Goal: Task Accomplishment & Management: Use online tool/utility

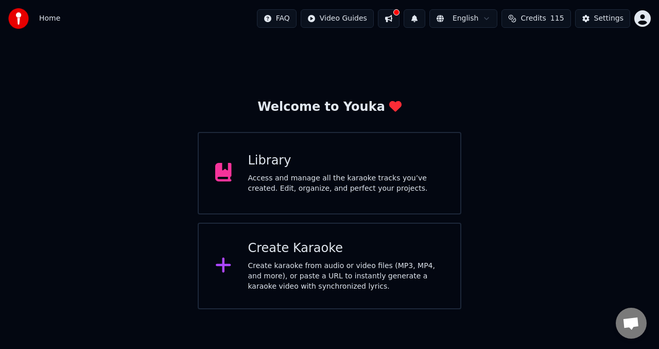
click at [319, 169] on div "Library Access and manage all the karaoke tracks you’ve created. Edit, organize…" at bounding box center [346, 172] width 196 height 41
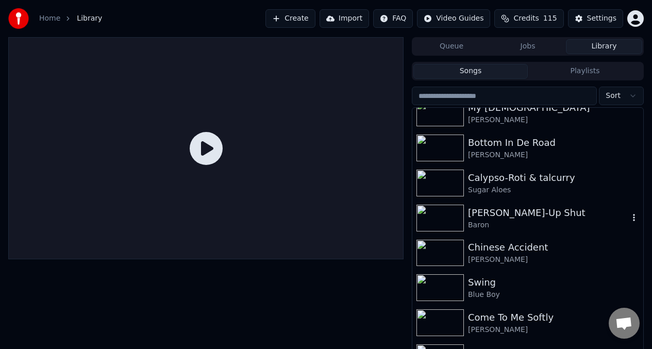
scroll to position [1276, 0]
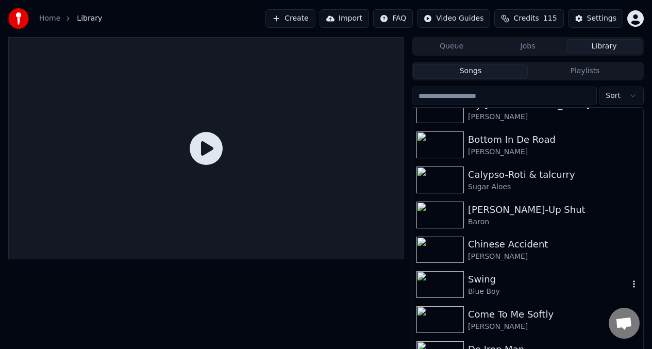
click at [437, 284] on img at bounding box center [439, 284] width 47 height 27
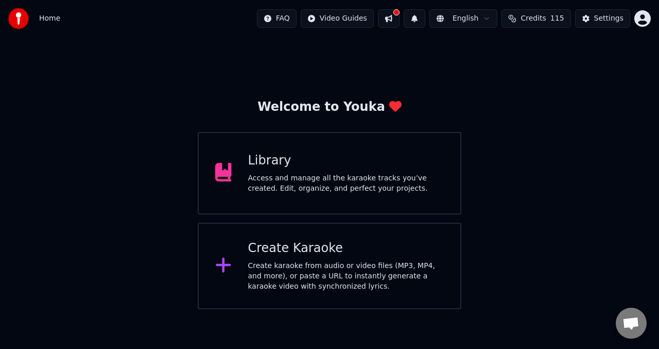
click at [338, 159] on div "Library" at bounding box center [346, 160] width 196 height 16
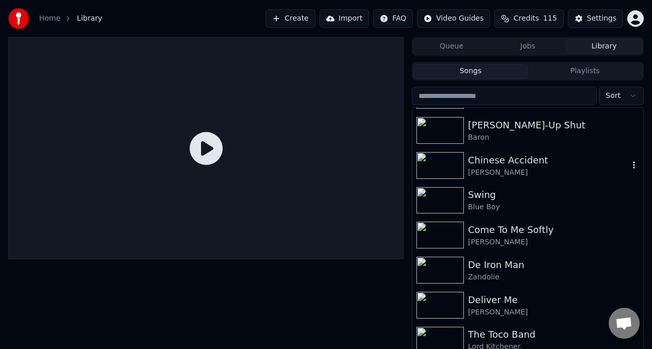
scroll to position [1361, 0]
click at [446, 205] on img at bounding box center [439, 199] width 47 height 27
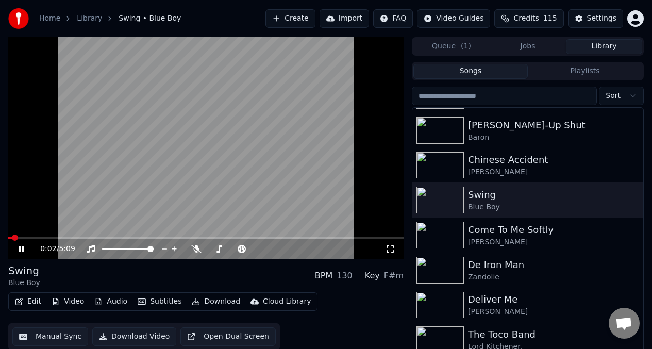
click at [45, 337] on button "Manual Sync" at bounding box center [50, 336] width 76 height 19
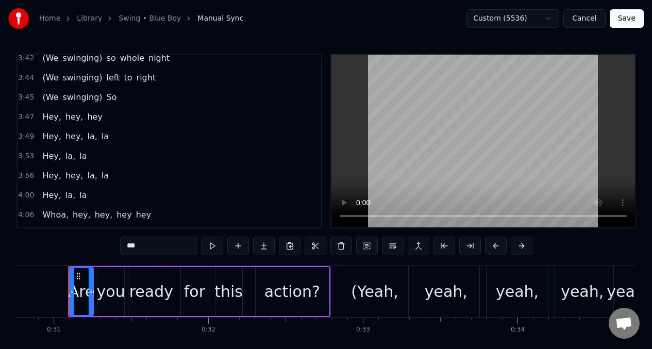
scroll to position [1335, 0]
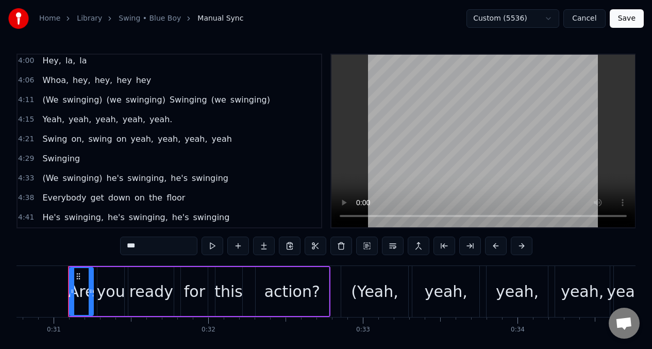
click at [49, 162] on span "Swinging" at bounding box center [61, 158] width 40 height 12
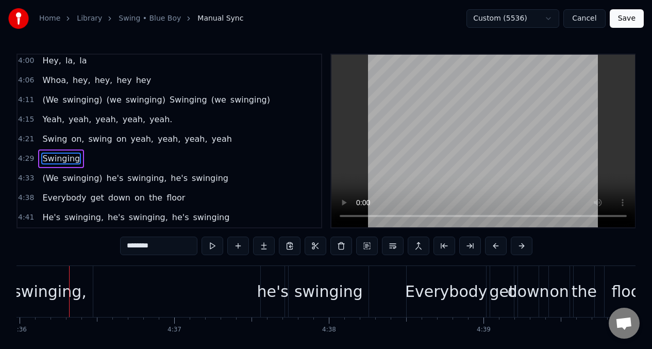
scroll to position [0, 42645]
click at [51, 178] on span "(We" at bounding box center [50, 178] width 18 height 12
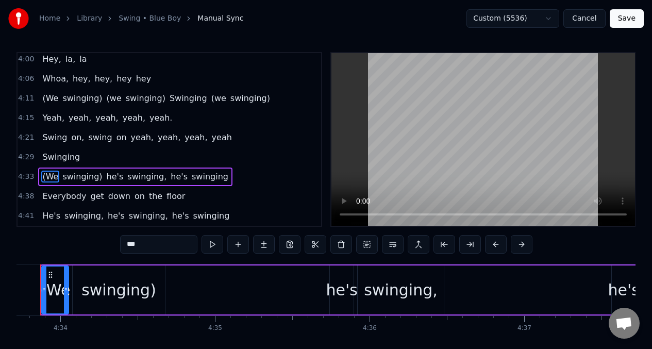
scroll to position [0, 42267]
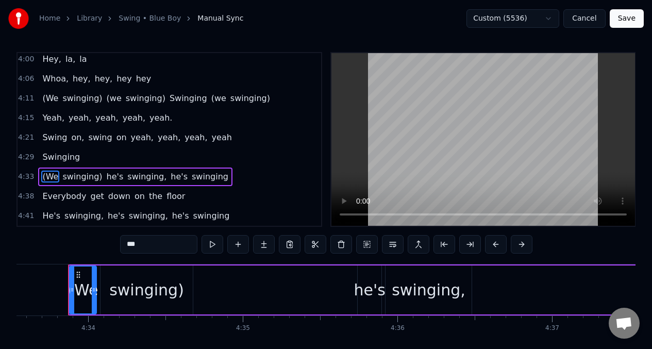
drag, startPoint x: 134, startPoint y: 294, endPoint x: 193, endPoint y: 264, distance: 66.1
click at [134, 294] on div "swinging)" at bounding box center [146, 289] width 75 height 23
type input "*********"
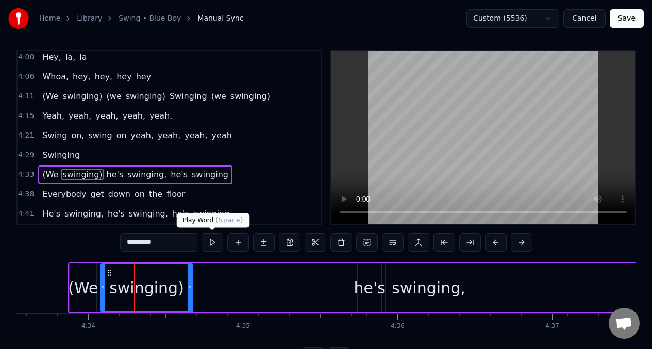
click at [215, 242] on button at bounding box center [212, 242] width 22 height 19
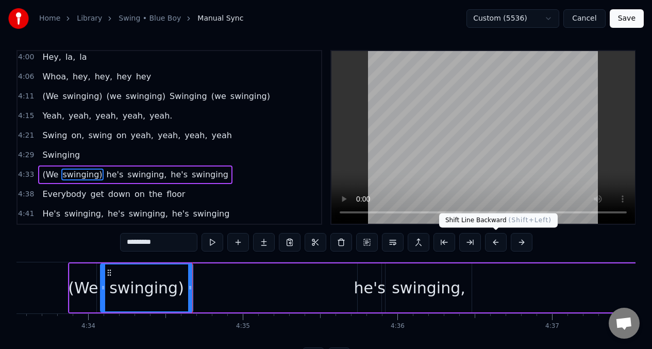
click at [493, 246] on button at bounding box center [496, 242] width 22 height 19
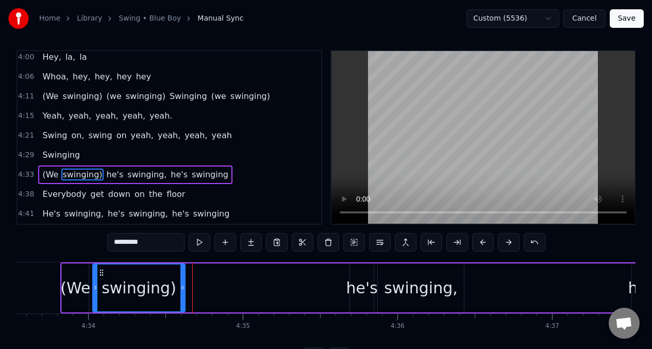
click at [493, 246] on div "*********" at bounding box center [326, 242] width 438 height 19
click at [485, 243] on button at bounding box center [483, 242] width 22 height 19
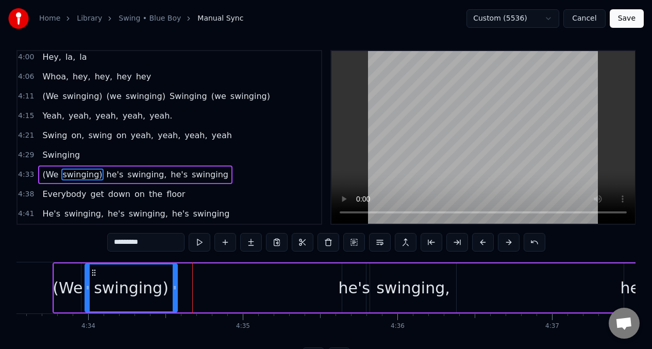
click at [485, 243] on button at bounding box center [483, 242] width 22 height 19
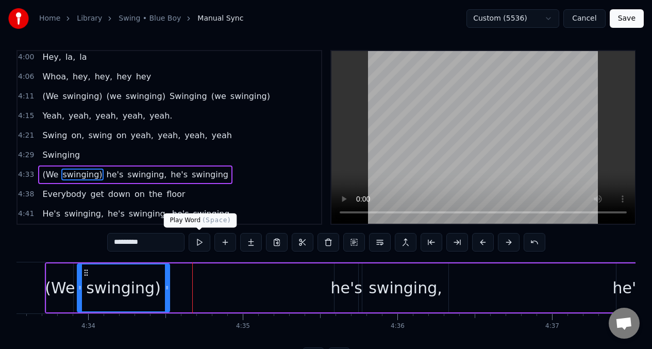
click at [200, 244] on button at bounding box center [200, 242] width 22 height 19
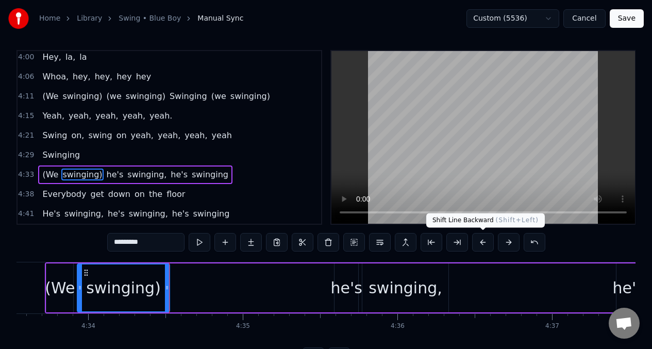
click at [482, 245] on button at bounding box center [483, 242] width 22 height 19
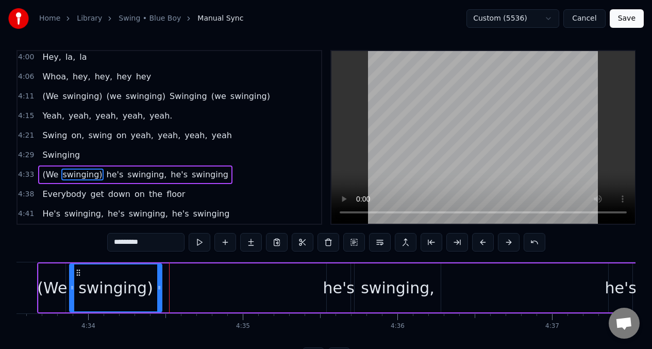
click at [482, 244] on button at bounding box center [483, 242] width 22 height 19
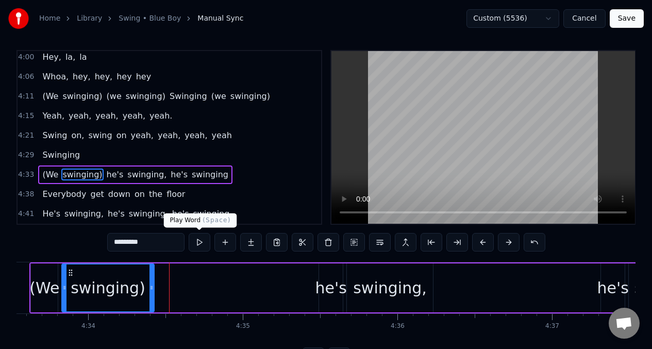
click at [198, 242] on button at bounding box center [200, 242] width 22 height 19
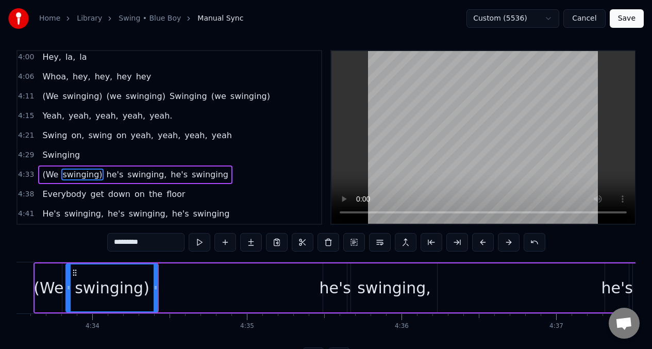
click at [198, 242] on button at bounding box center [200, 242] width 22 height 19
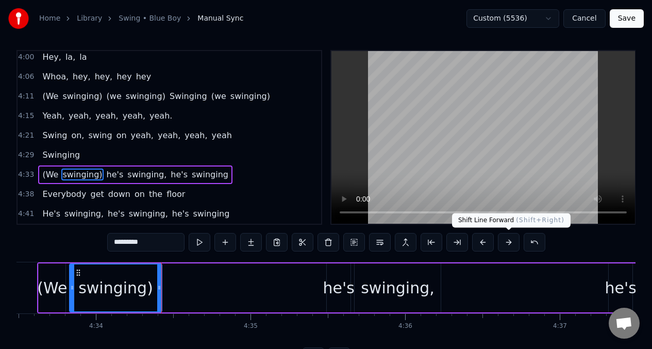
click at [508, 246] on button at bounding box center [509, 242] width 22 height 19
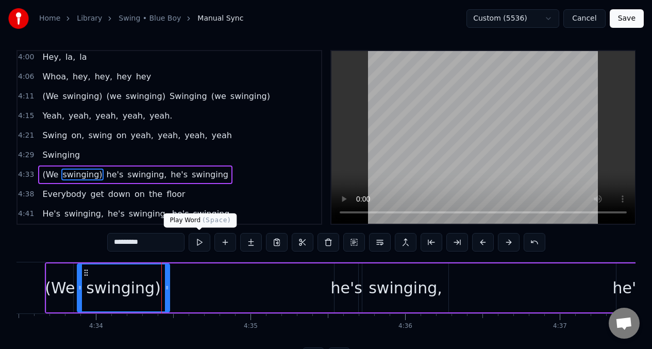
click at [200, 244] on button at bounding box center [200, 242] width 22 height 19
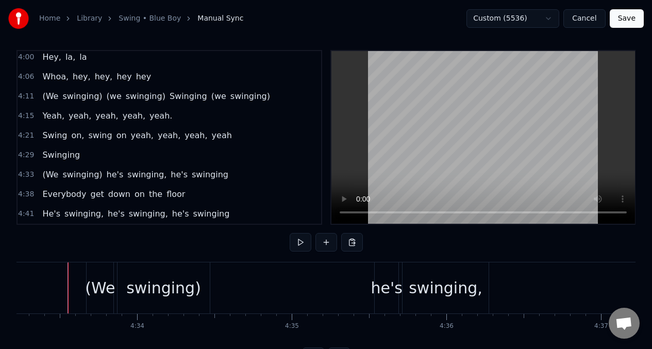
scroll to position [0, 42218]
click at [134, 294] on div "swinging)" at bounding box center [164, 287] width 75 height 23
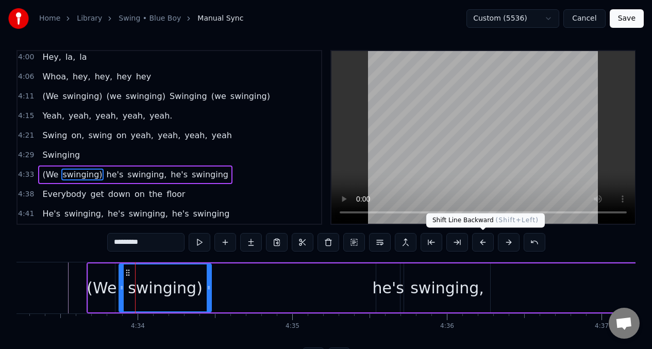
click at [482, 242] on button at bounding box center [483, 242] width 22 height 19
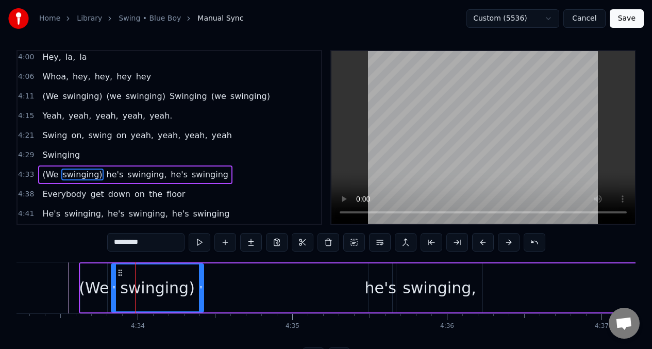
click at [482, 242] on button at bounding box center [483, 242] width 22 height 19
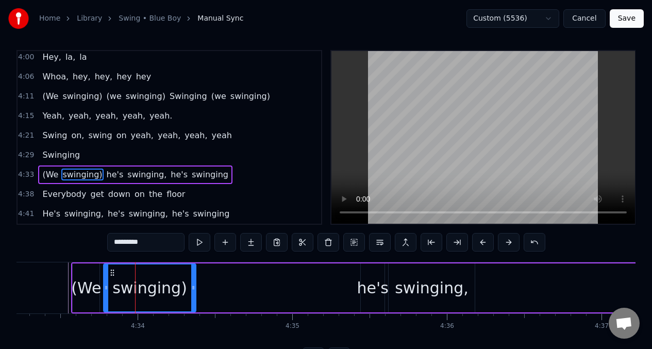
click at [482, 242] on button at bounding box center [483, 242] width 22 height 19
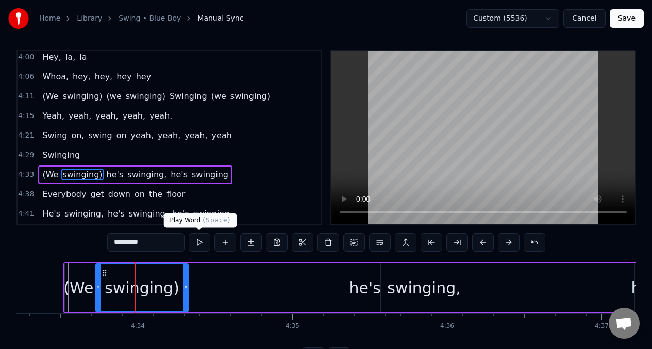
click at [200, 242] on button at bounding box center [200, 242] width 22 height 19
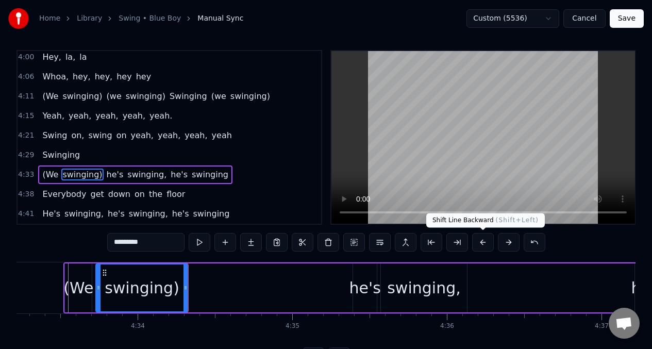
click at [483, 243] on button at bounding box center [483, 242] width 22 height 19
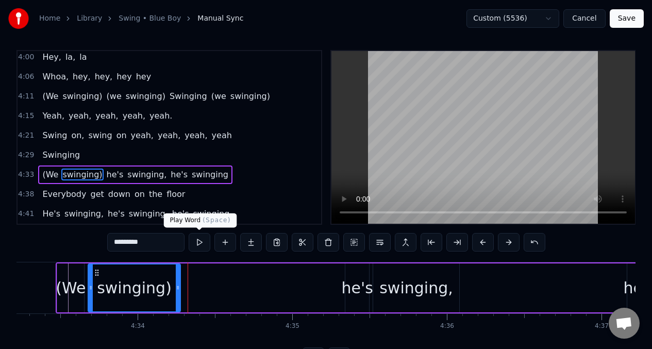
click at [198, 243] on button at bounding box center [200, 242] width 22 height 19
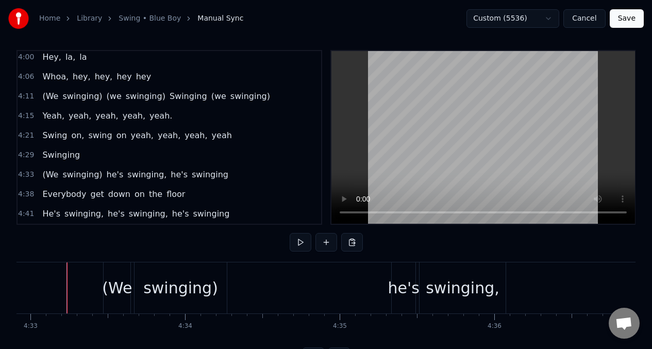
scroll to position [0, 42169]
click at [157, 285] on div "swinging)" at bounding box center [182, 287] width 75 height 23
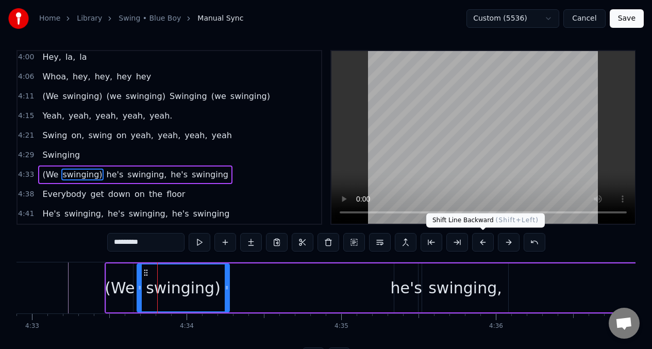
click at [484, 242] on button at bounding box center [483, 242] width 22 height 19
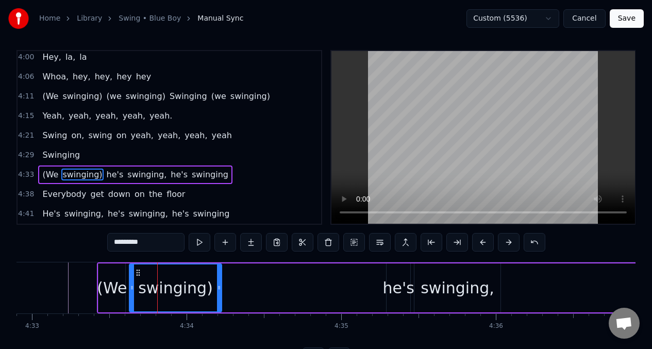
click at [484, 242] on button at bounding box center [483, 242] width 22 height 19
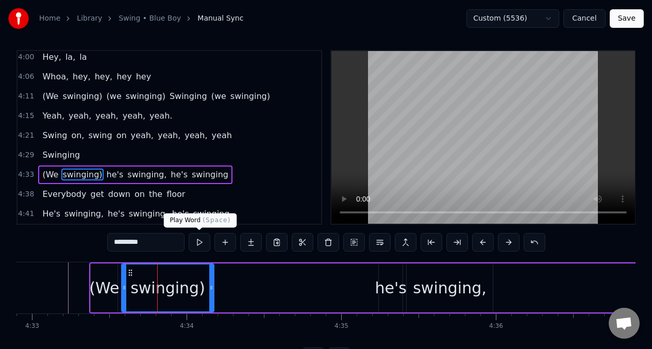
click at [198, 245] on button at bounding box center [200, 242] width 22 height 19
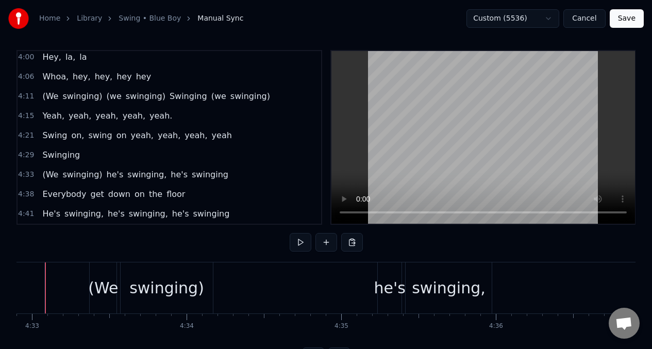
scroll to position [0, 42146]
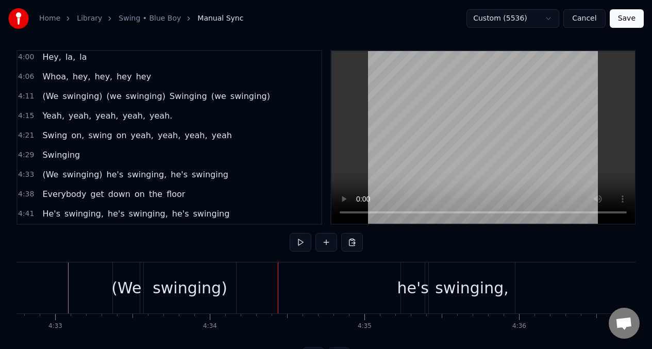
click at [212, 286] on div "swinging)" at bounding box center [189, 287] width 75 height 23
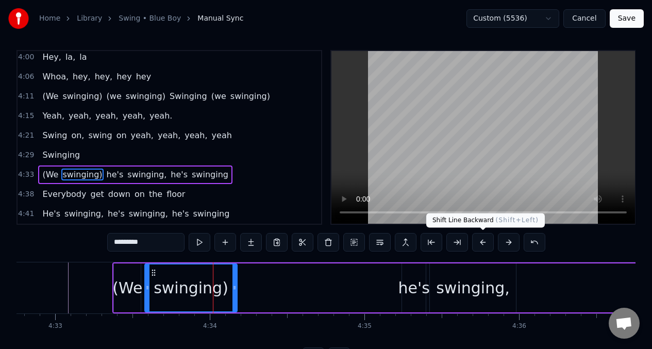
click at [480, 244] on button at bounding box center [483, 242] width 22 height 19
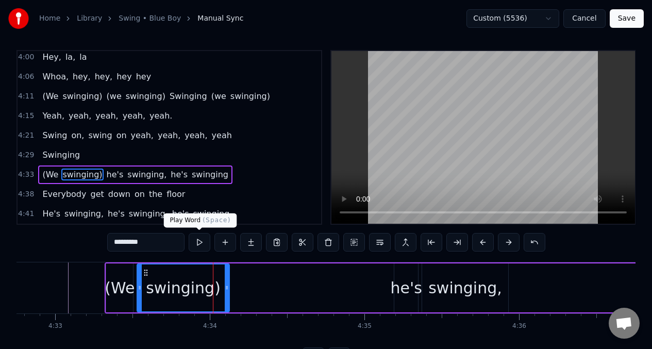
click at [200, 245] on button at bounding box center [200, 242] width 22 height 19
click at [112, 293] on div "(We" at bounding box center [120, 287] width 30 height 23
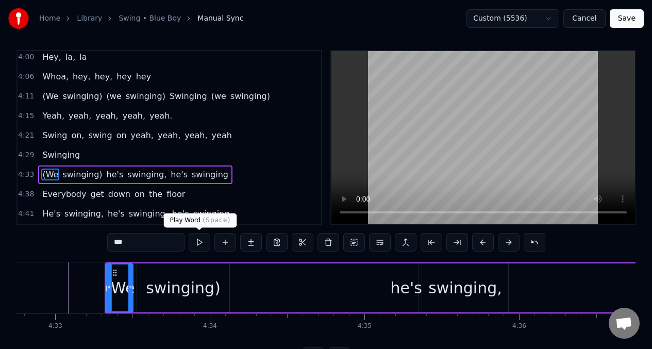
click at [198, 245] on button at bounding box center [200, 242] width 22 height 19
click at [403, 285] on div "he's" at bounding box center [405, 287] width 31 height 23
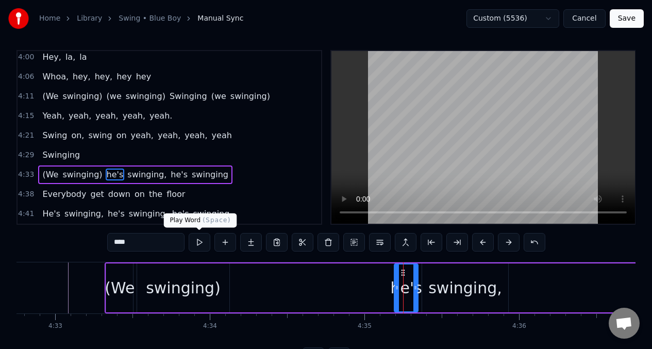
click at [200, 242] on button at bounding box center [200, 242] width 22 height 19
click at [148, 242] on input "****" at bounding box center [145, 242] width 77 height 19
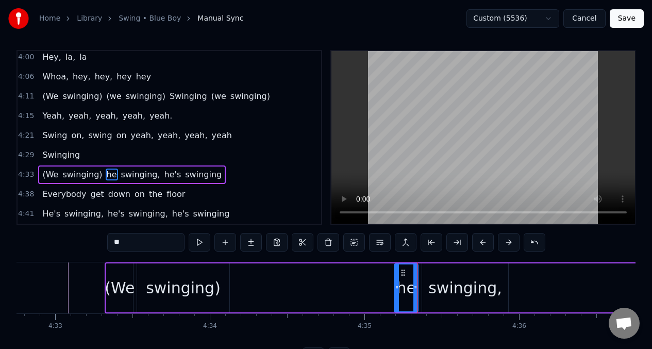
type input "*"
click at [475, 297] on div "swinging," at bounding box center [465, 287] width 74 height 23
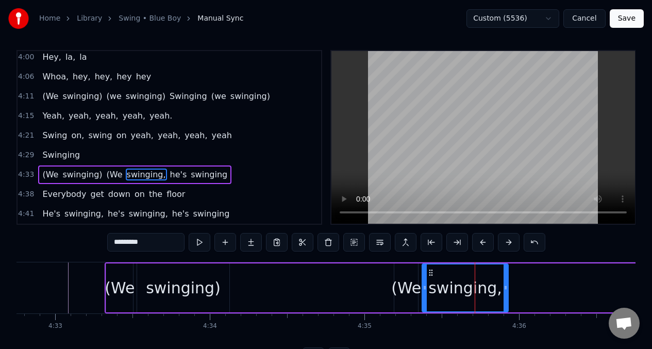
click at [162, 243] on input "*********" at bounding box center [145, 242] width 77 height 19
click at [201, 245] on button at bounding box center [200, 242] width 22 height 19
drag, startPoint x: 505, startPoint y: 281, endPoint x: 243, endPoint y: 295, distance: 263.1
click at [515, 280] on div at bounding box center [514, 287] width 4 height 47
click at [203, 282] on div "swinging)" at bounding box center [183, 287] width 75 height 23
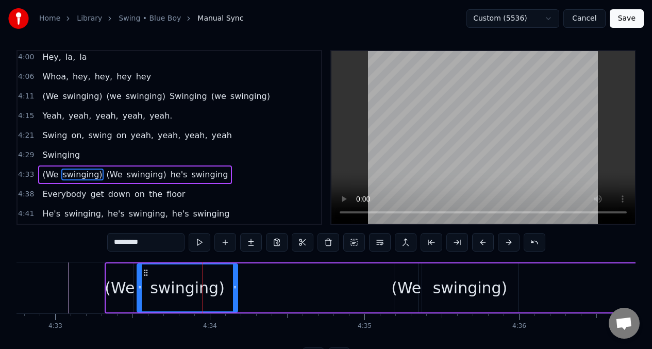
drag, startPoint x: 228, startPoint y: 283, endPoint x: 236, endPoint y: 285, distance: 8.4
click at [236, 285] on icon at bounding box center [235, 287] width 4 height 8
click at [199, 241] on button at bounding box center [200, 242] width 22 height 19
click at [463, 287] on div "swinging)" at bounding box center [470, 287] width 75 height 23
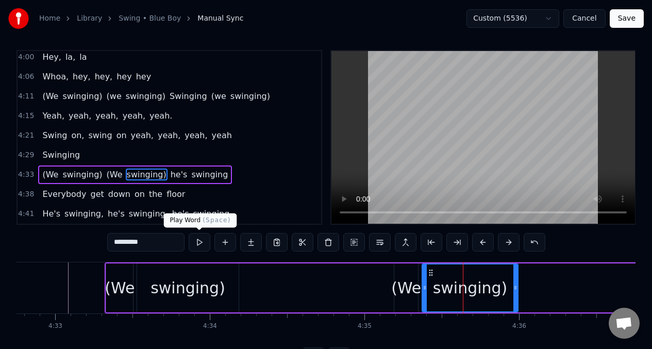
click at [197, 243] on button at bounding box center [200, 242] width 22 height 19
click at [169, 177] on span "he's" at bounding box center [178, 174] width 19 height 12
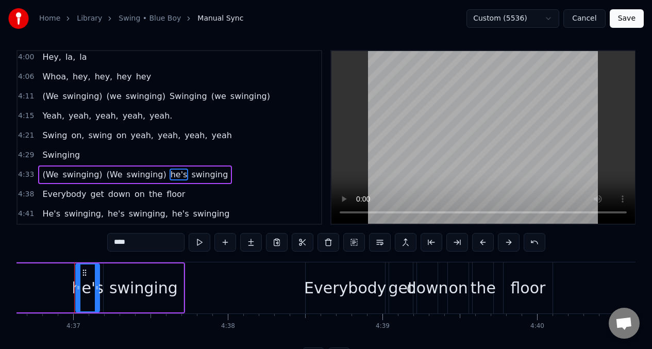
scroll to position [0, 42752]
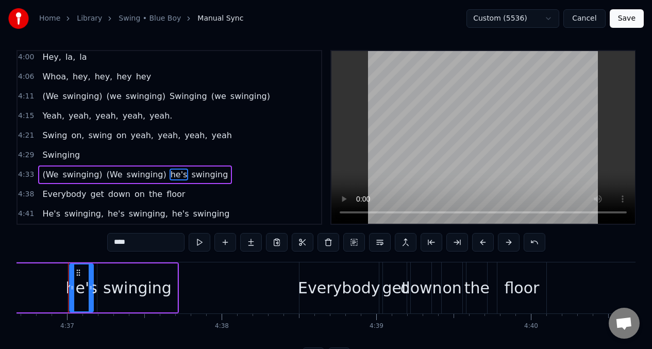
click at [135, 246] on input "****" at bounding box center [145, 242] width 77 height 19
type input "*"
click at [131, 295] on div "swinging" at bounding box center [137, 287] width 69 height 23
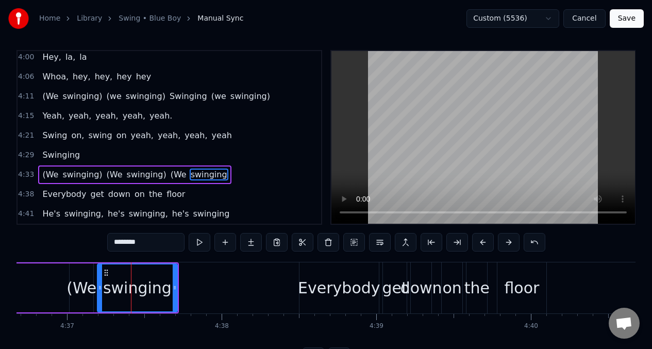
click at [151, 242] on input "********" at bounding box center [145, 242] width 77 height 19
click at [197, 245] on button at bounding box center [200, 242] width 22 height 19
click at [198, 246] on button at bounding box center [200, 242] width 22 height 19
click at [50, 179] on span "(We" at bounding box center [50, 174] width 18 height 12
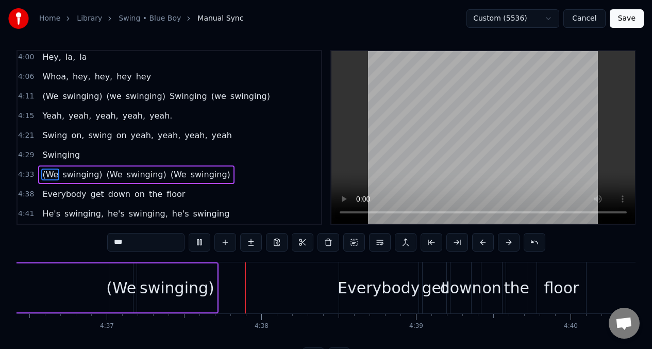
scroll to position [0, 42770]
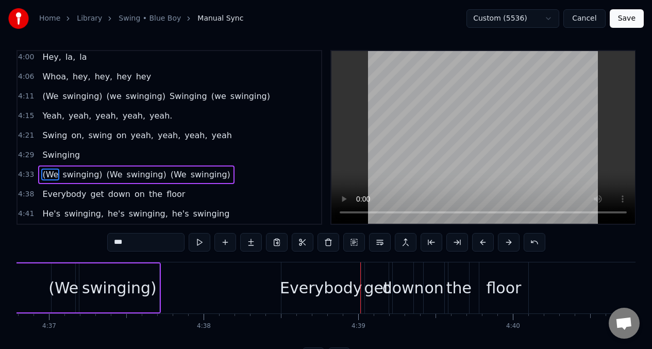
click at [288, 279] on div "Everybody" at bounding box center [321, 287] width 82 height 23
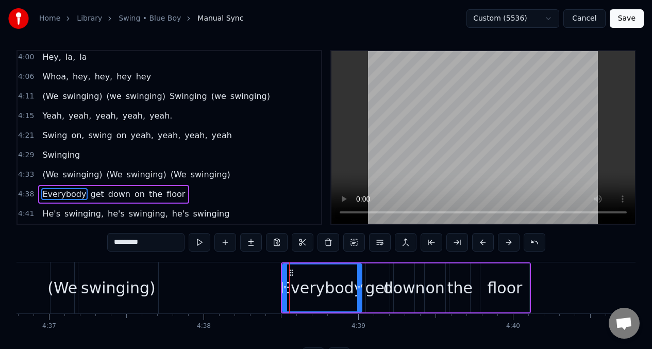
scroll to position [23, 0]
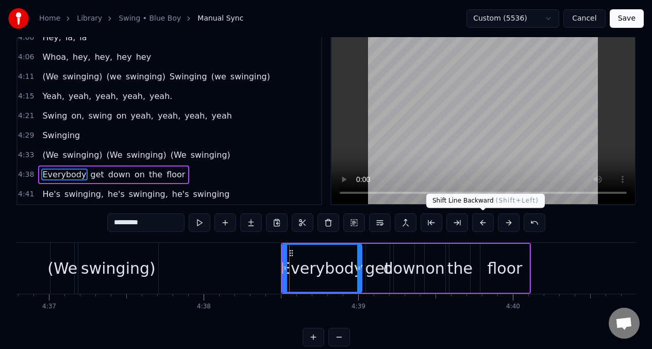
click at [480, 224] on button at bounding box center [483, 222] width 22 height 19
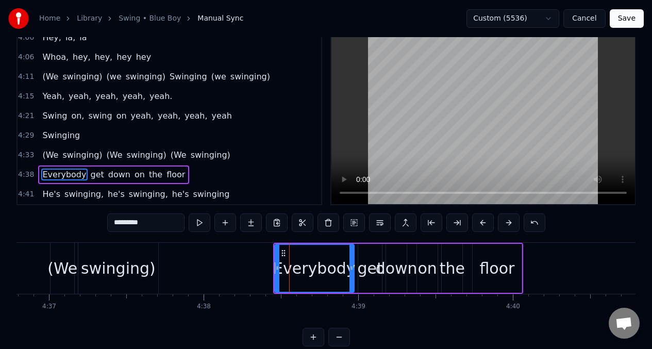
click at [480, 224] on button at bounding box center [483, 222] width 22 height 19
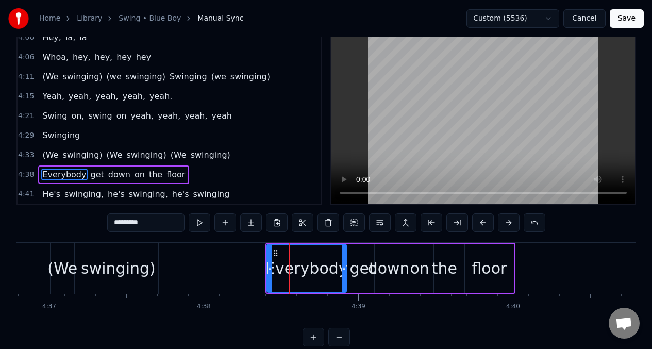
click at [480, 224] on button at bounding box center [483, 222] width 22 height 19
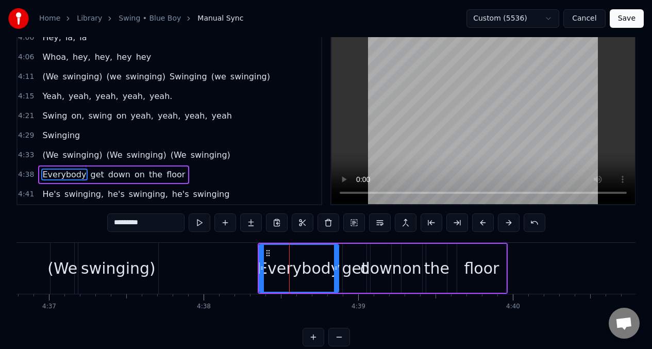
click at [480, 224] on button at bounding box center [483, 222] width 22 height 19
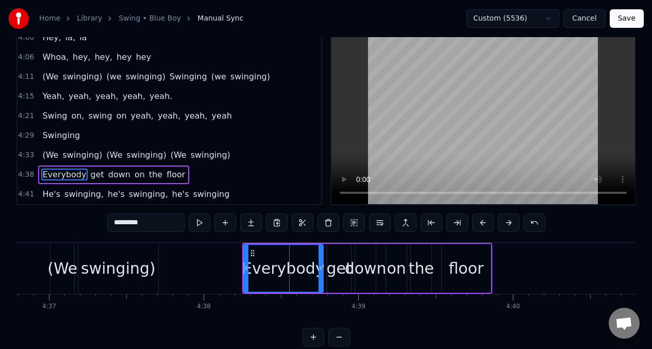
click at [480, 224] on button at bounding box center [483, 222] width 22 height 19
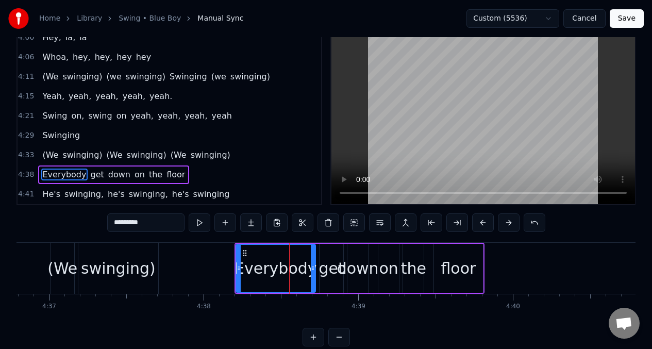
click at [480, 224] on button at bounding box center [483, 222] width 22 height 19
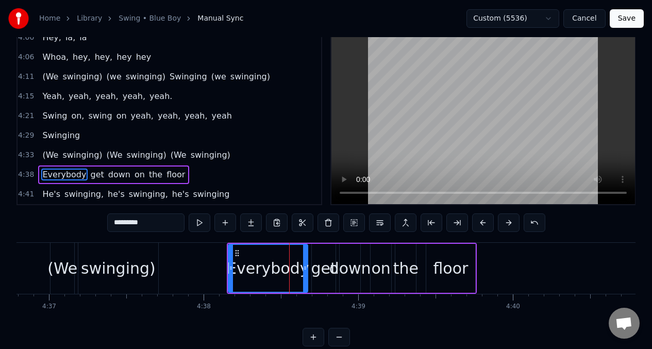
click at [480, 224] on button at bounding box center [483, 222] width 22 height 19
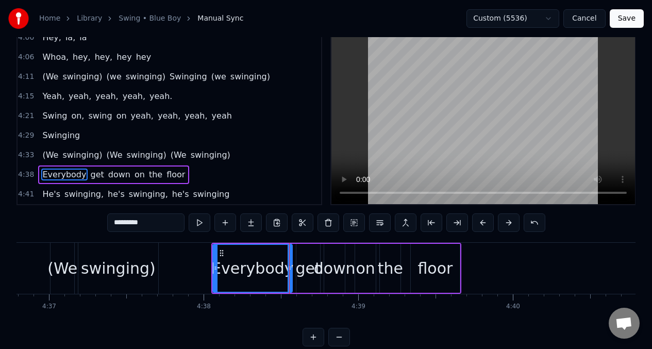
click at [480, 224] on button at bounding box center [483, 222] width 22 height 19
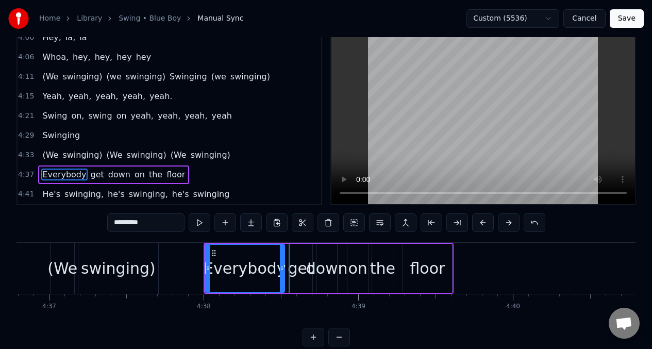
click at [480, 224] on button at bounding box center [483, 222] width 22 height 19
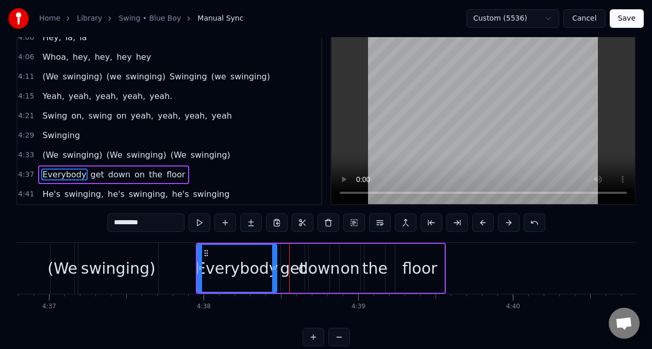
click at [480, 224] on button at bounding box center [483, 222] width 22 height 19
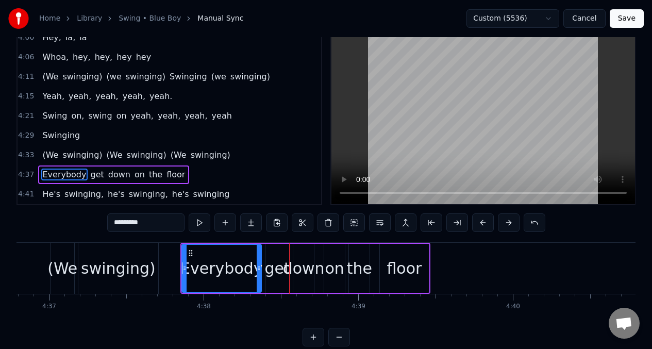
click at [480, 224] on button at bounding box center [483, 222] width 22 height 19
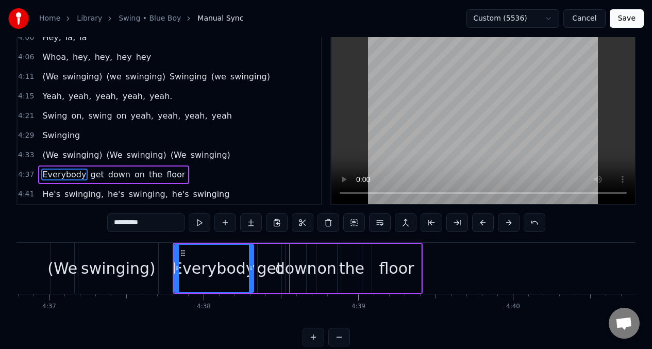
click at [480, 224] on button at bounding box center [483, 222] width 22 height 19
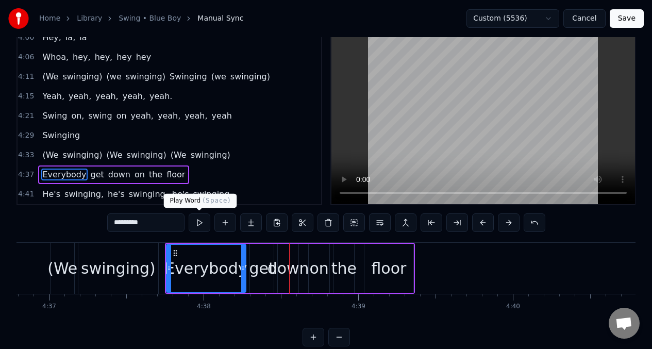
click at [200, 223] on button at bounding box center [200, 222] width 22 height 19
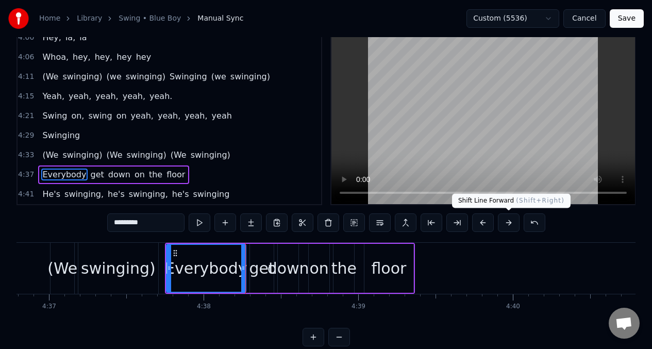
click at [510, 224] on button at bounding box center [509, 222] width 22 height 19
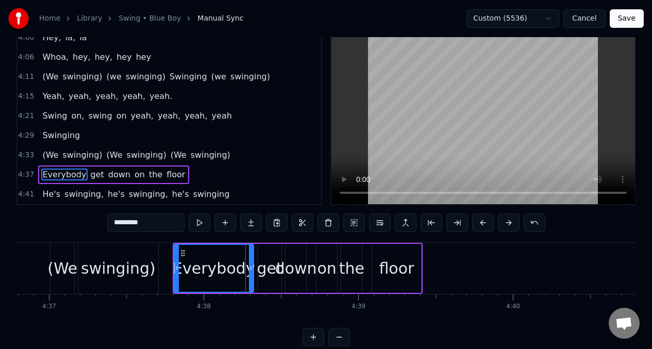
click at [510, 224] on button at bounding box center [509, 222] width 22 height 19
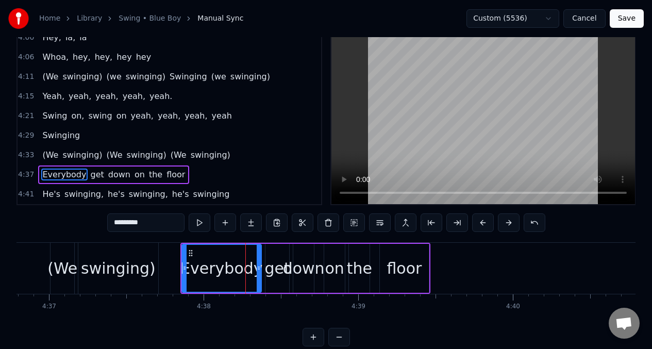
click at [199, 227] on button at bounding box center [200, 222] width 22 height 19
click at [510, 224] on button at bounding box center [509, 222] width 22 height 19
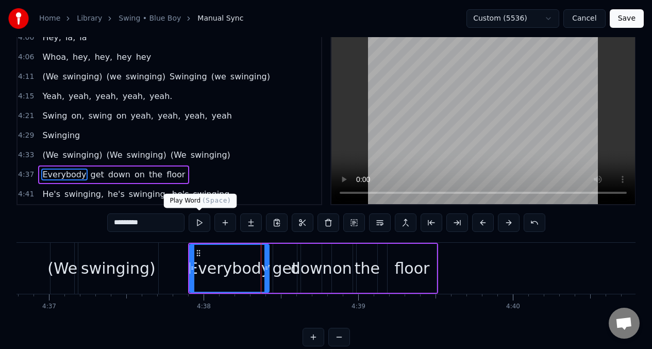
click at [200, 221] on button at bounding box center [200, 222] width 22 height 19
click at [411, 269] on div "floor" at bounding box center [411, 268] width 35 height 23
type input "*****"
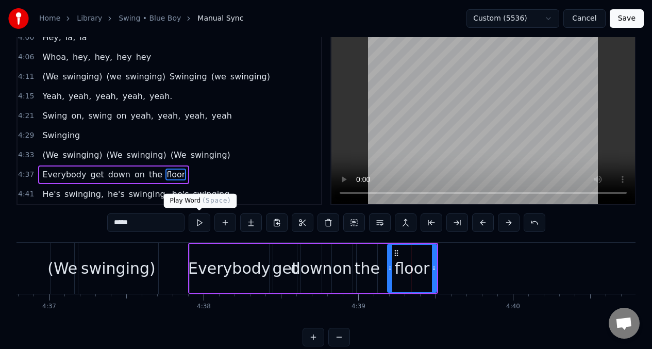
click at [200, 226] on button at bounding box center [200, 222] width 22 height 19
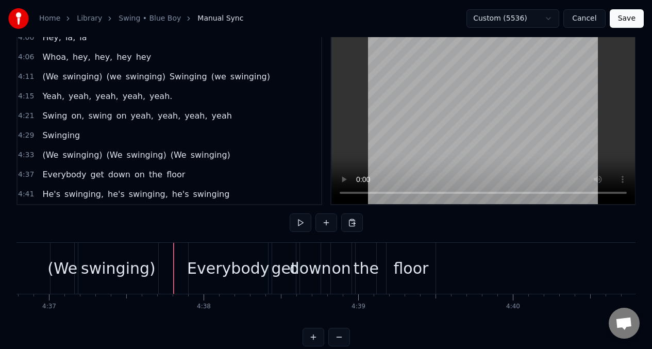
click at [299, 221] on button at bounding box center [300, 222] width 22 height 19
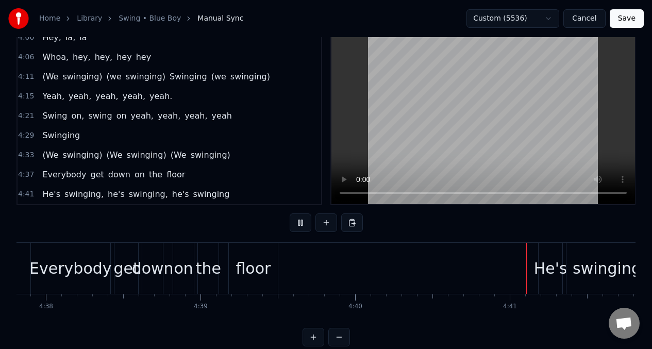
click at [299, 221] on button at bounding box center [300, 222] width 22 height 19
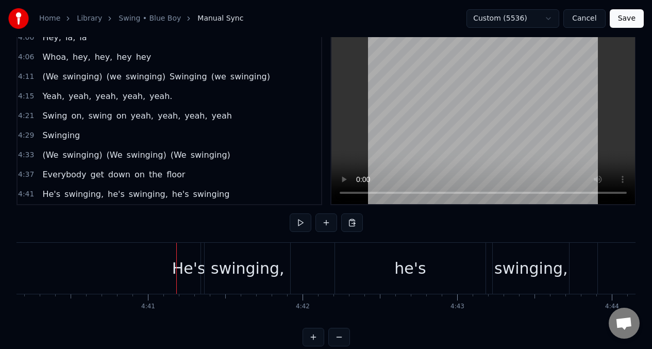
scroll to position [0, 43291]
click at [194, 268] on div "He's" at bounding box center [186, 268] width 33 height 23
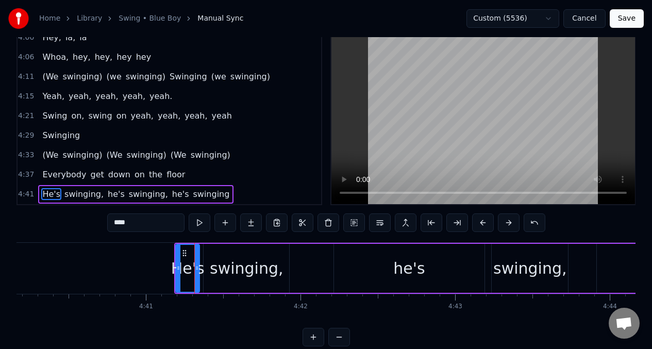
scroll to position [43, 0]
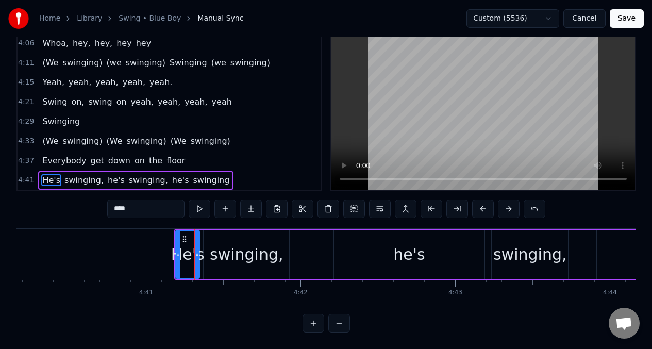
click at [139, 206] on input "****" at bounding box center [145, 208] width 77 height 19
type input "*"
click at [224, 243] on div "swinging," at bounding box center [247, 254] width 74 height 23
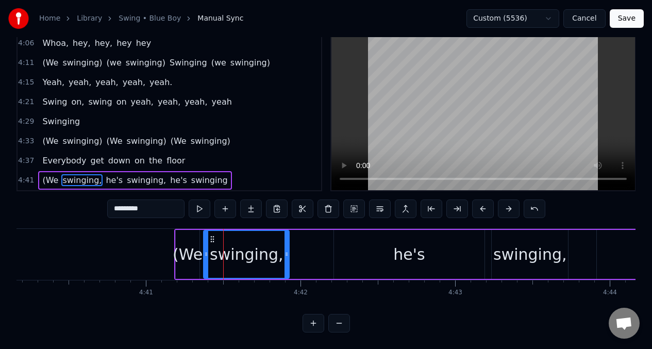
click at [154, 207] on input "*********" at bounding box center [145, 208] width 77 height 19
click at [200, 204] on button at bounding box center [200, 208] width 22 height 19
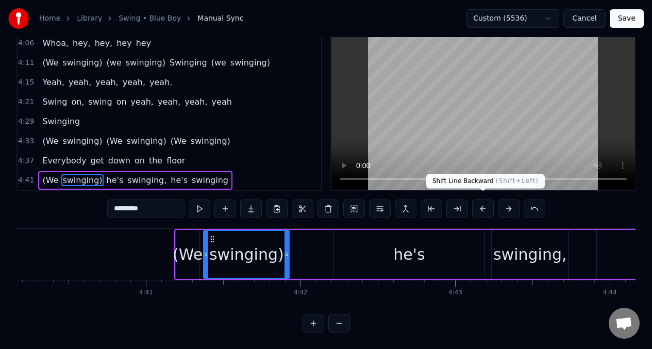
click at [477, 200] on button at bounding box center [483, 208] width 22 height 19
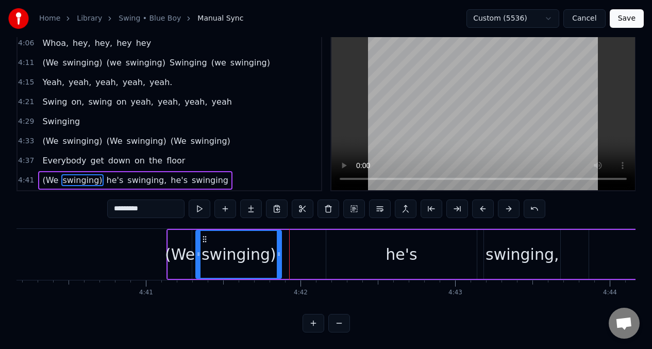
click at [479, 201] on button at bounding box center [483, 208] width 22 height 19
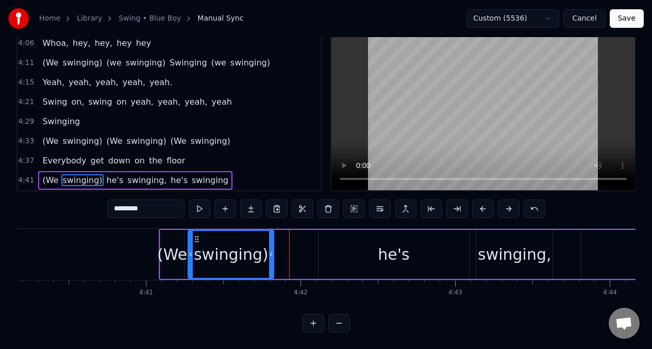
click at [479, 201] on button at bounding box center [483, 208] width 22 height 19
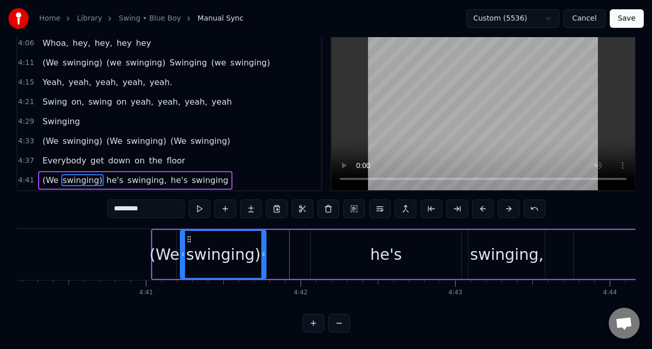
click at [479, 201] on button at bounding box center [483, 208] width 22 height 19
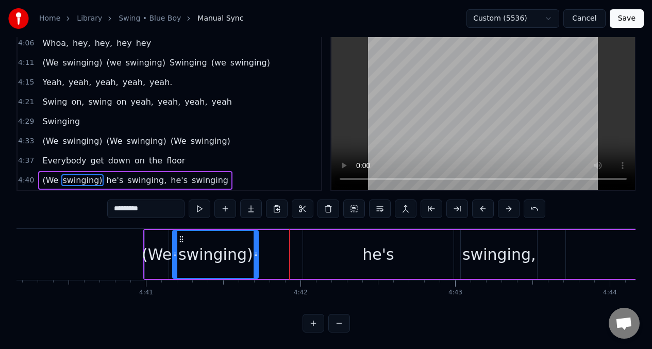
click at [479, 201] on button at bounding box center [483, 208] width 22 height 19
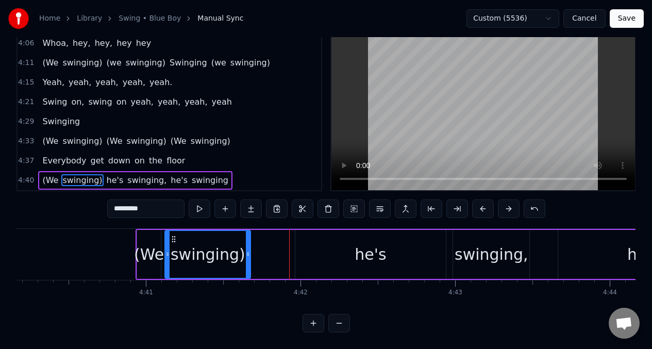
click at [479, 201] on button at bounding box center [483, 208] width 22 height 19
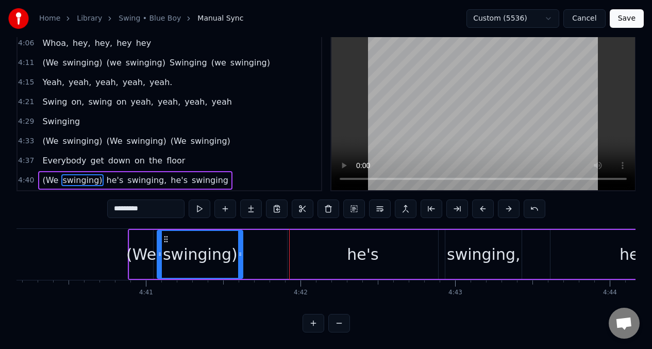
click at [479, 201] on button at bounding box center [483, 208] width 22 height 19
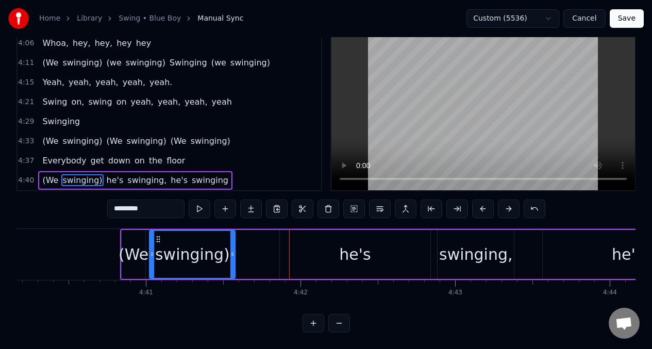
click at [479, 201] on button at bounding box center [483, 208] width 22 height 19
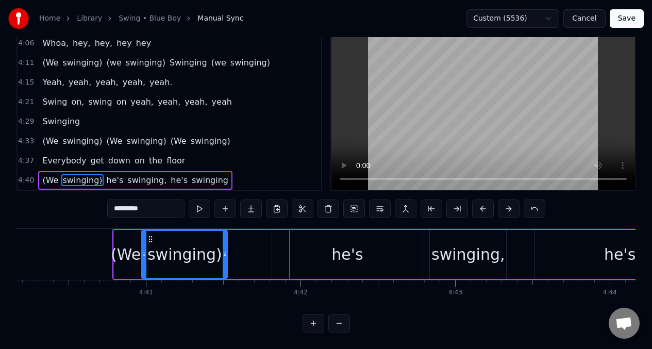
click at [479, 201] on button at bounding box center [483, 208] width 22 height 19
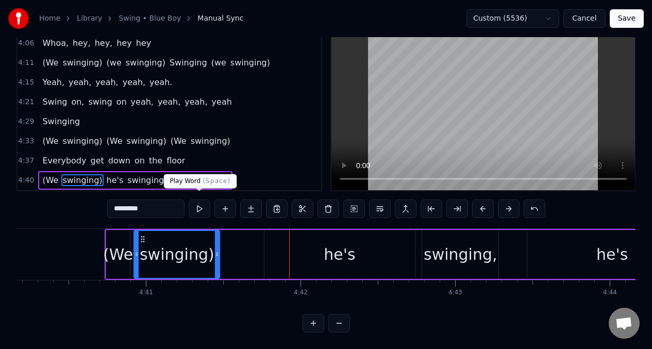
click at [198, 201] on button at bounding box center [200, 208] width 22 height 19
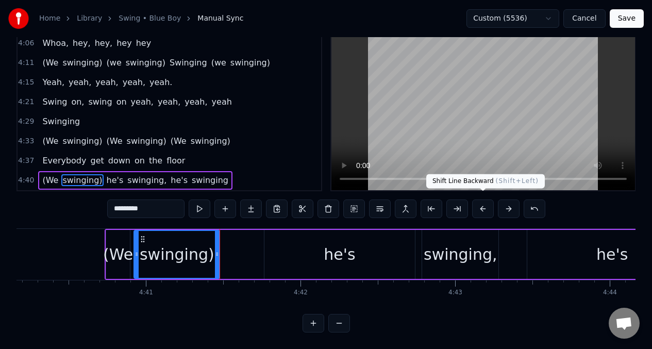
click at [481, 199] on button at bounding box center [483, 208] width 22 height 19
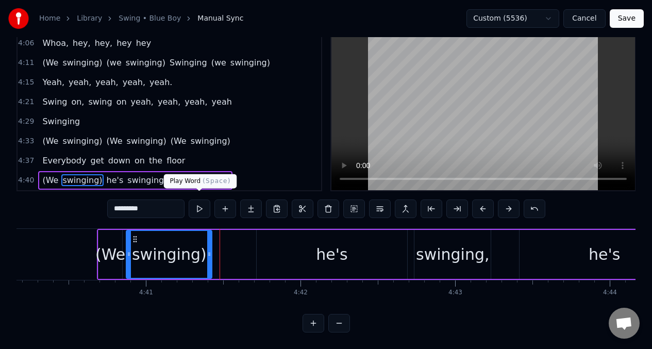
click at [197, 205] on button at bounding box center [200, 208] width 22 height 19
click at [99, 250] on div "(We" at bounding box center [110, 254] width 30 height 23
type input "***"
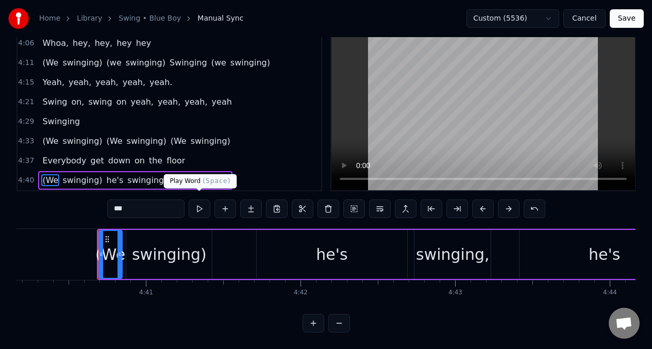
click at [199, 202] on button at bounding box center [200, 208] width 22 height 19
click at [199, 203] on button at bounding box center [200, 208] width 22 height 19
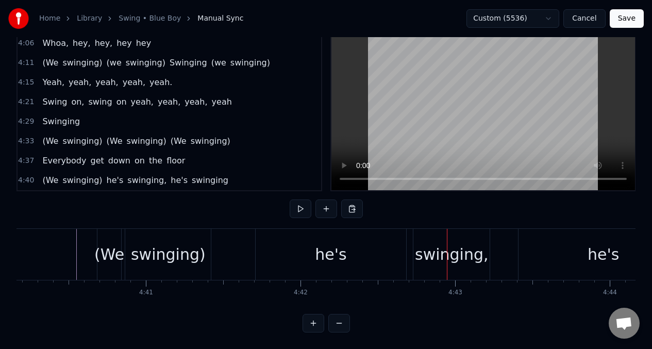
click at [341, 256] on div "he's" at bounding box center [330, 254] width 31 height 23
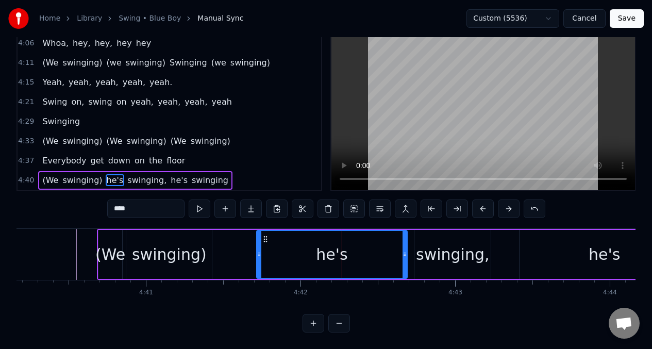
click at [111, 204] on input "****" at bounding box center [145, 208] width 77 height 19
click at [135, 202] on input "****" at bounding box center [145, 208] width 77 height 19
type input "*"
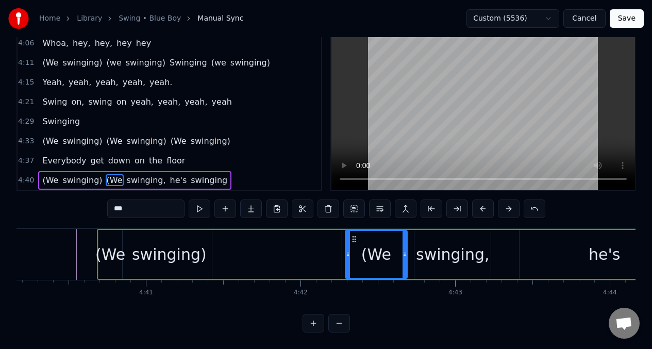
drag, startPoint x: 258, startPoint y: 251, endPoint x: 343, endPoint y: 249, distance: 85.0
click at [346, 250] on icon at bounding box center [348, 254] width 4 height 8
click at [199, 204] on button at bounding box center [200, 208] width 22 height 19
drag, startPoint x: 348, startPoint y: 248, endPoint x: 364, endPoint y: 248, distance: 16.0
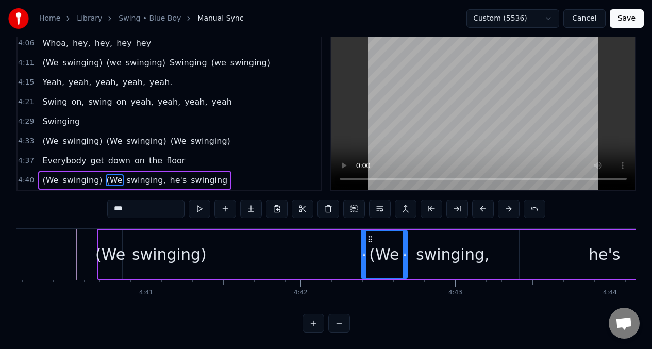
click at [364, 250] on icon at bounding box center [364, 254] width 4 height 8
click at [198, 204] on button at bounding box center [200, 208] width 22 height 19
drag, startPoint x: 363, startPoint y: 240, endPoint x: 374, endPoint y: 240, distance: 11.9
click at [360, 241] on div at bounding box center [362, 254] width 4 height 47
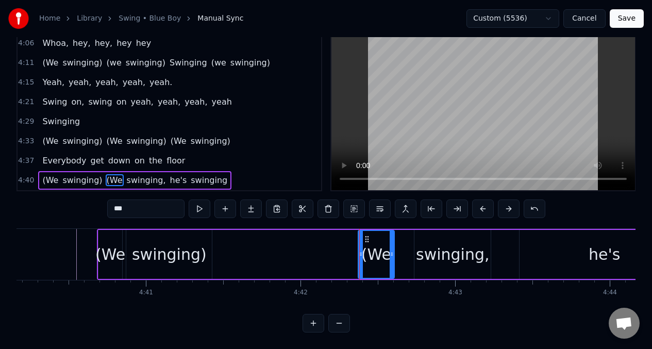
drag, startPoint x: 405, startPoint y: 237, endPoint x: 389, endPoint y: 235, distance: 16.6
click at [392, 236] on div at bounding box center [391, 254] width 4 height 47
click at [199, 203] on button at bounding box center [200, 208] width 22 height 19
click at [420, 242] on div "swinging," at bounding box center [452, 254] width 76 height 49
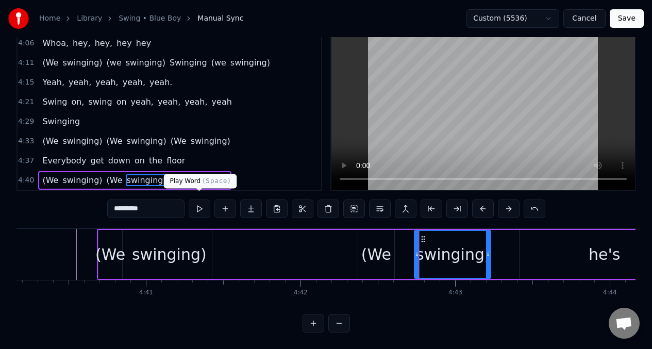
click at [197, 202] on button at bounding box center [200, 208] width 22 height 19
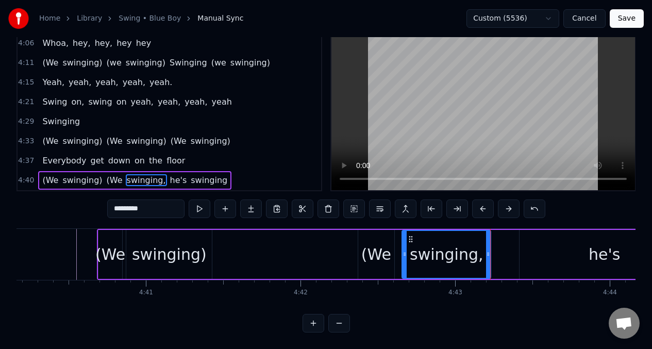
drag, startPoint x: 416, startPoint y: 241, endPoint x: 362, endPoint y: 235, distance: 54.4
click at [404, 240] on div at bounding box center [404, 254] width 4 height 47
click at [162, 205] on input "*********" at bounding box center [145, 208] width 77 height 19
type input "*********"
click at [198, 200] on button at bounding box center [200, 208] width 22 height 19
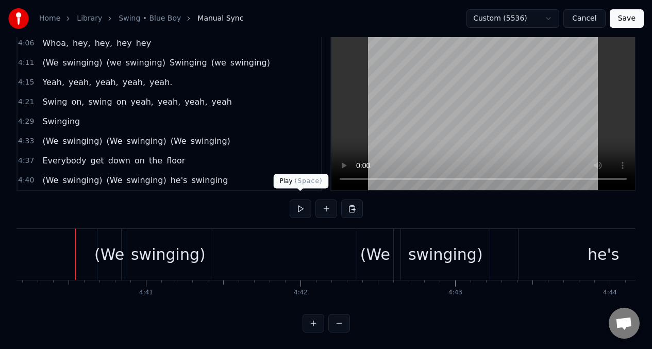
click at [303, 204] on button at bounding box center [300, 208] width 22 height 19
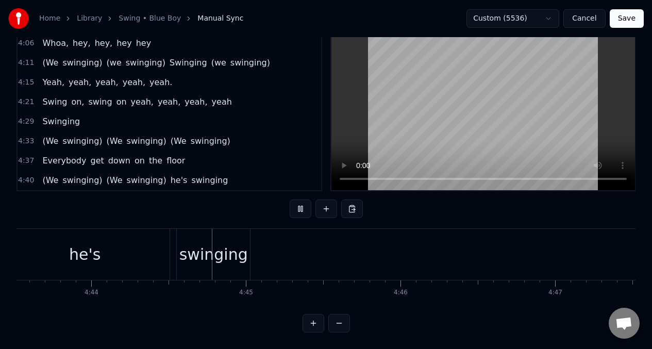
scroll to position [0, 43812]
click at [302, 204] on button at bounding box center [300, 208] width 22 height 19
click at [134, 259] on div "he's" at bounding box center [81, 254] width 169 height 51
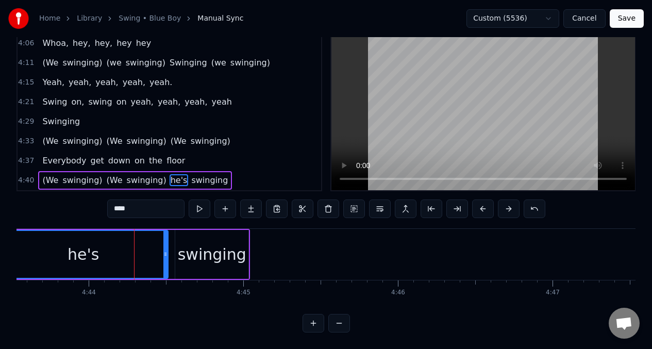
click at [138, 203] on input "****" at bounding box center [145, 208] width 77 height 19
type input "*"
click at [207, 245] on div "swinging" at bounding box center [212, 254] width 69 height 23
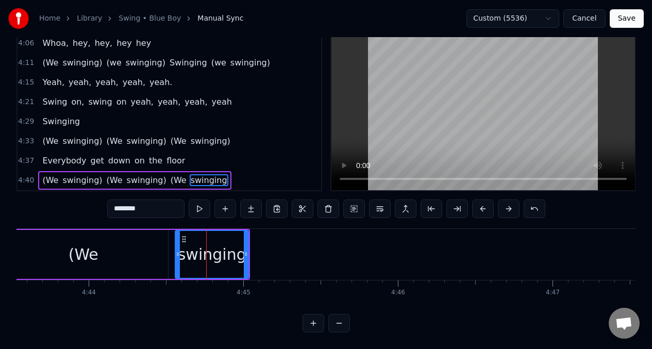
click at [151, 205] on input "********" at bounding box center [145, 208] width 77 height 19
click at [146, 240] on div "(We" at bounding box center [82, 254] width 169 height 49
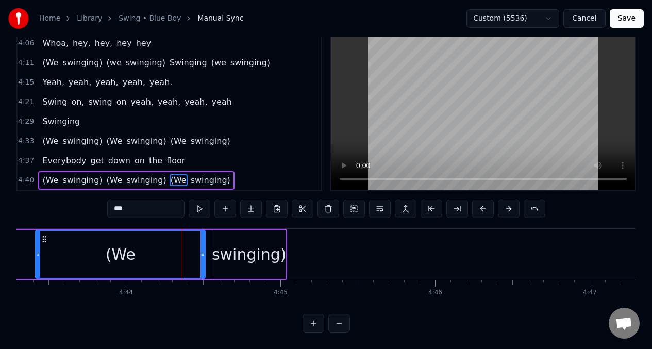
scroll to position [0, 43656]
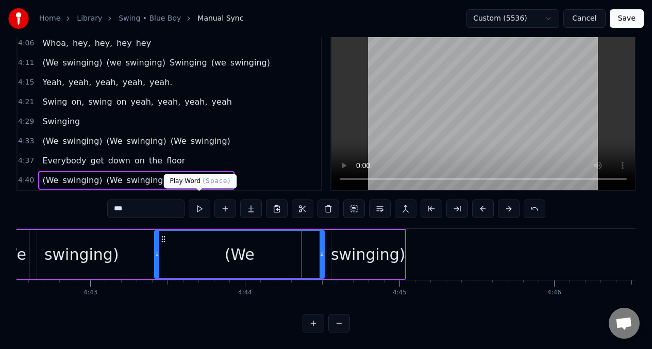
click at [198, 206] on button at bounding box center [200, 208] width 22 height 19
click at [197, 205] on button at bounding box center [200, 208] width 22 height 19
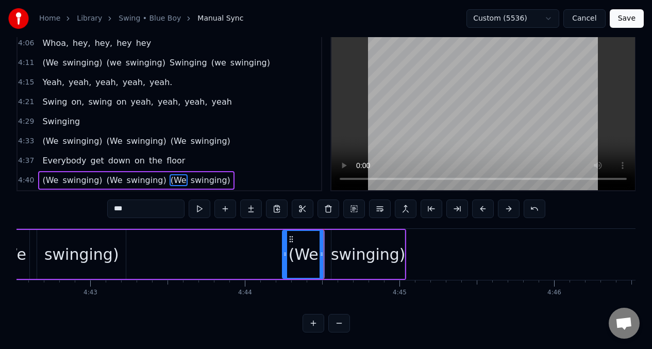
drag, startPoint x: 157, startPoint y: 245, endPoint x: 285, endPoint y: 247, distance: 127.8
click at [285, 250] on icon at bounding box center [285, 254] width 4 height 8
click at [198, 202] on button at bounding box center [200, 208] width 22 height 19
click at [43, 174] on span "(We" at bounding box center [50, 180] width 18 height 12
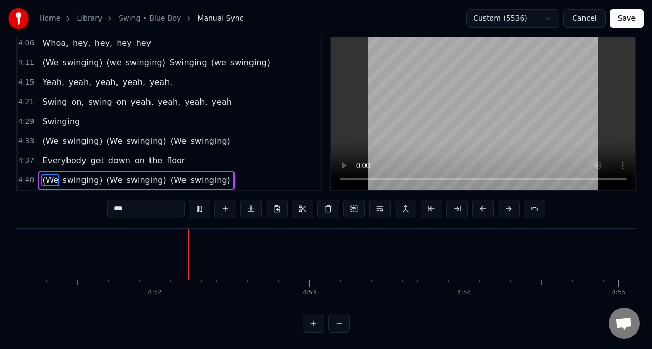
scroll to position [0, 44992]
click at [207, 174] on span "swinging)" at bounding box center [211, 180] width 42 height 12
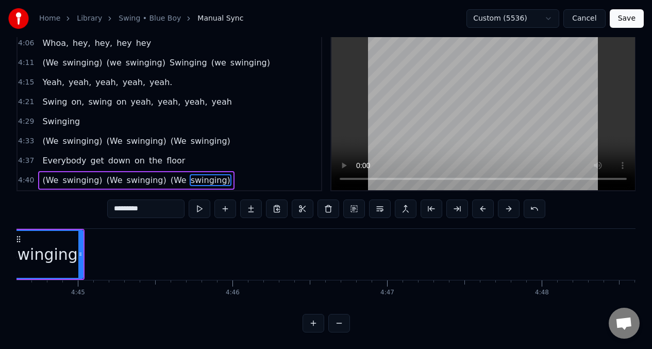
scroll to position [0, 43918]
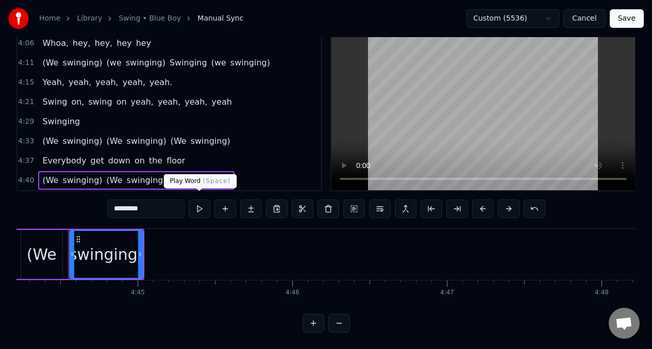
click at [200, 204] on button at bounding box center [200, 208] width 22 height 19
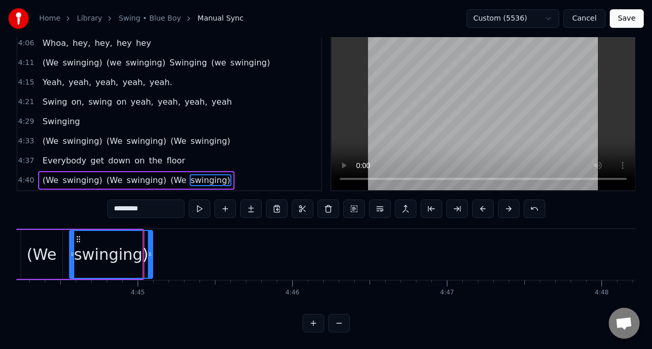
drag, startPoint x: 141, startPoint y: 237, endPoint x: 150, endPoint y: 236, distance: 9.3
click at [150, 236] on div at bounding box center [150, 254] width 4 height 47
click at [47, 175] on span "(We" at bounding box center [50, 180] width 18 height 12
type input "***"
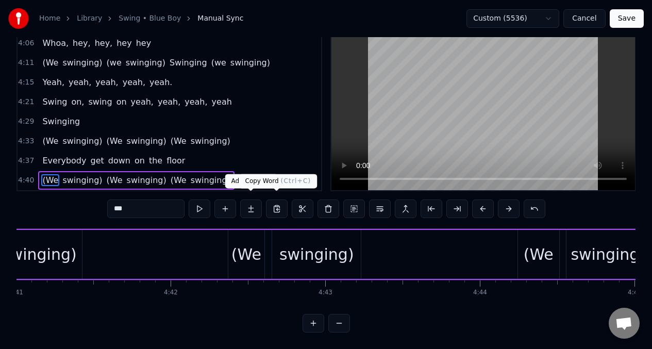
scroll to position [0, 43320]
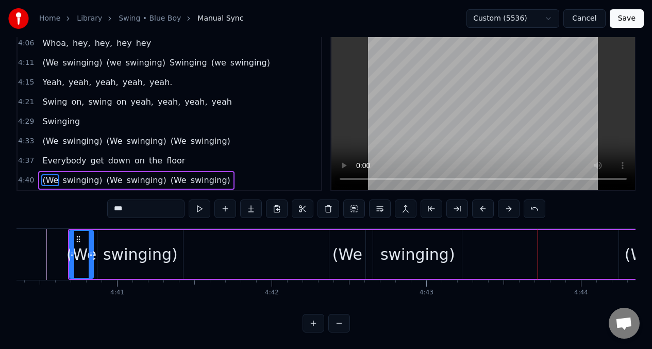
click at [183, 246] on div "(We swinging) (We swinging) (We swinging)" at bounding box center [410, 254] width 684 height 51
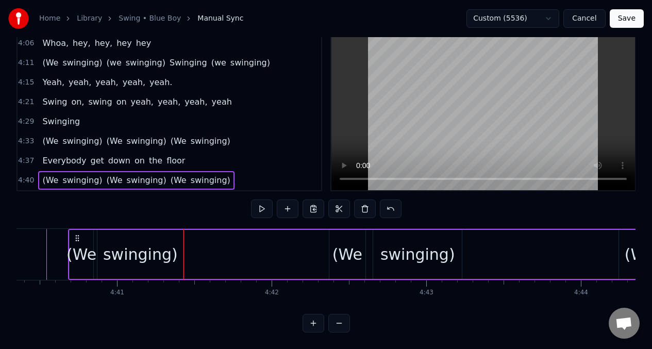
click at [164, 243] on div "swinging)" at bounding box center [140, 254] width 75 height 23
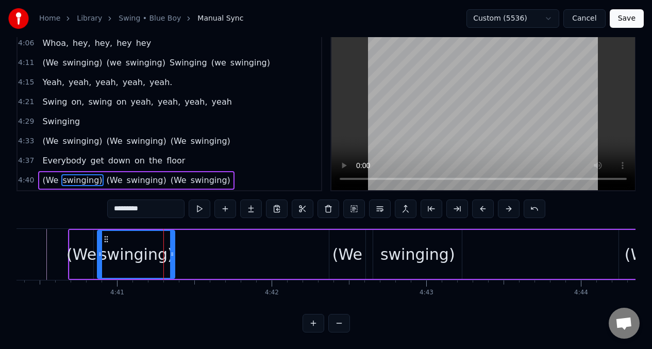
drag, startPoint x: 182, startPoint y: 242, endPoint x: 174, endPoint y: 242, distance: 8.3
click at [174, 242] on div at bounding box center [172, 254] width 4 height 47
click at [415, 243] on div "swinging)" at bounding box center [417, 254] width 75 height 23
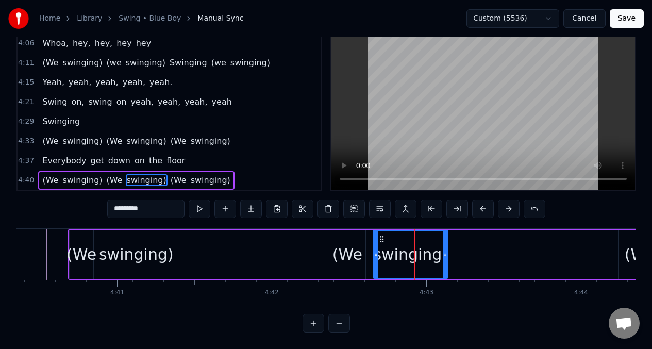
drag, startPoint x: 460, startPoint y: 238, endPoint x: 446, endPoint y: 238, distance: 13.9
click at [446, 238] on div at bounding box center [445, 254] width 4 height 47
click at [49, 176] on span "(We" at bounding box center [50, 180] width 18 height 12
type input "***"
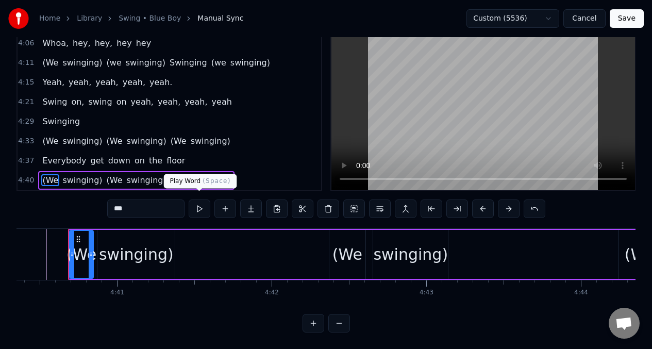
click at [200, 202] on button at bounding box center [200, 208] width 22 height 19
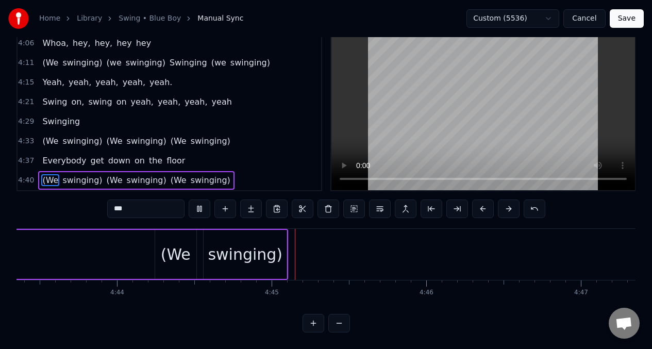
scroll to position [0, 43908]
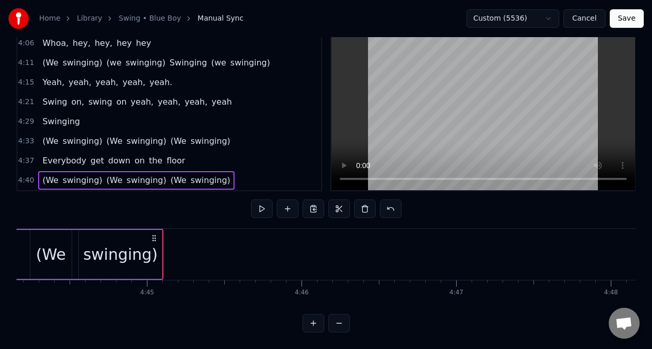
click at [160, 244] on div "swinging)" at bounding box center [120, 254] width 83 height 49
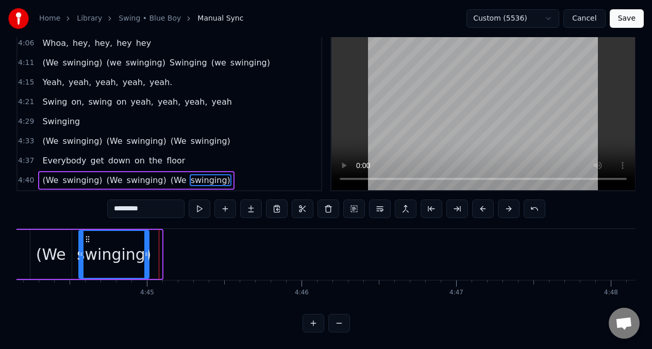
drag, startPoint x: 160, startPoint y: 244, endPoint x: 147, endPoint y: 244, distance: 12.9
click at [147, 250] on icon at bounding box center [146, 254] width 4 height 8
click at [77, 175] on span "swinging)" at bounding box center [82, 180] width 42 height 12
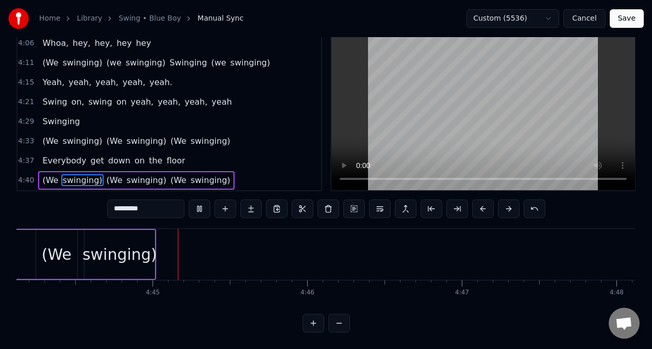
scroll to position [0, 43917]
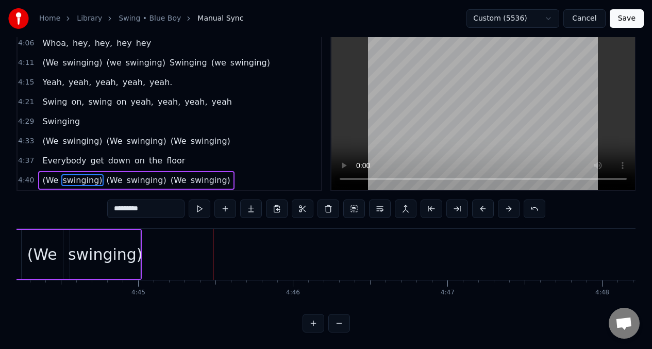
click at [57, 241] on div "(We" at bounding box center [43, 254] width 42 height 49
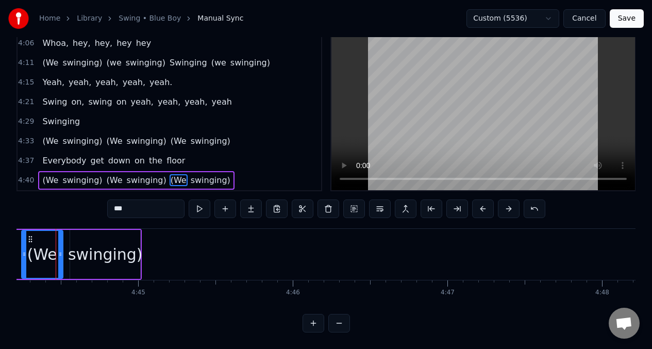
scroll to position [0, 43905]
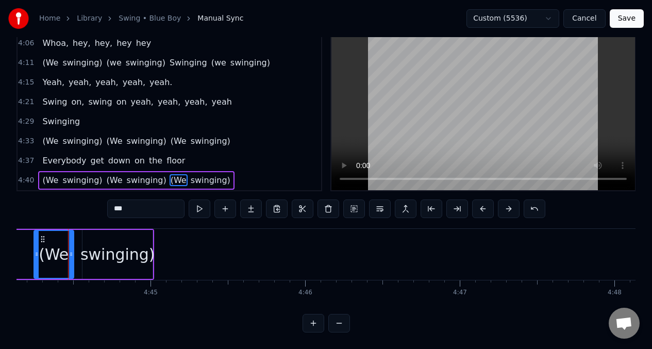
click at [71, 238] on div at bounding box center [71, 254] width 4 height 47
click at [116, 235] on div "swinging)" at bounding box center [117, 254] width 70 height 49
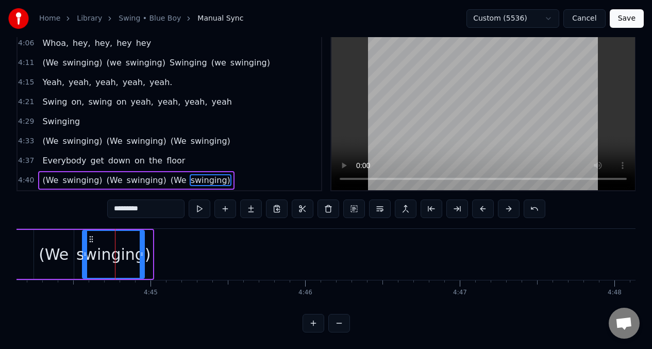
drag, startPoint x: 151, startPoint y: 233, endPoint x: 143, endPoint y: 234, distance: 8.3
click at [143, 234] on div at bounding box center [142, 254] width 4 height 47
drag, startPoint x: 84, startPoint y: 238, endPoint x: 77, endPoint y: 236, distance: 6.9
click at [77, 237] on div at bounding box center [78, 254] width 4 height 47
click at [51, 176] on span "(We" at bounding box center [50, 180] width 18 height 12
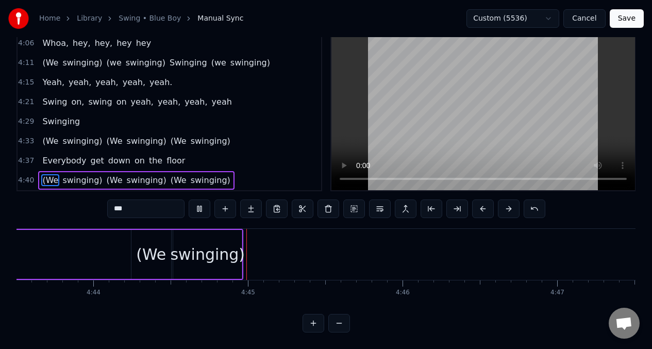
scroll to position [0, 43858]
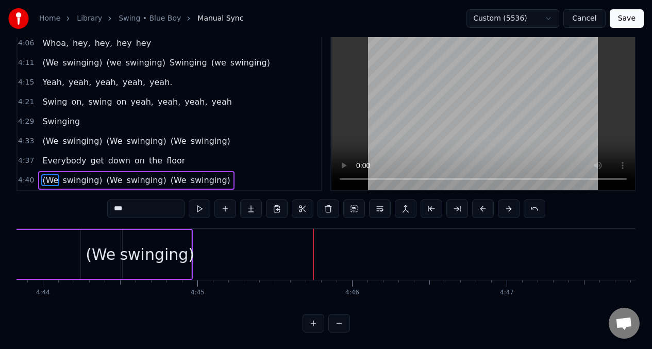
click at [149, 235] on div "swinging)" at bounding box center [157, 254] width 69 height 49
type input "*********"
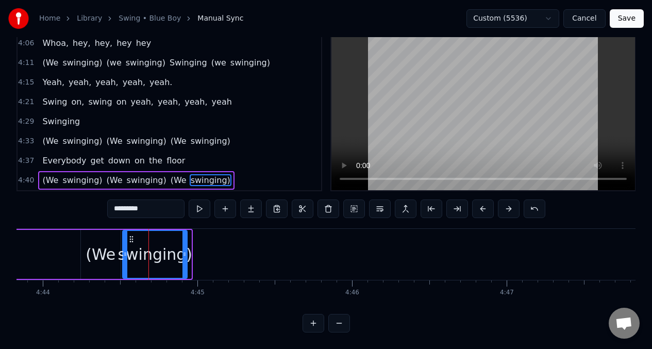
click at [186, 237] on div at bounding box center [184, 254] width 4 height 47
click at [201, 202] on button at bounding box center [200, 208] width 22 height 19
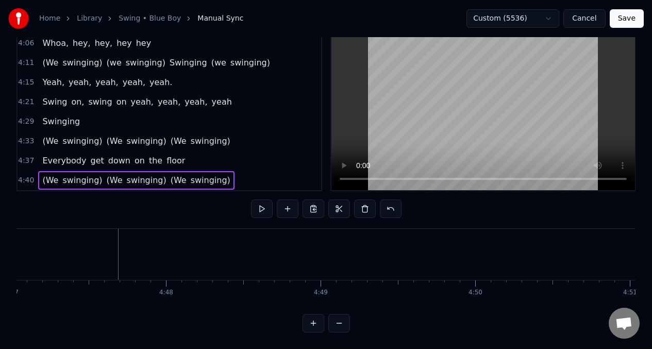
scroll to position [0, 44353]
click at [212, 175] on span "swinging)" at bounding box center [211, 180] width 42 height 12
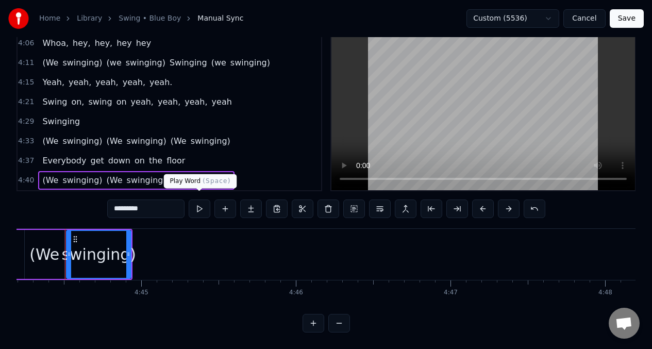
scroll to position [0, 43911]
click at [200, 201] on button at bounding box center [200, 208] width 22 height 19
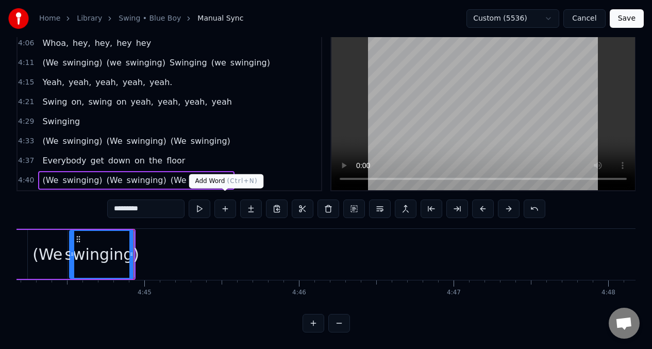
click at [224, 203] on button at bounding box center [225, 208] width 22 height 19
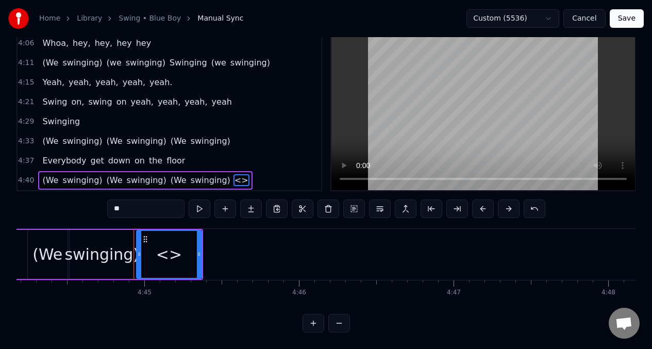
click at [130, 207] on input "**" at bounding box center [145, 208] width 77 height 19
type input "*"
click at [228, 205] on button at bounding box center [225, 208] width 22 height 19
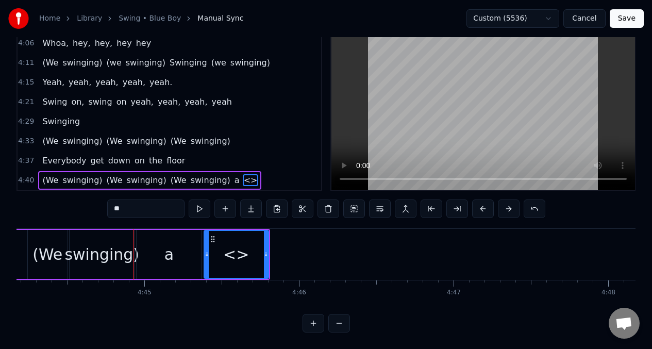
click at [170, 247] on div "a" at bounding box center [168, 254] width 9 height 23
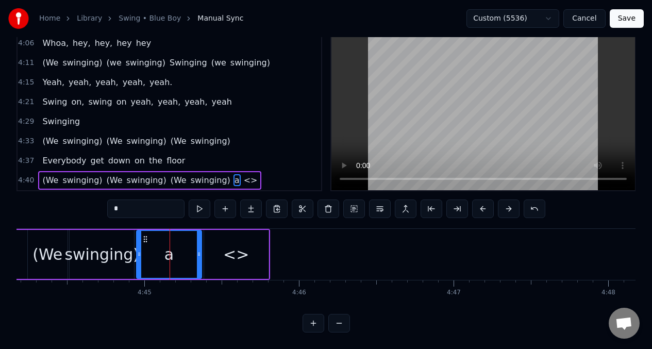
click at [134, 205] on input "*" at bounding box center [145, 208] width 77 height 19
click at [198, 202] on button at bounding box center [200, 208] width 22 height 19
click at [227, 243] on div "<>" at bounding box center [236, 254] width 26 height 23
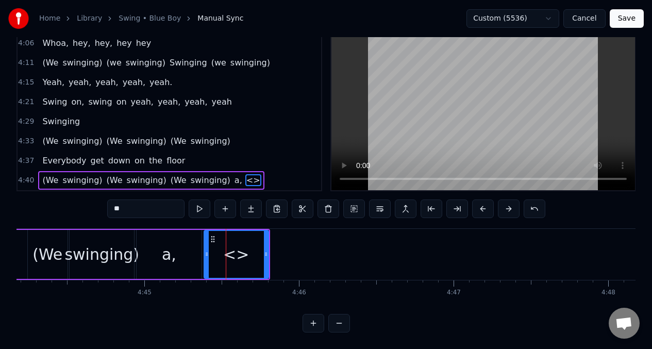
click at [139, 203] on input "**" at bounding box center [145, 208] width 77 height 19
type input "*"
type input "**"
click at [226, 203] on button at bounding box center [225, 208] width 22 height 19
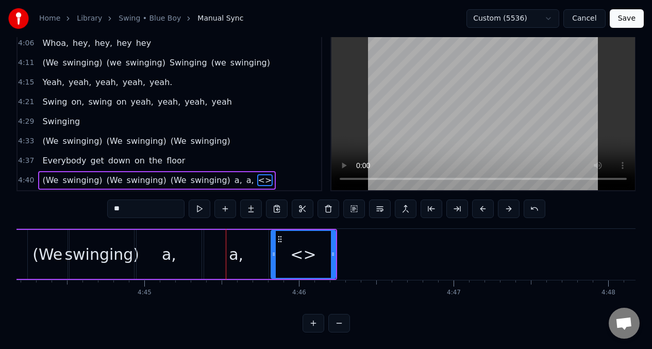
click at [131, 206] on input "**" at bounding box center [145, 208] width 77 height 19
type input "*"
click at [175, 246] on div "a," at bounding box center [168, 254] width 64 height 49
type input "**"
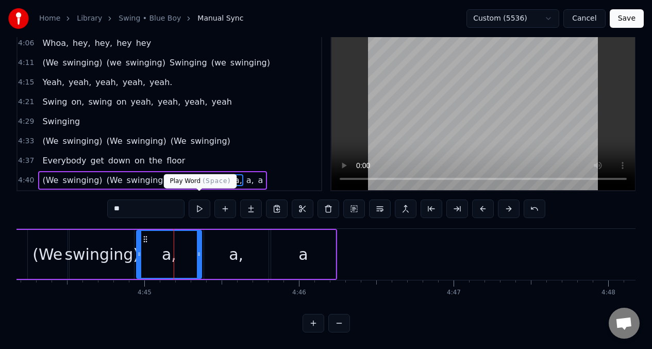
click at [201, 202] on button at bounding box center [200, 208] width 22 height 19
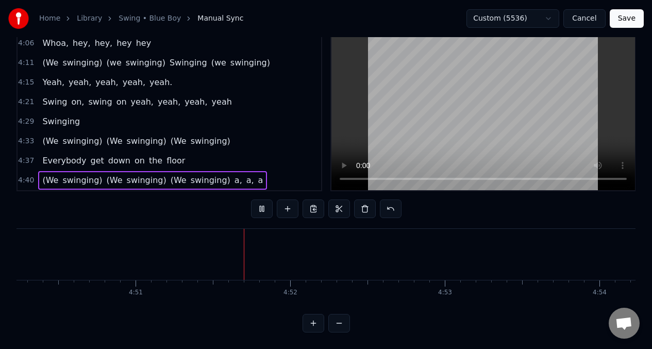
scroll to position [0, 44934]
click at [257, 177] on span "a" at bounding box center [260, 180] width 7 height 12
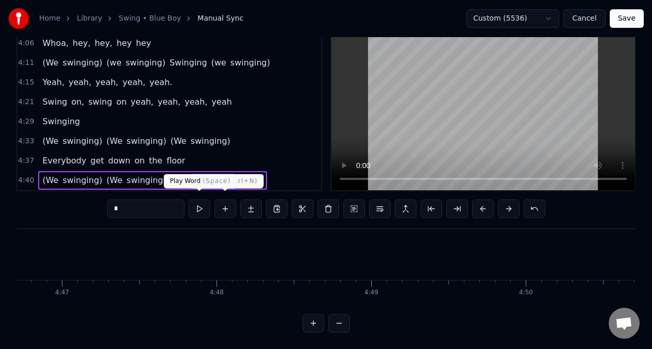
scroll to position [0, 44112]
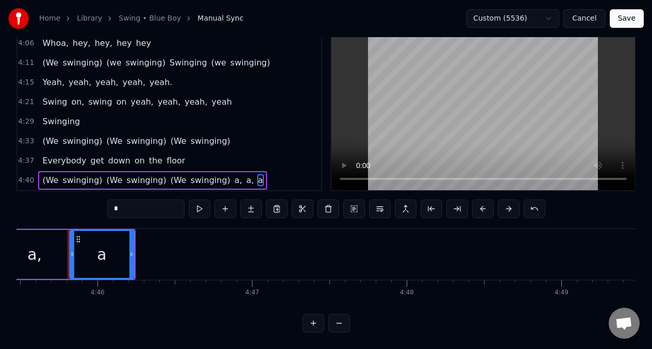
click at [148, 207] on input "*" at bounding box center [145, 208] width 77 height 19
type input "**"
click at [225, 203] on button at bounding box center [225, 208] width 22 height 19
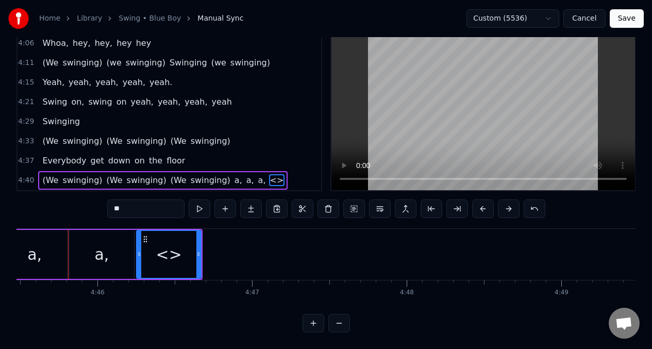
click at [135, 202] on input "**" at bounding box center [145, 208] width 77 height 19
type input "*"
click at [105, 251] on div "a," at bounding box center [101, 254] width 14 height 23
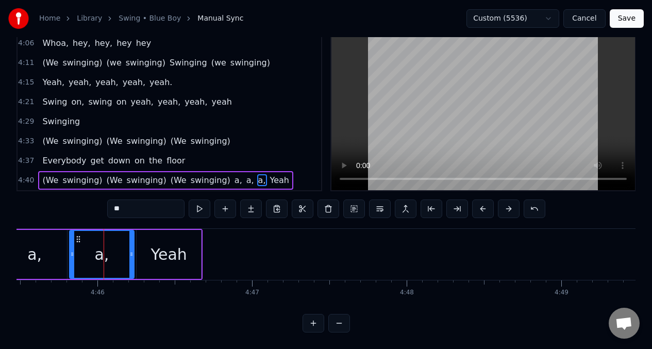
click at [129, 207] on input "**" at bounding box center [145, 208] width 77 height 19
type input "*"
click at [49, 245] on div "a," at bounding box center [35, 254] width 64 height 49
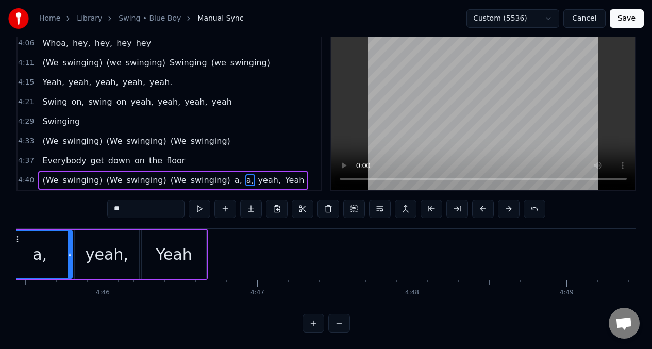
scroll to position [0, 44093]
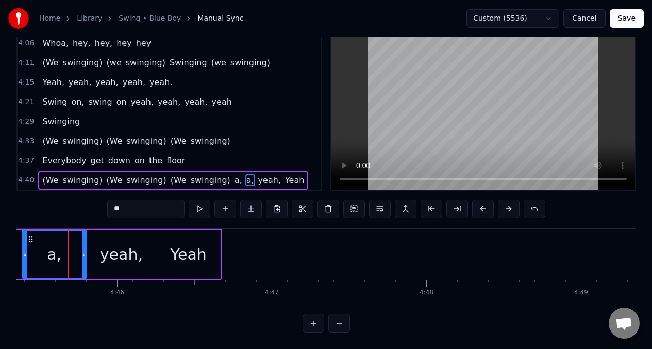
click at [133, 206] on input "**" at bounding box center [145, 208] width 77 height 19
type input "*"
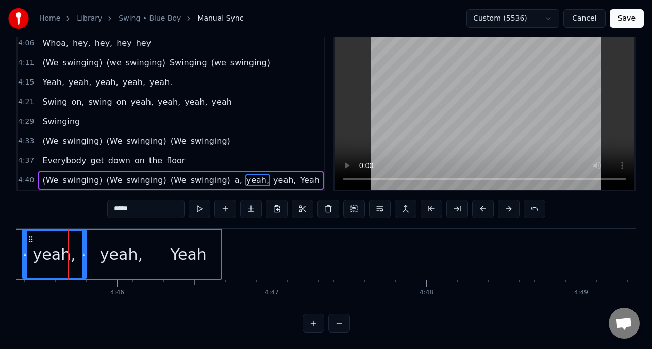
click at [233, 174] on span "a," at bounding box center [238, 180] width 10 height 12
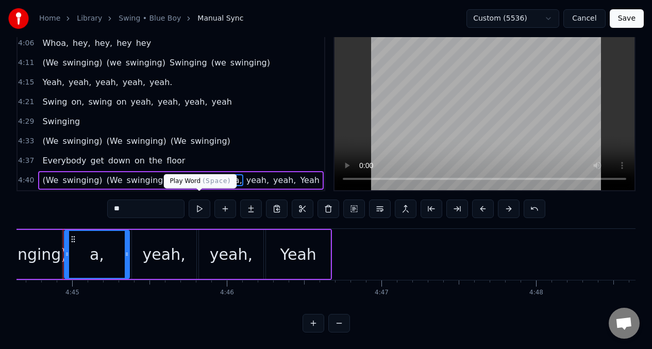
scroll to position [0, 43978]
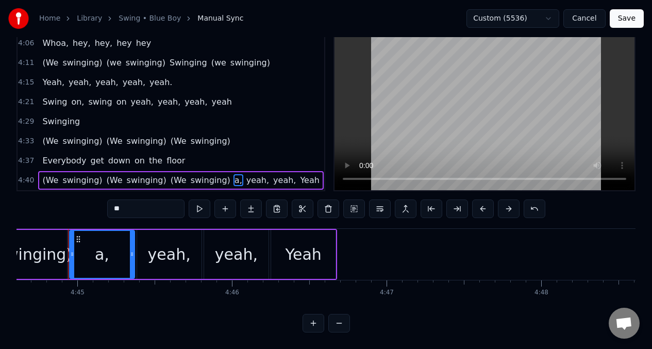
click at [141, 208] on input "**" at bounding box center [145, 208] width 77 height 19
type input "*"
click at [104, 243] on div "yeah," at bounding box center [101, 254] width 43 height 23
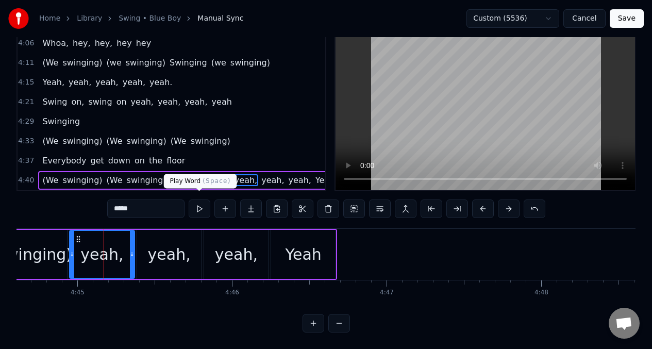
click at [201, 208] on button at bounding box center [200, 208] width 22 height 19
click at [49, 243] on div "swinging)" at bounding box center [34, 254] width 75 height 23
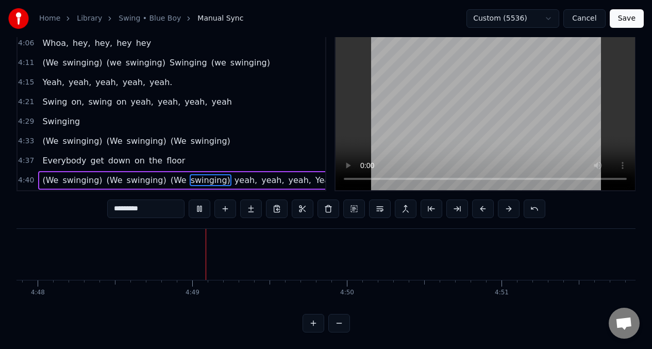
scroll to position [0, 44512]
click at [233, 178] on span "yeah," at bounding box center [245, 180] width 25 height 12
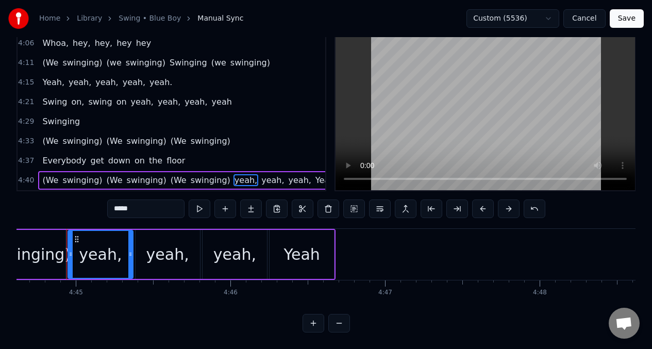
scroll to position [0, 43978]
click at [118, 205] on input "*****" at bounding box center [145, 208] width 77 height 19
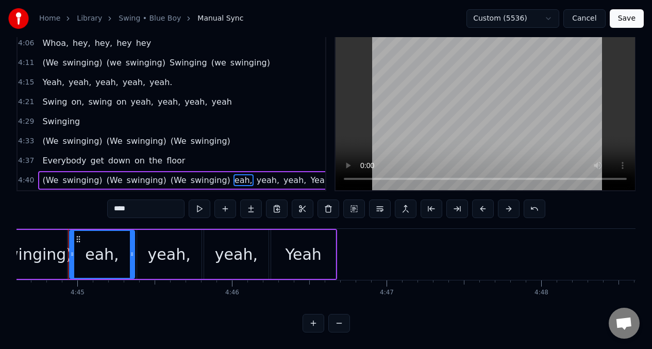
click at [112, 202] on input "****" at bounding box center [145, 208] width 77 height 19
drag, startPoint x: 293, startPoint y: 247, endPoint x: 285, endPoint y: 229, distance: 20.1
click at [293, 247] on div "Yeah" at bounding box center [303, 254] width 36 height 23
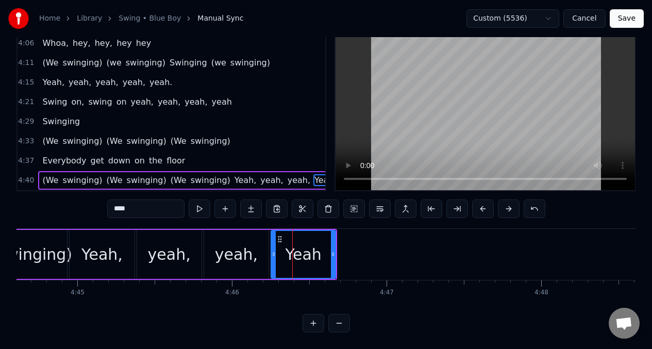
click at [119, 203] on input "****" at bounding box center [145, 208] width 77 height 19
click at [37, 243] on div "swinging)" at bounding box center [34, 254] width 75 height 23
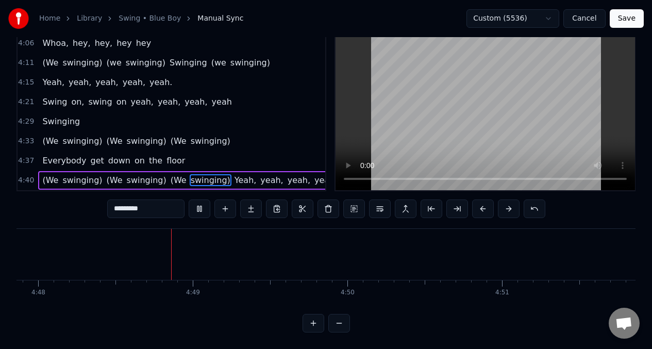
scroll to position [0, 44490]
click at [233, 174] on span "Yeah," at bounding box center [245, 180] width 24 height 12
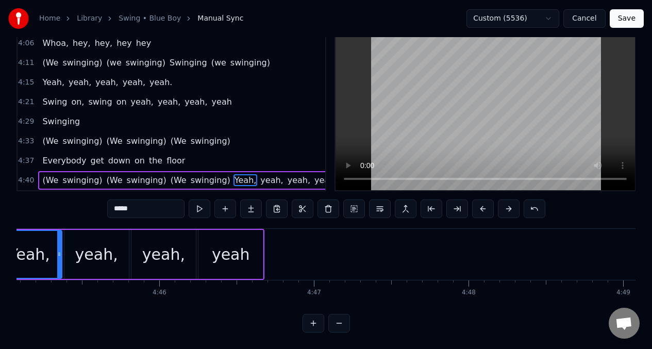
scroll to position [0, 43978]
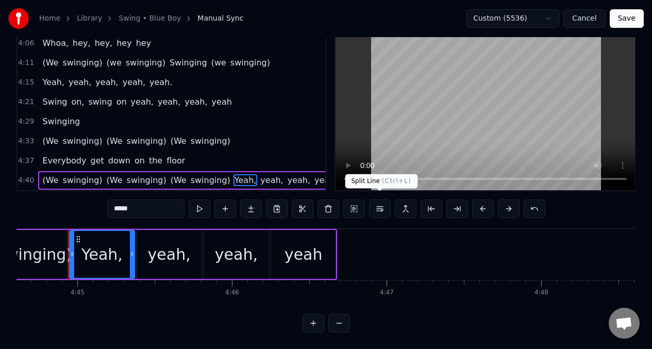
click at [376, 205] on button at bounding box center [380, 208] width 22 height 19
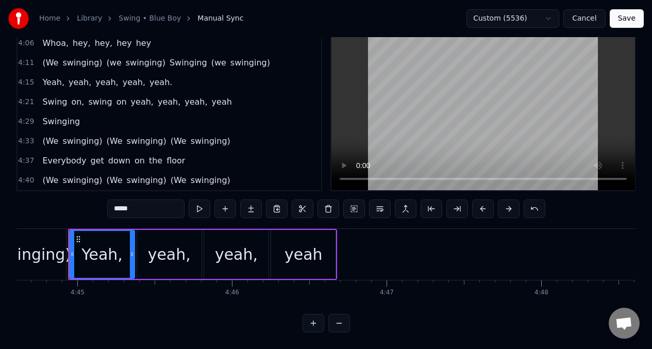
scroll to position [1354, 0]
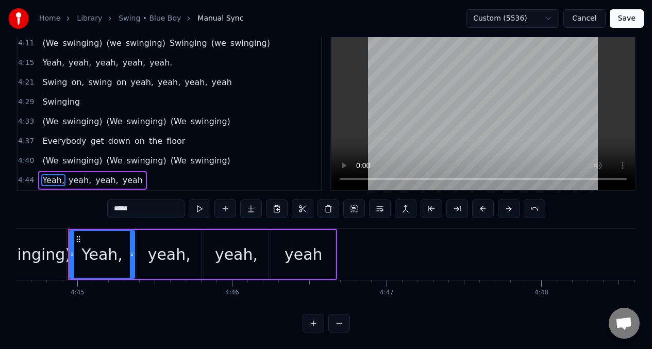
click at [51, 155] on span "(We" at bounding box center [50, 161] width 18 height 12
type input "***"
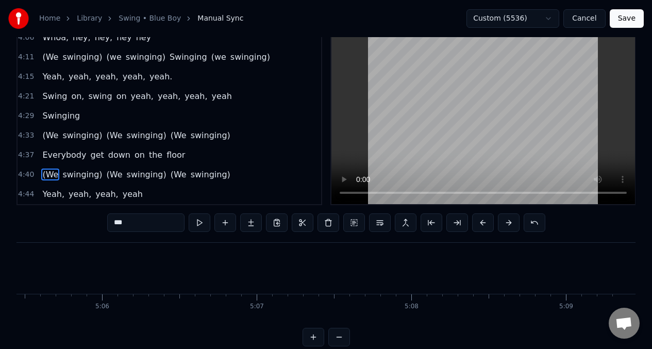
scroll to position [0, 47199]
click at [46, 61] on span "(We" at bounding box center [50, 57] width 18 height 12
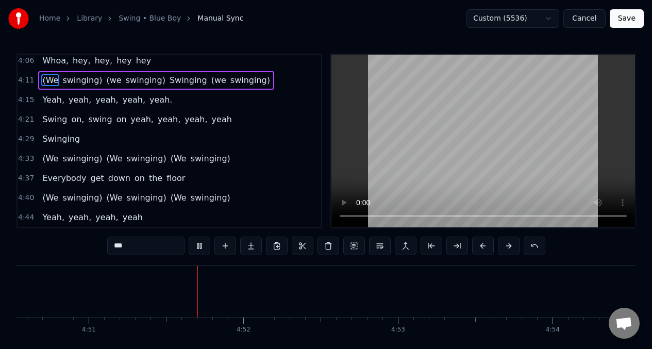
scroll to position [0, 44903]
click at [626, 16] on button "Save" at bounding box center [626, 18] width 34 height 19
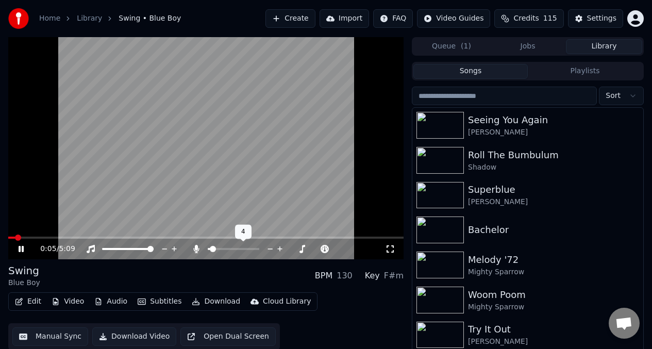
click at [210, 249] on span at bounding box center [213, 249] width 6 height 6
click at [196, 251] on icon at bounding box center [196, 249] width 10 height 8
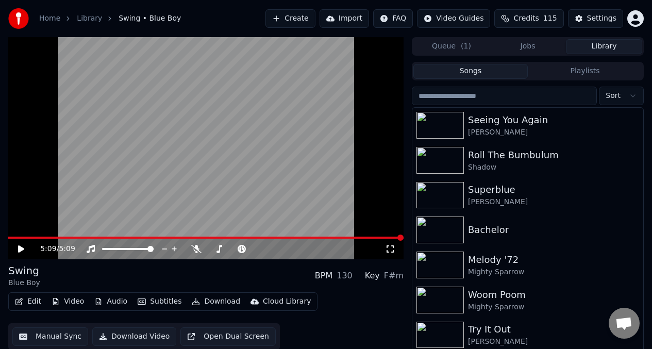
click at [136, 331] on button "Download Video" at bounding box center [134, 336] width 84 height 19
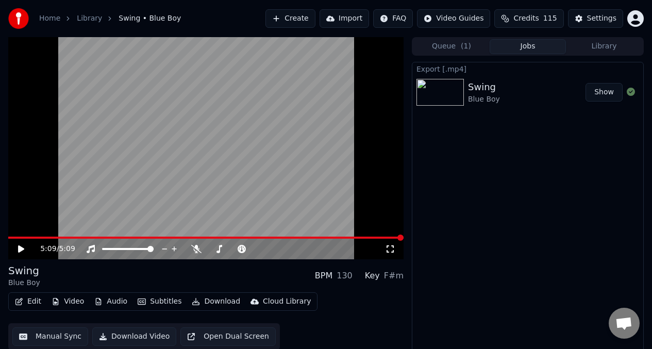
click at [606, 45] on button "Library" at bounding box center [604, 46] width 76 height 15
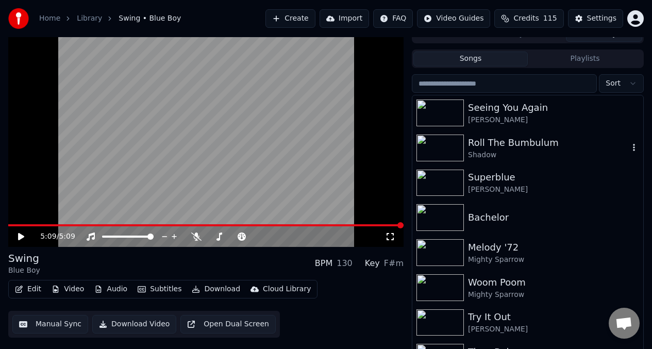
scroll to position [20, 0]
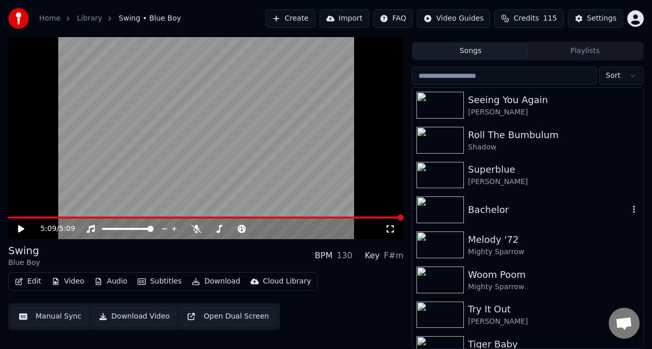
click at [552, 206] on div "Bachelor" at bounding box center [548, 209] width 161 height 14
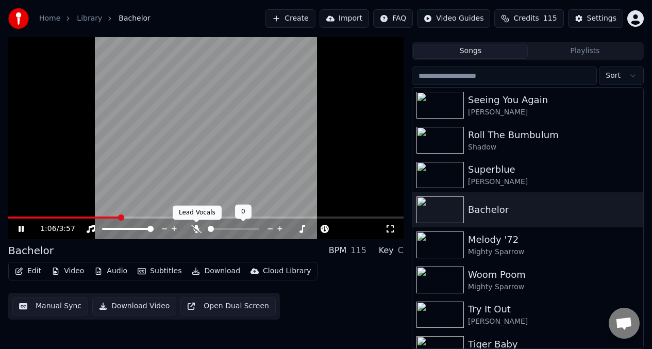
click at [196, 227] on icon at bounding box center [196, 229] width 10 height 8
click at [196, 227] on icon at bounding box center [197, 229] width 6 height 8
click at [196, 228] on icon at bounding box center [196, 229] width 10 height 8
click at [196, 227] on icon at bounding box center [197, 229] width 6 height 8
click at [196, 227] on icon at bounding box center [196, 229] width 10 height 8
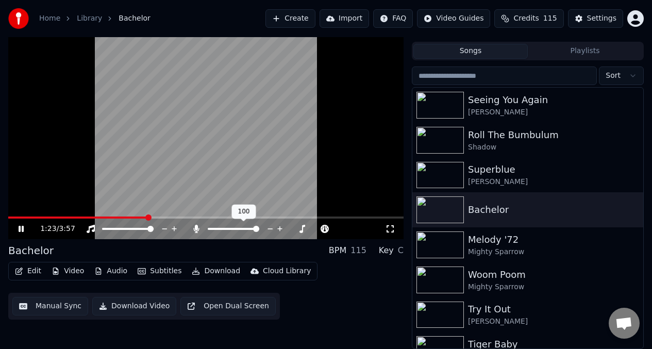
click at [196, 227] on icon at bounding box center [197, 229] width 6 height 8
click at [155, 158] on video at bounding box center [205, 128] width 395 height 222
click at [154, 158] on video at bounding box center [205, 128] width 395 height 222
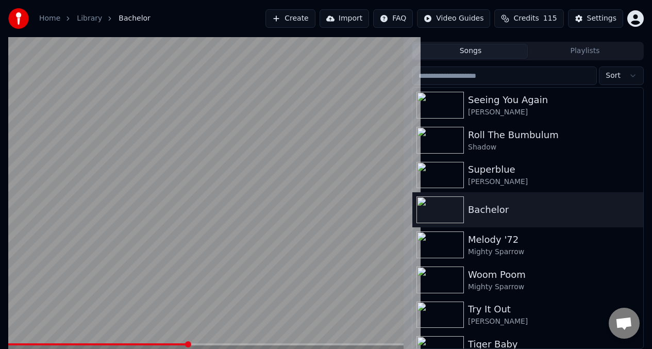
scroll to position [4, 0]
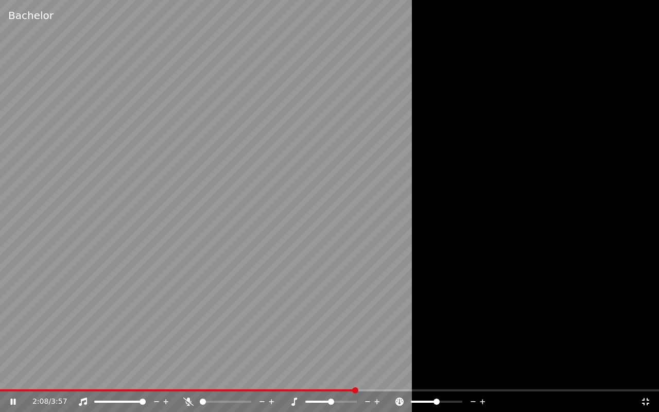
click at [221, 179] on video at bounding box center [329, 206] width 659 height 412
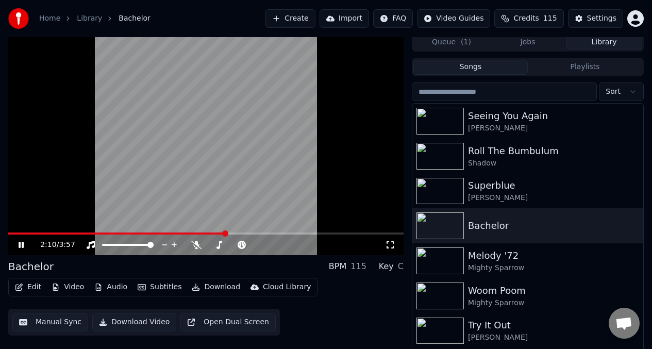
click at [46, 320] on button "Manual Sync" at bounding box center [50, 322] width 76 height 19
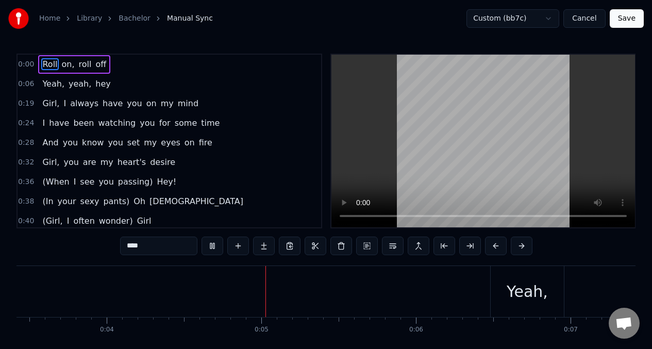
scroll to position [0, 592]
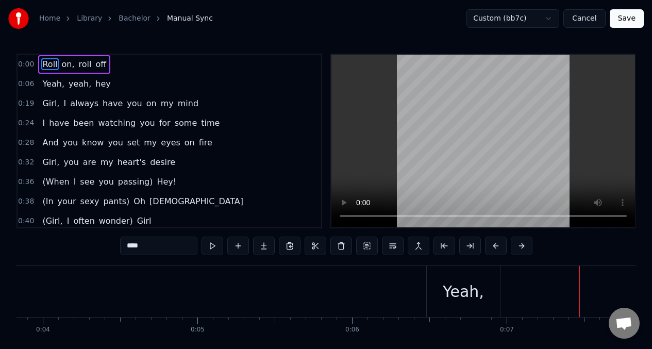
click at [442, 282] on div "Yeah," at bounding box center [462, 291] width 73 height 51
type input "*****"
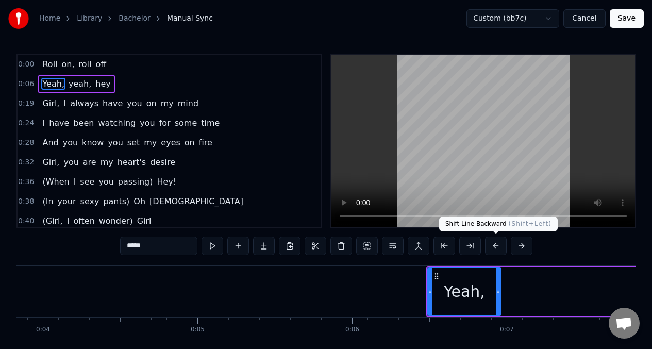
click at [494, 247] on button at bounding box center [496, 245] width 22 height 19
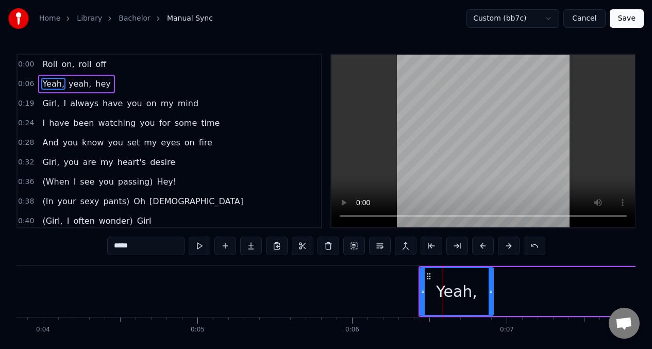
click at [197, 245] on button at bounding box center [200, 245] width 22 height 19
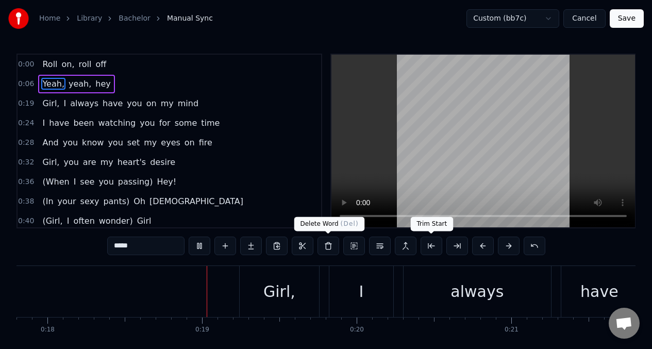
scroll to position [0, 2760]
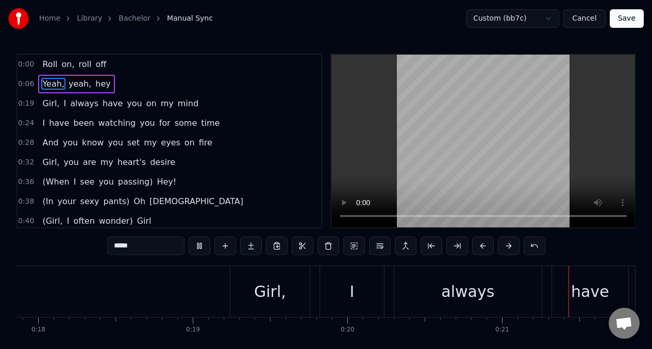
click at [45, 107] on span "Girl," at bounding box center [50, 103] width 19 height 12
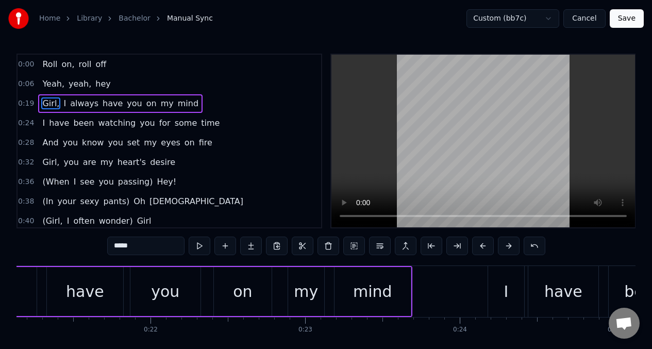
scroll to position [0, 3287]
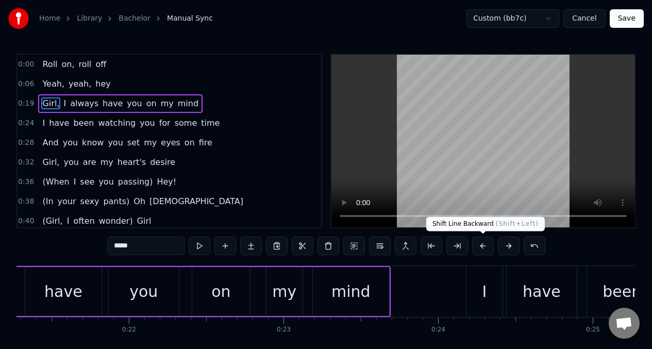
click at [479, 246] on button at bounding box center [483, 245] width 22 height 19
click at [482, 248] on button at bounding box center [483, 245] width 22 height 19
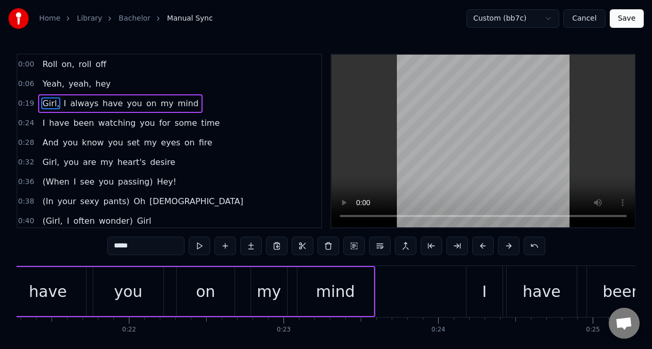
click at [327, 294] on div "mind" at bounding box center [335, 291] width 39 height 23
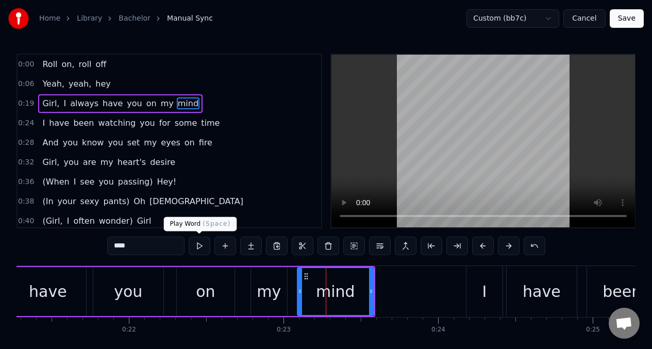
click at [198, 246] on button at bounding box center [200, 245] width 22 height 19
click at [56, 288] on div "have" at bounding box center [48, 291] width 38 height 23
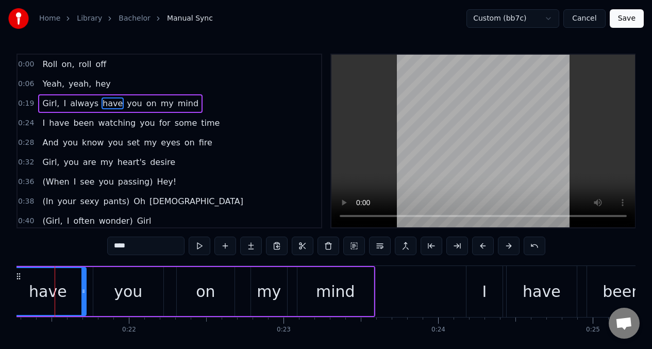
scroll to position [0, 3274]
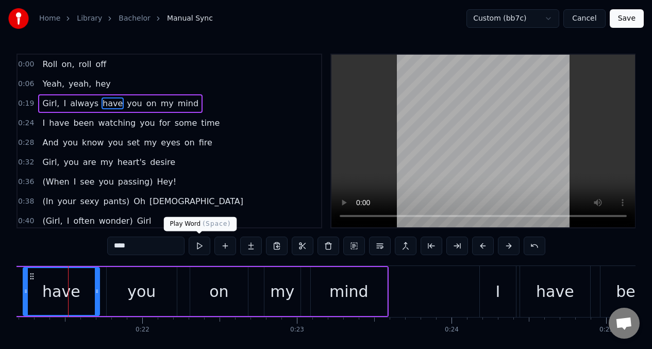
click at [202, 247] on button at bounding box center [200, 245] width 22 height 19
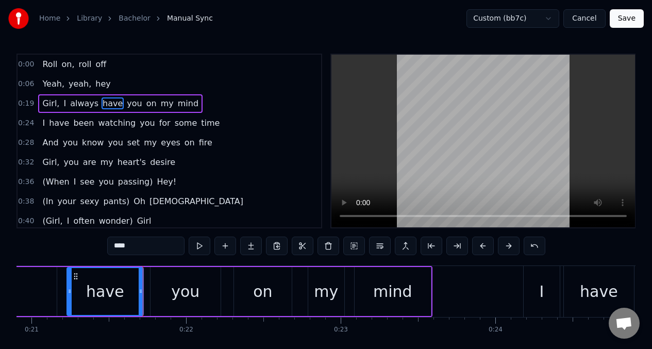
click at [202, 247] on button at bounding box center [200, 245] width 22 height 19
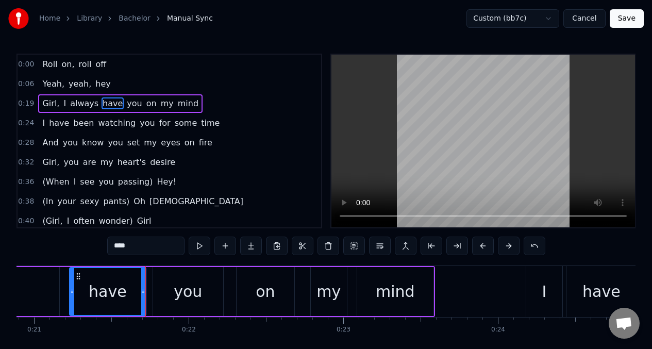
click at [202, 247] on button at bounding box center [200, 245] width 22 height 19
click at [191, 293] on div "you" at bounding box center [188, 291] width 28 height 23
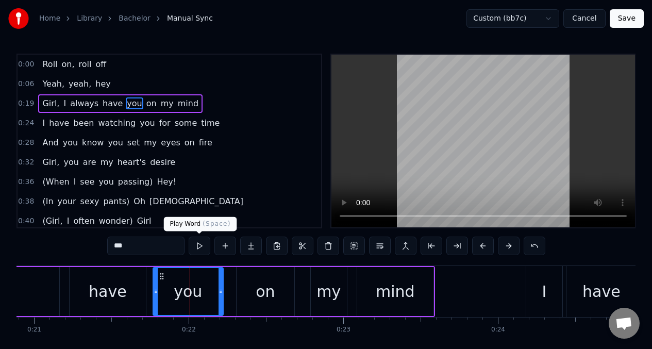
click at [199, 250] on button at bounding box center [200, 245] width 22 height 19
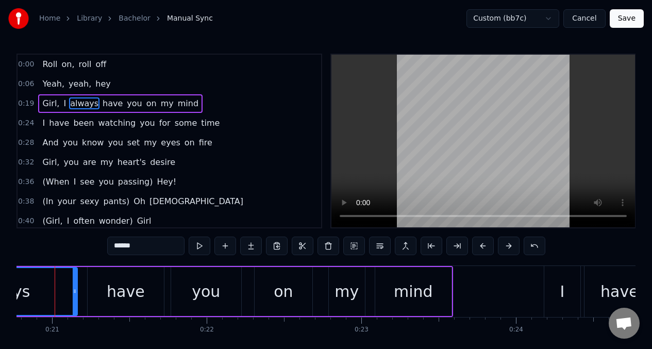
scroll to position [0, 3196]
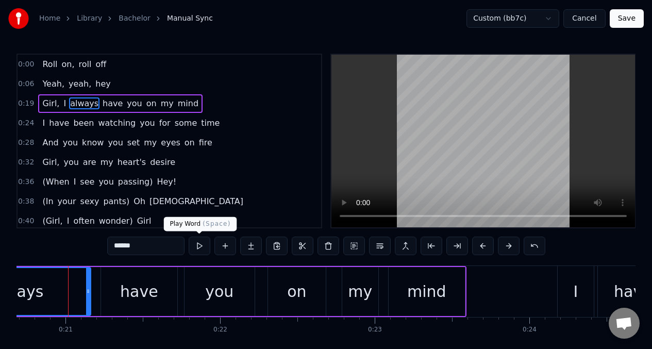
click at [199, 247] on button at bounding box center [200, 245] width 22 height 19
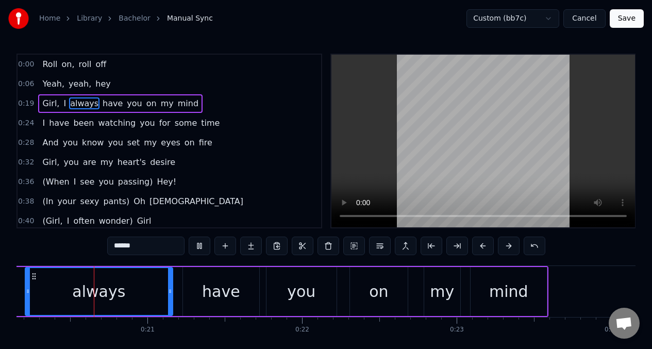
scroll to position [0, 3070]
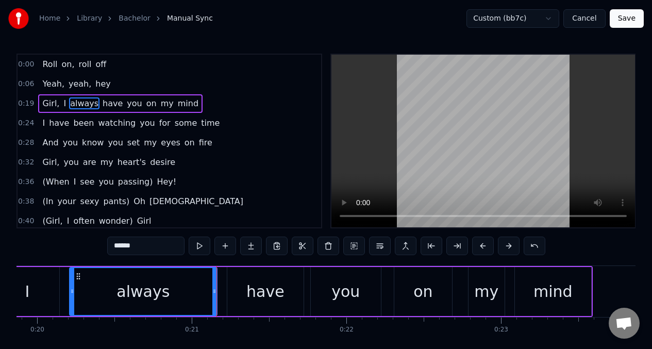
click at [254, 287] on div "have" at bounding box center [265, 291] width 38 height 23
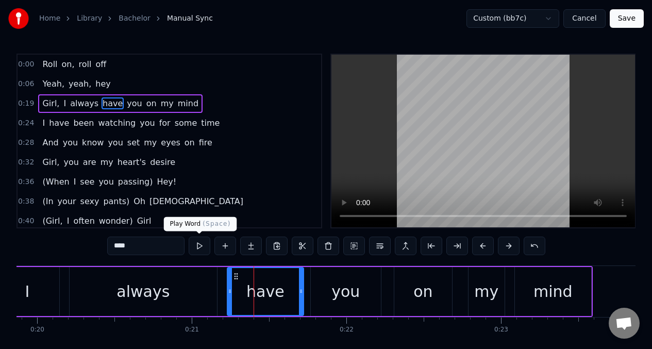
click at [200, 245] on button at bounding box center [200, 245] width 22 height 19
click at [48, 102] on span "Girl," at bounding box center [50, 103] width 19 height 12
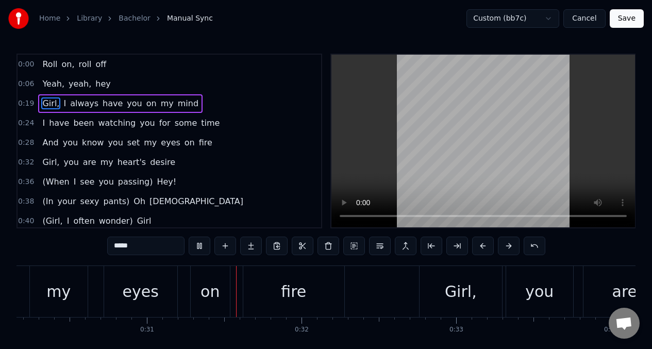
scroll to position [0, 4661]
click at [48, 126] on span "have" at bounding box center [59, 123] width 22 height 12
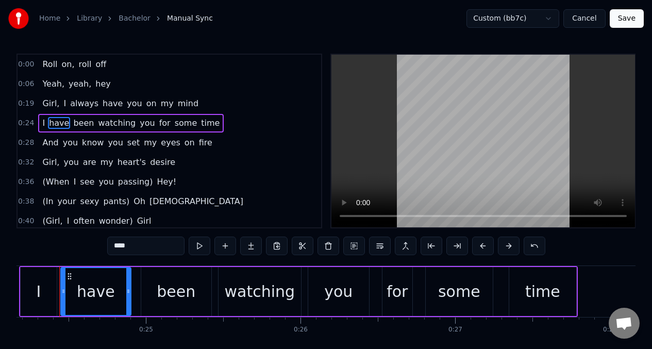
scroll to position [0, 3725]
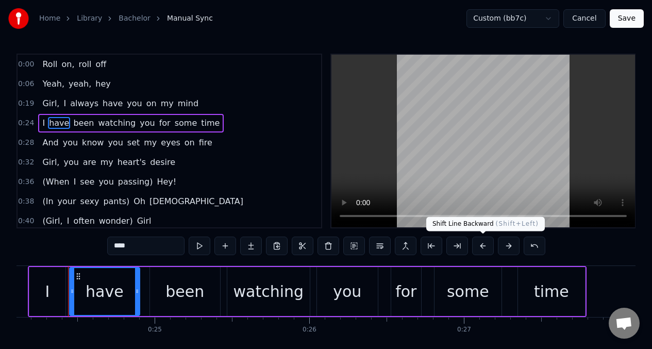
click at [484, 248] on button at bounding box center [483, 245] width 22 height 19
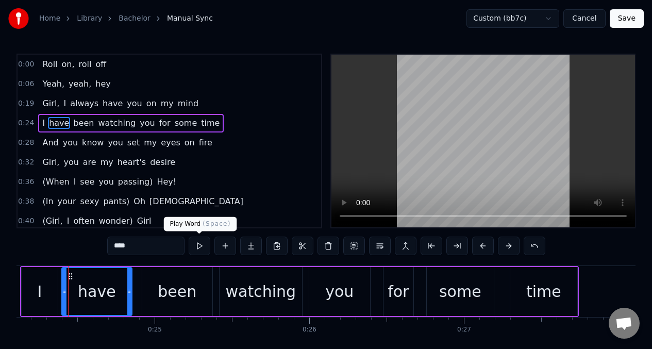
click at [198, 245] on button at bounding box center [200, 245] width 22 height 19
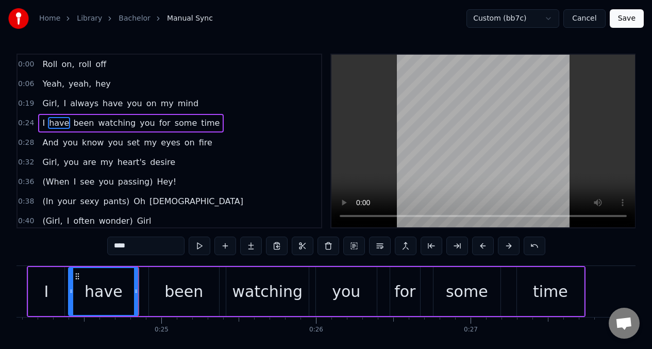
click at [198, 245] on button at bounding box center [200, 245] width 22 height 19
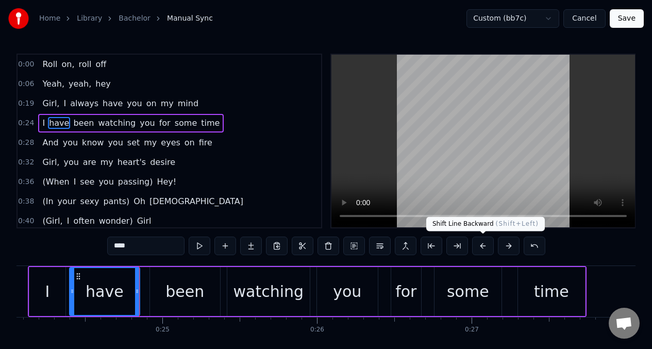
click at [481, 248] on button at bounding box center [483, 245] width 22 height 19
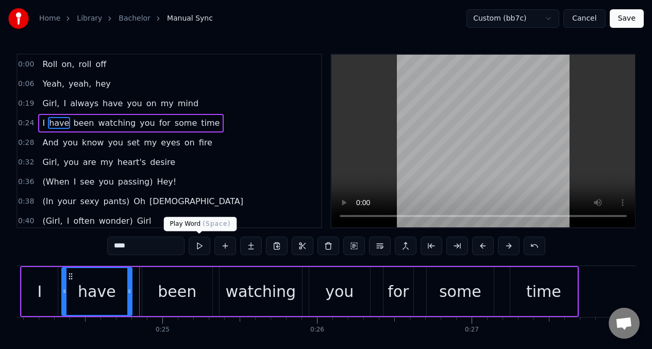
click at [199, 248] on button at bounding box center [200, 245] width 22 height 19
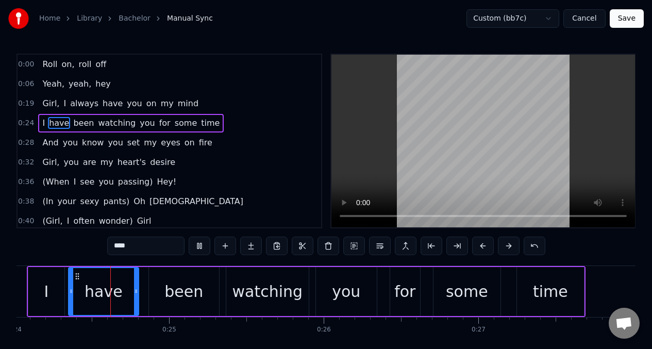
scroll to position [0, 3710]
click at [199, 248] on button at bounding box center [200, 245] width 22 height 19
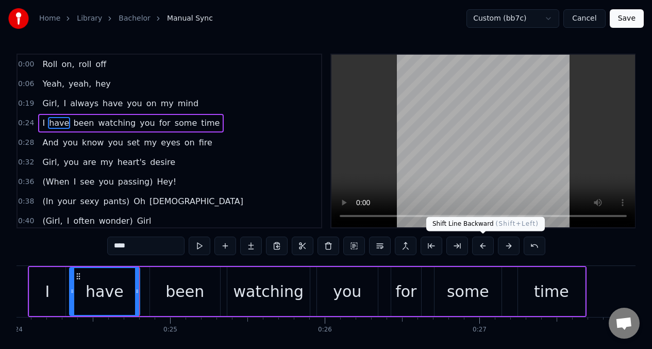
click at [483, 249] on button at bounding box center [483, 245] width 22 height 19
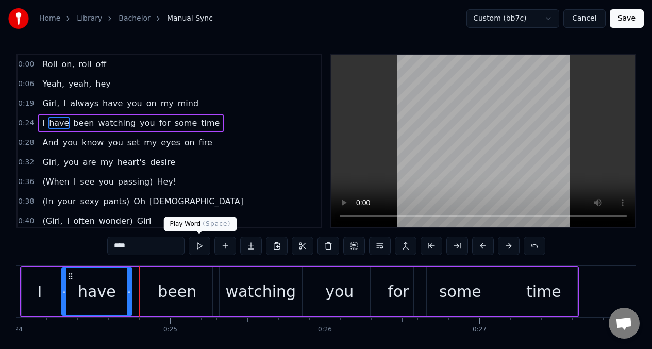
click at [199, 248] on button at bounding box center [200, 245] width 22 height 19
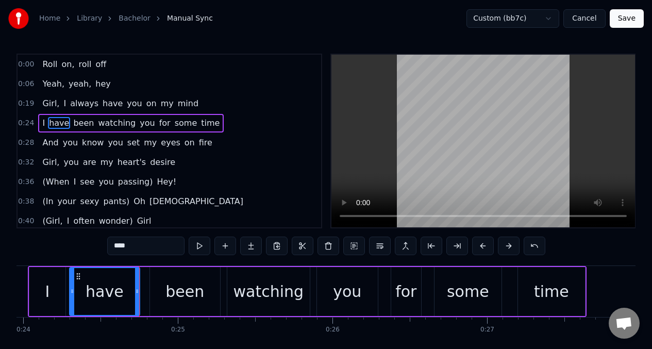
click at [262, 296] on div "watching" at bounding box center [268, 291] width 71 height 23
type input "********"
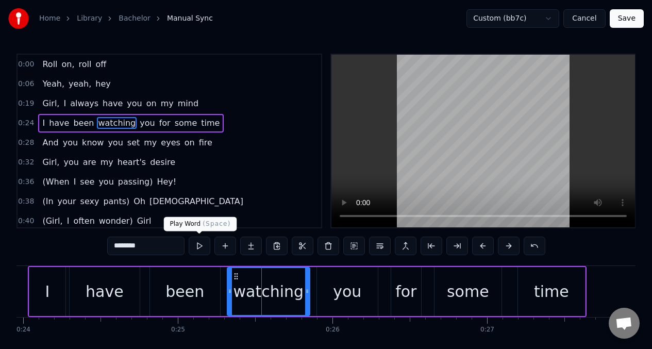
click at [200, 246] on button at bounding box center [200, 245] width 22 height 19
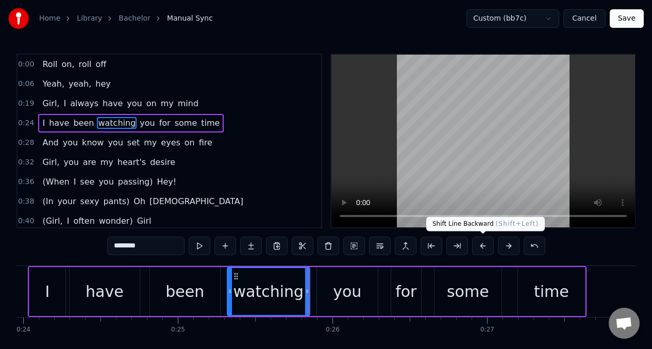
click at [484, 249] on button at bounding box center [483, 245] width 22 height 19
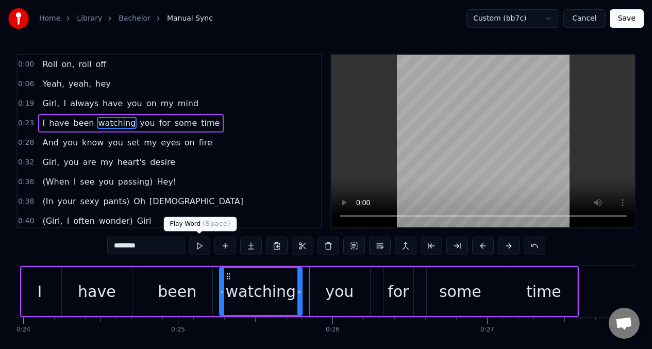
click at [201, 246] on button at bounding box center [200, 245] width 22 height 19
click at [201, 245] on button at bounding box center [200, 245] width 22 height 19
click at [13, 287] on div "Home Library Bachelor Manual Sync Custom (bb7c) Cancel Save 0:00 Roll on, roll …" at bounding box center [326, 184] width 652 height 369
click at [14, 295] on div "Home Library Bachelor Manual Sync Custom (bb7c) Cancel Save 0:00 Roll on, roll …" at bounding box center [326, 184] width 652 height 369
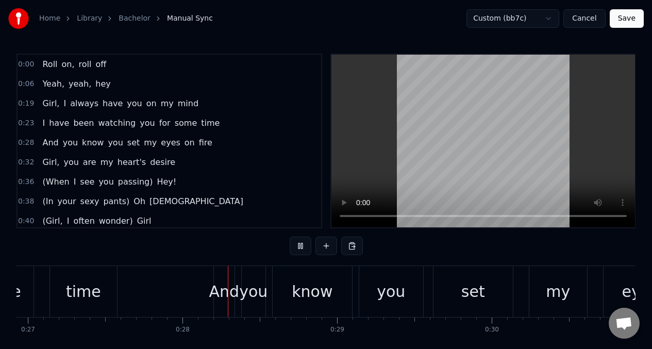
scroll to position [0, 4182]
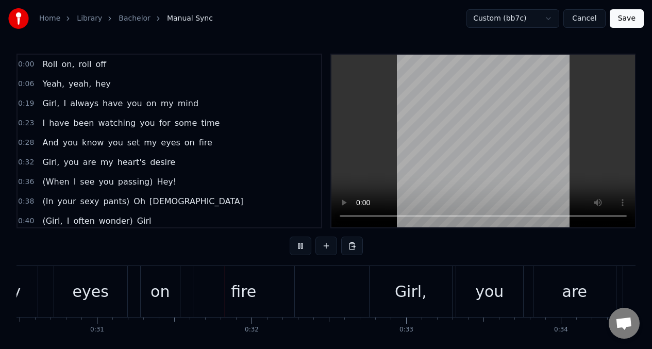
click at [131, 144] on span "set" at bounding box center [133, 142] width 14 height 12
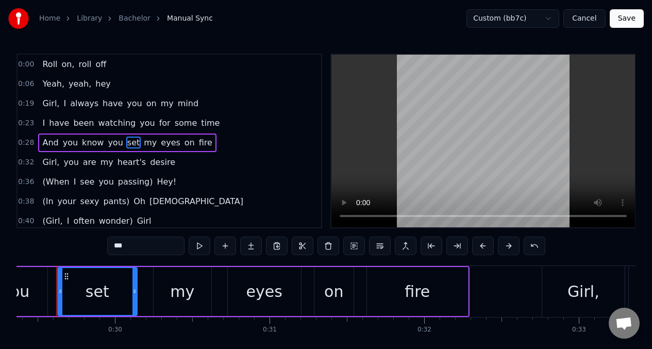
scroll to position [0, 4525]
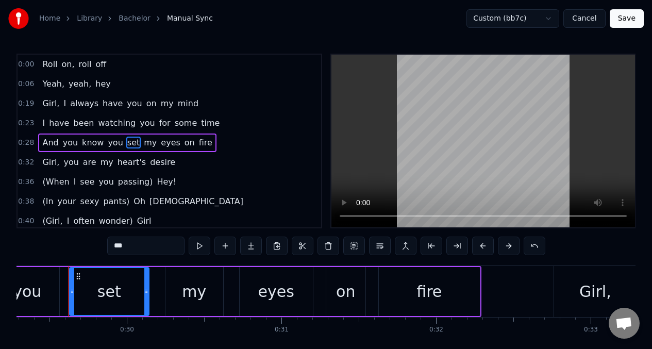
click at [53, 145] on span "And" at bounding box center [50, 142] width 18 height 12
type input "***"
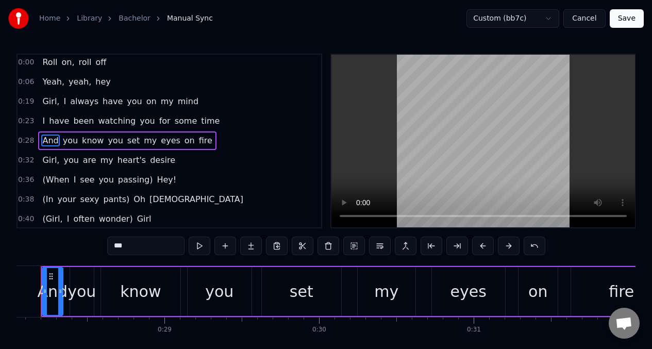
scroll to position [0, 4306]
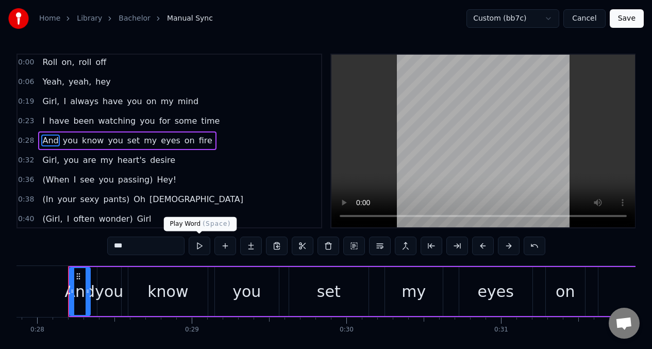
click at [198, 247] on button at bounding box center [200, 245] width 22 height 19
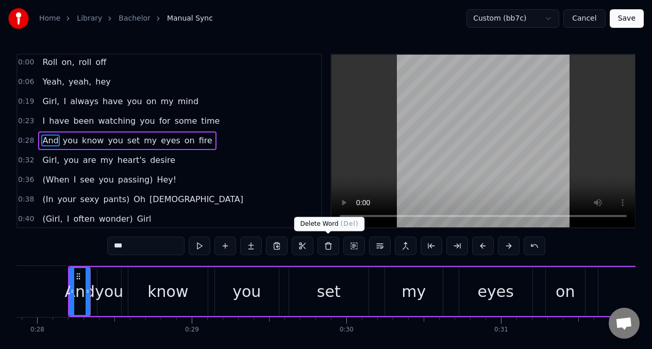
click at [328, 246] on button at bounding box center [328, 245] width 22 height 19
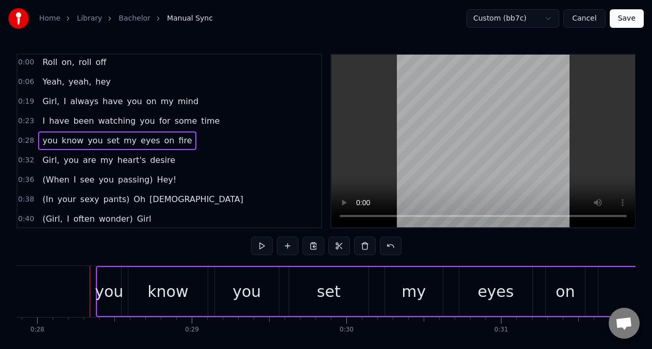
click at [107, 286] on div "you" at bounding box center [109, 291] width 28 height 23
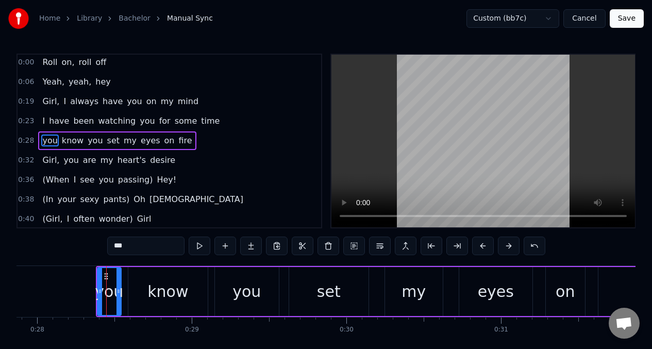
click at [118, 249] on input "***" at bounding box center [145, 245] width 77 height 19
click at [114, 244] on input "**" at bounding box center [145, 245] width 77 height 19
type input "***"
click at [199, 247] on button at bounding box center [200, 245] width 22 height 19
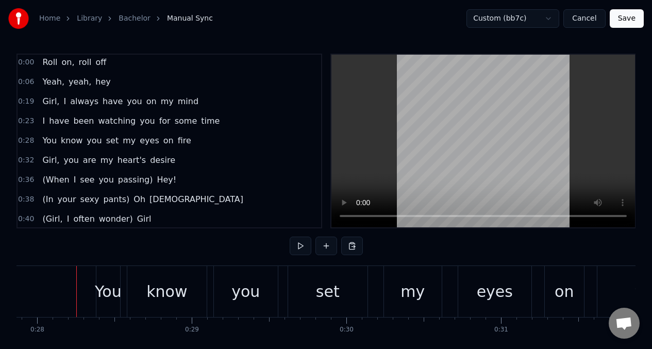
click at [174, 297] on div "know" at bounding box center [166, 291] width 41 height 23
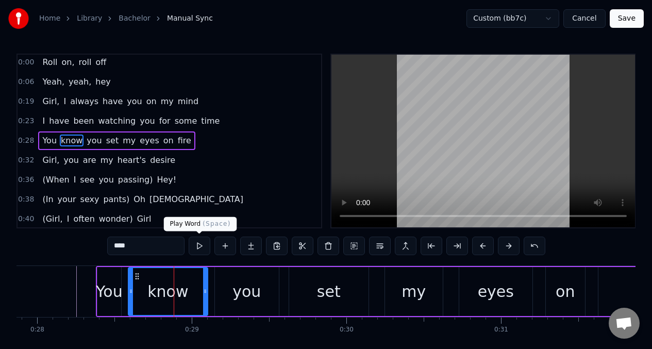
click at [199, 245] on button at bounding box center [200, 245] width 22 height 19
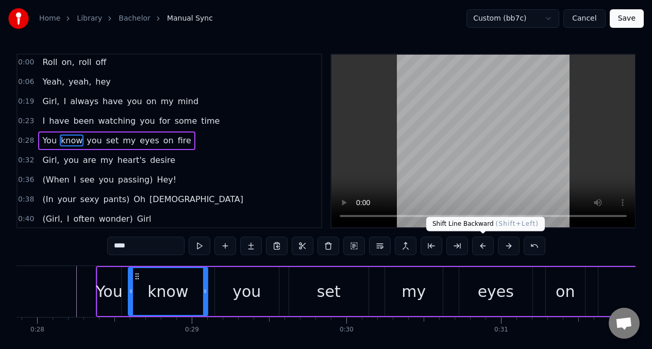
click at [480, 245] on button at bounding box center [483, 245] width 22 height 19
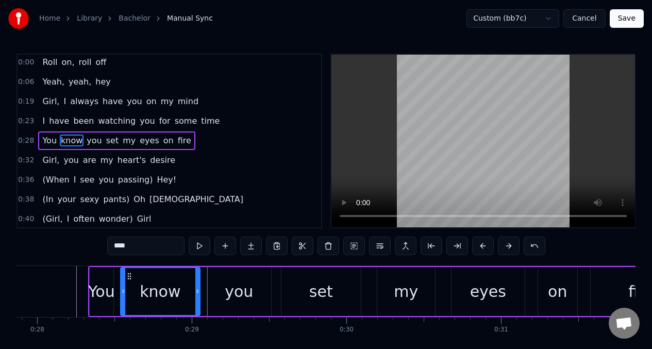
click at [331, 299] on div "set" at bounding box center [320, 291] width 79 height 49
type input "***"
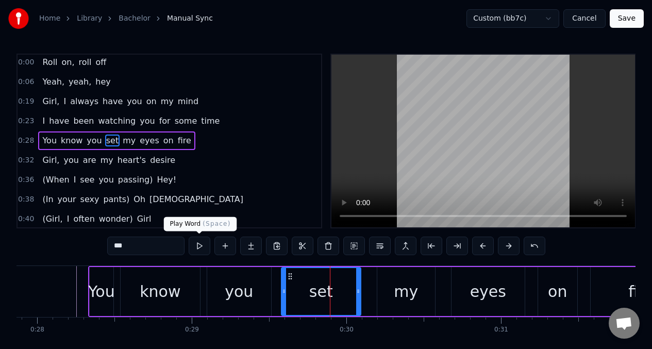
click at [200, 247] on button at bounding box center [200, 245] width 22 height 19
click at [200, 246] on button at bounding box center [200, 245] width 22 height 19
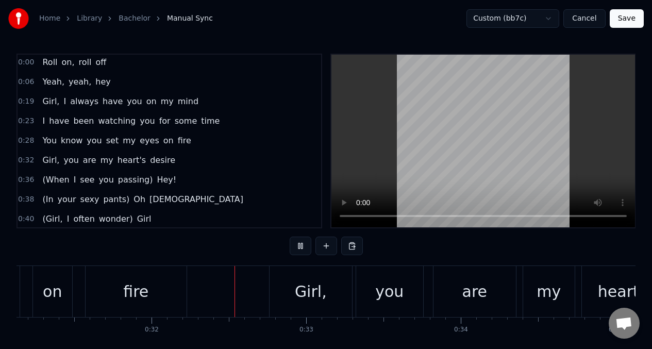
scroll to position [0, 4840]
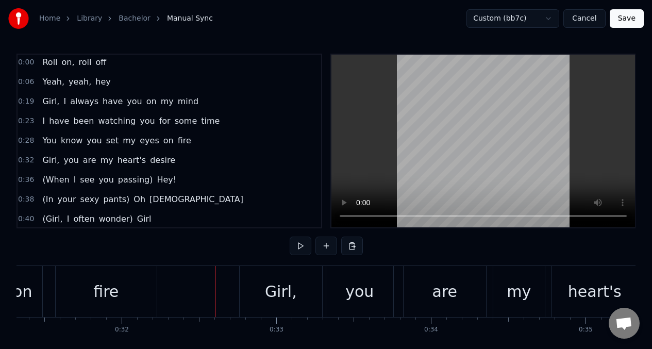
click at [112, 291] on div "fire" at bounding box center [105, 291] width 25 height 23
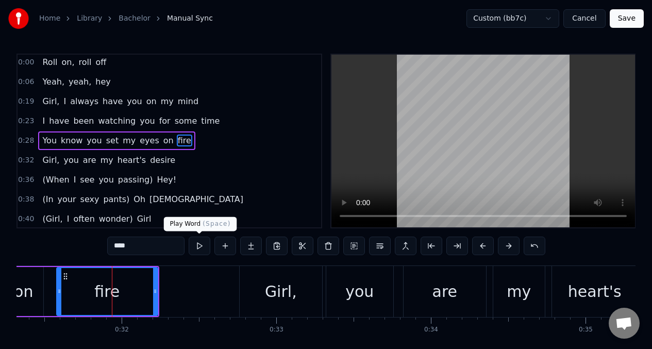
click at [199, 246] on button at bounding box center [200, 245] width 22 height 19
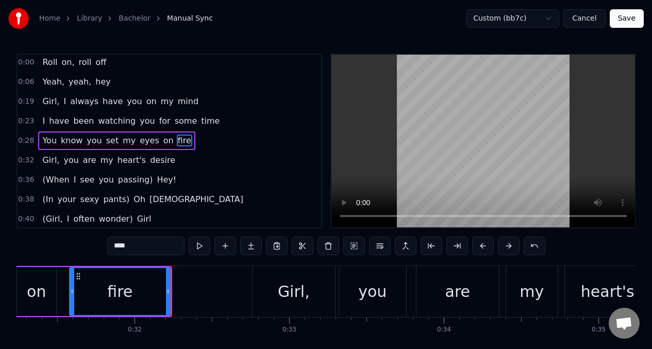
click at [199, 246] on button at bounding box center [200, 245] width 22 height 19
click at [482, 248] on button at bounding box center [483, 245] width 22 height 19
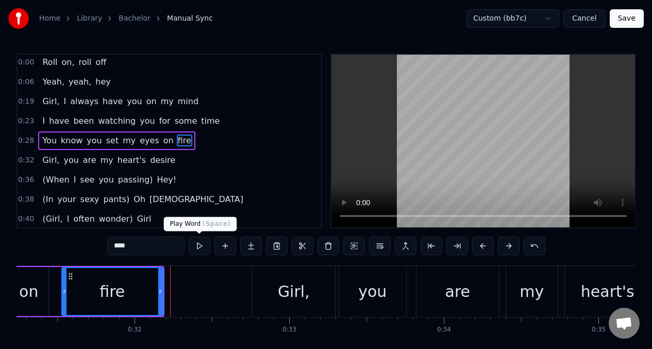
click at [199, 247] on button at bounding box center [200, 245] width 22 height 19
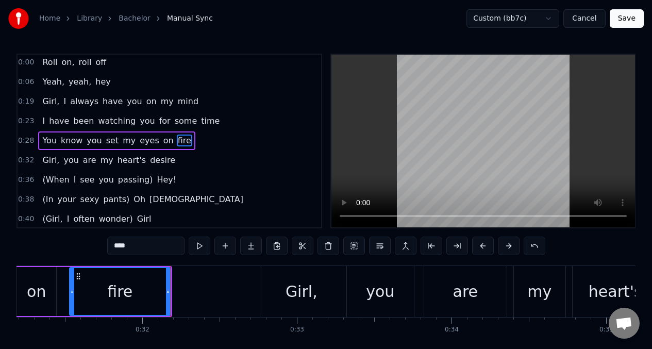
click at [199, 247] on button at bounding box center [200, 245] width 22 height 19
click at [48, 158] on span "Girl," at bounding box center [50, 160] width 19 height 12
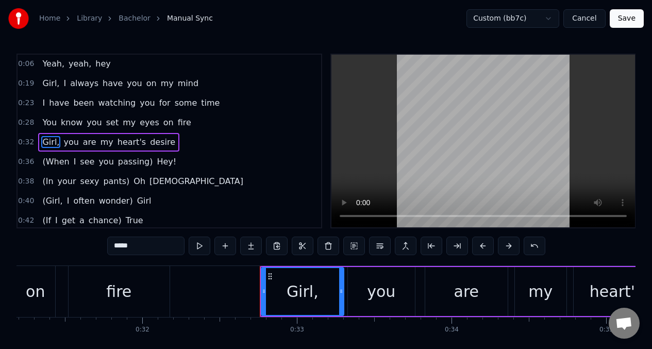
scroll to position [22, 0]
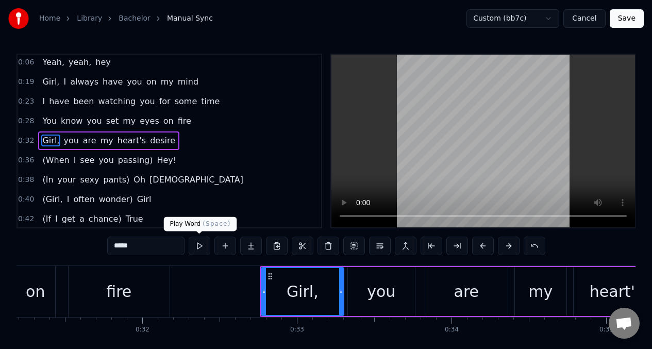
click at [196, 247] on button at bounding box center [200, 245] width 22 height 19
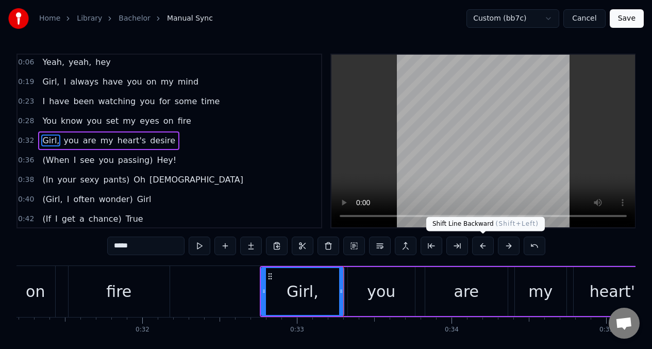
click at [481, 247] on button at bounding box center [483, 245] width 22 height 19
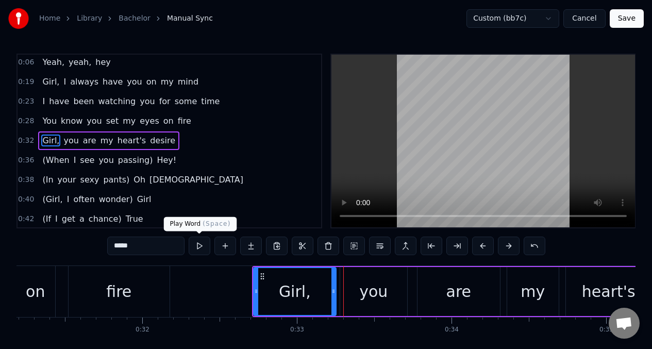
click at [197, 245] on button at bounding box center [200, 245] width 22 height 19
click at [367, 295] on div "you" at bounding box center [373, 291] width 28 height 23
type input "***"
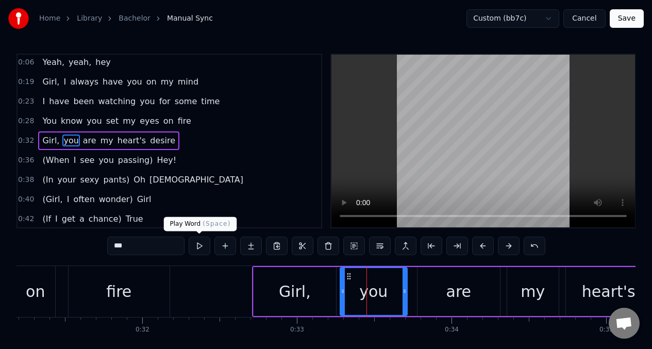
click at [201, 248] on button at bounding box center [200, 245] width 22 height 19
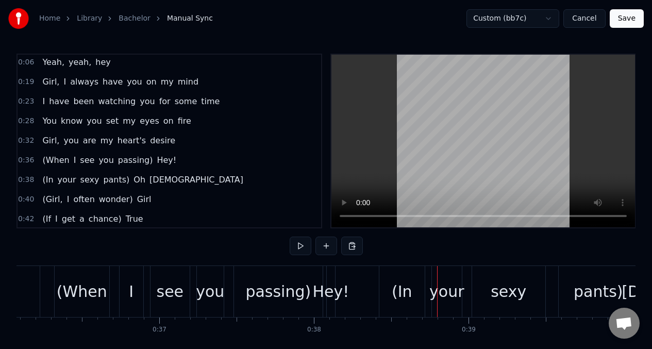
scroll to position [0, 5883]
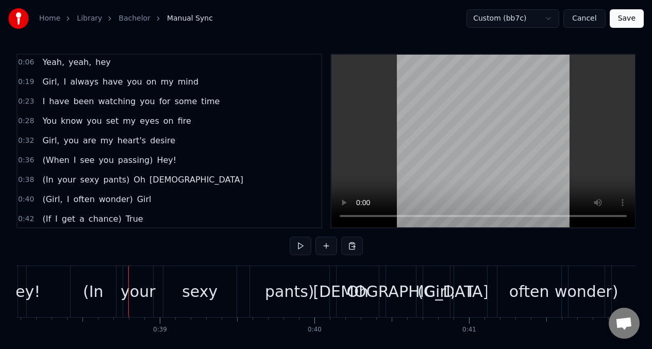
click at [50, 159] on span "(When" at bounding box center [55, 160] width 29 height 12
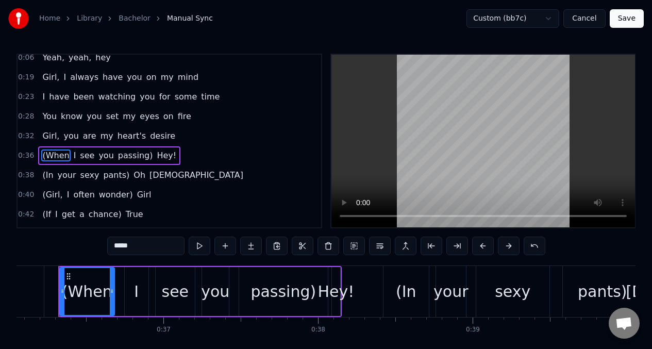
scroll to position [0, 5561]
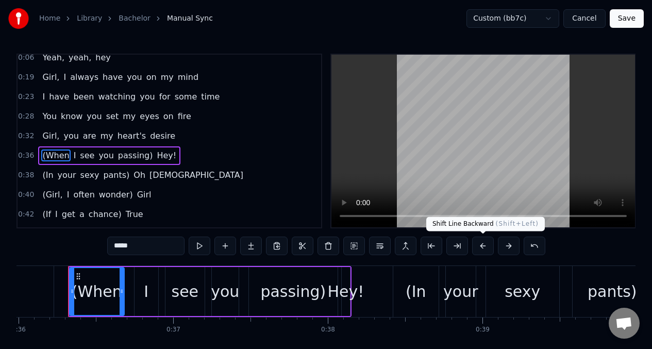
click at [484, 248] on button at bounding box center [483, 245] width 22 height 19
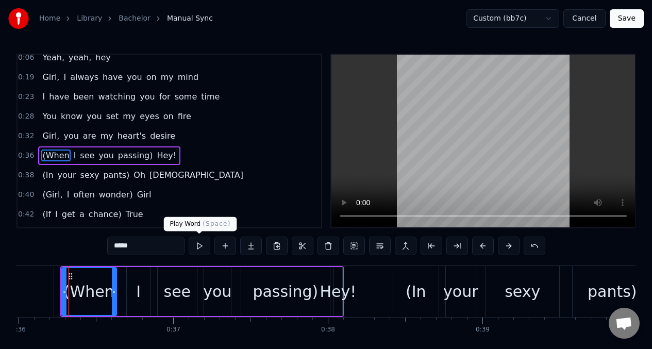
click at [199, 245] on button at bounding box center [200, 245] width 22 height 19
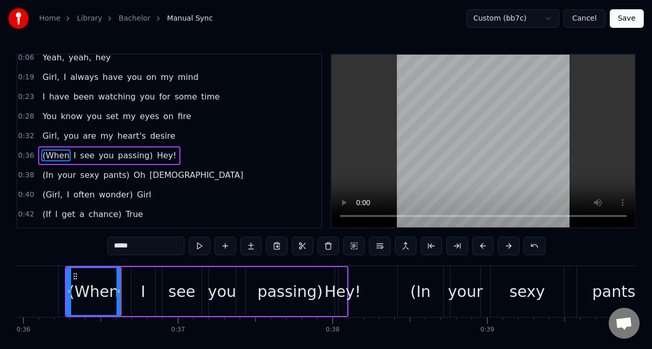
click at [199, 245] on button at bounding box center [200, 245] width 22 height 19
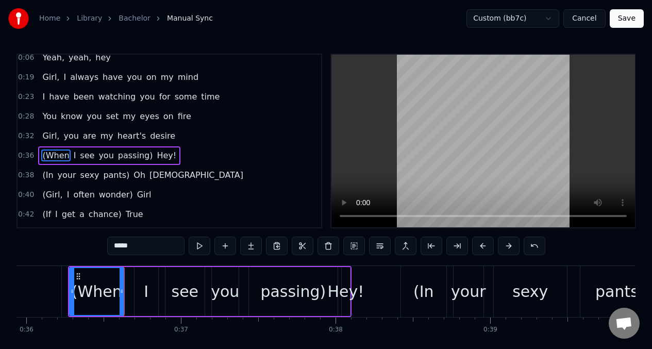
click at [199, 245] on button at bounding box center [200, 245] width 22 height 19
click at [482, 245] on button at bounding box center [483, 245] width 22 height 19
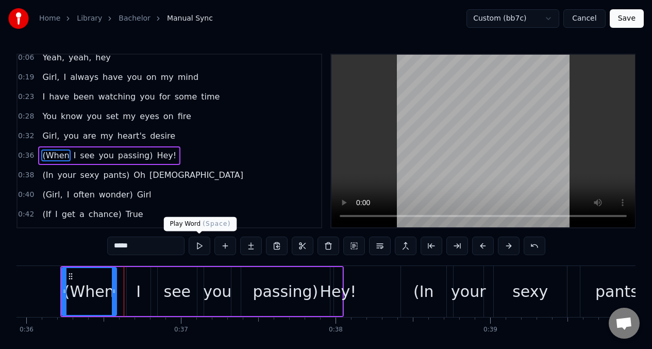
click at [202, 244] on button at bounding box center [200, 245] width 22 height 19
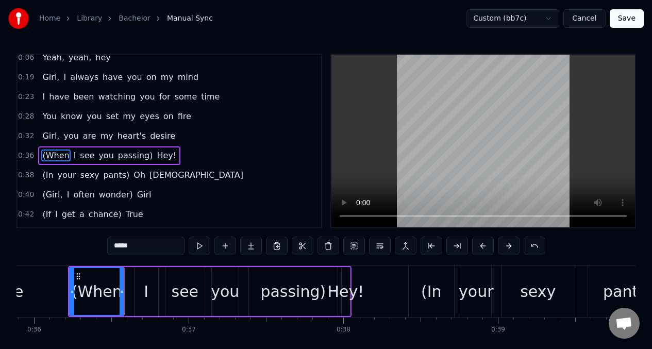
click at [41, 277] on div "desire" at bounding box center [0, 291] width 138 height 51
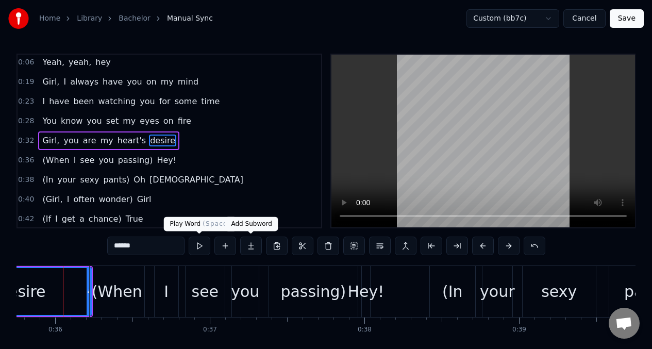
scroll to position [0, 5518]
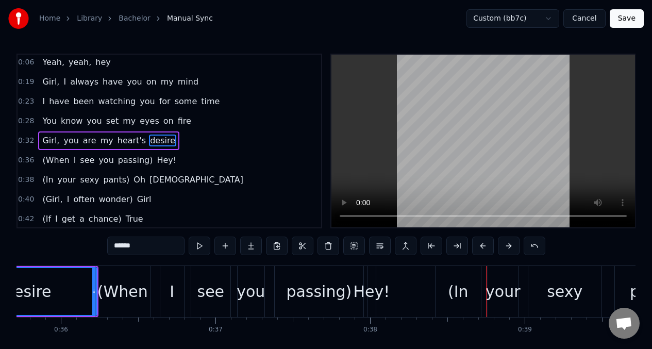
click at [372, 292] on div "Hey!" at bounding box center [371, 291] width 37 height 23
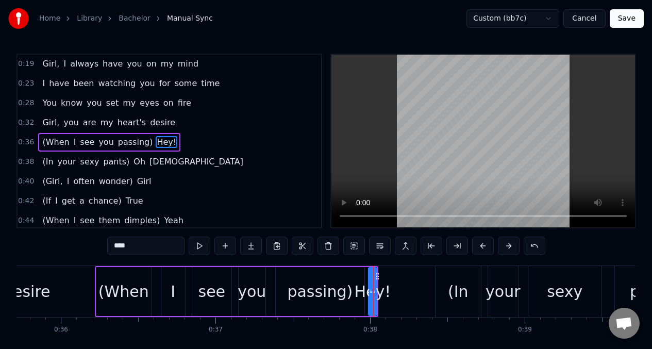
scroll to position [41, 0]
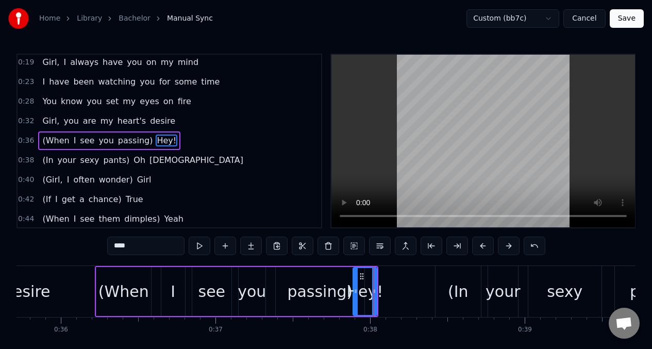
drag, startPoint x: 369, startPoint y: 283, endPoint x: 354, endPoint y: 284, distance: 15.5
click at [354, 284] on div at bounding box center [355, 291] width 4 height 47
click at [198, 245] on button at bounding box center [200, 245] width 22 height 19
drag, startPoint x: 374, startPoint y: 279, endPoint x: 389, endPoint y: 280, distance: 14.9
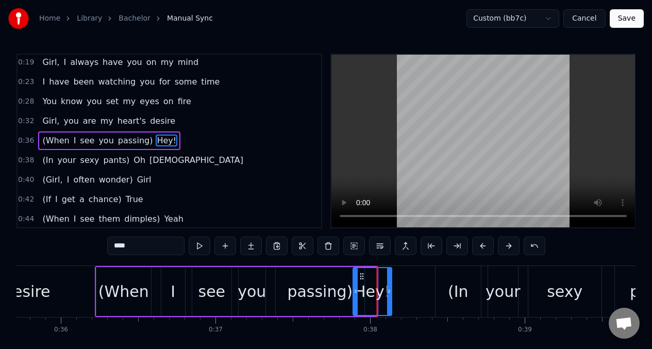
click at [389, 280] on div at bounding box center [389, 291] width 4 height 47
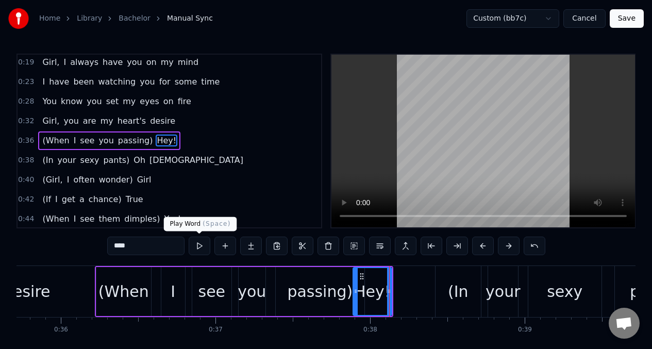
click at [200, 244] on button at bounding box center [200, 245] width 22 height 19
click at [65, 284] on div "desire" at bounding box center [27, 291] width 138 height 51
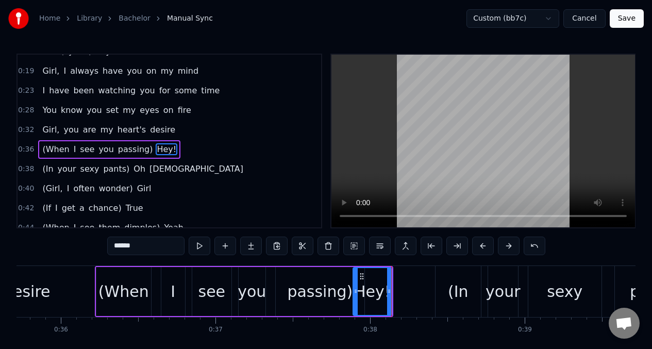
scroll to position [0, 5516]
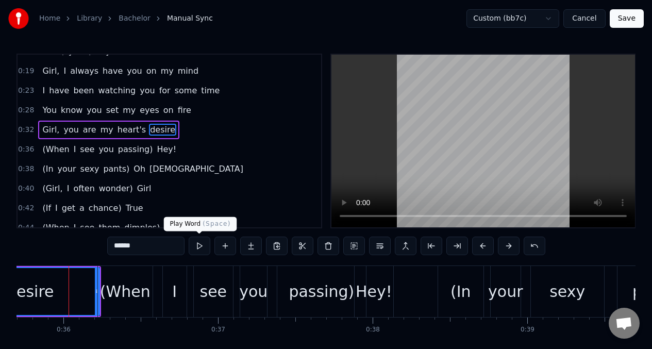
click at [196, 249] on button at bounding box center [200, 245] width 22 height 19
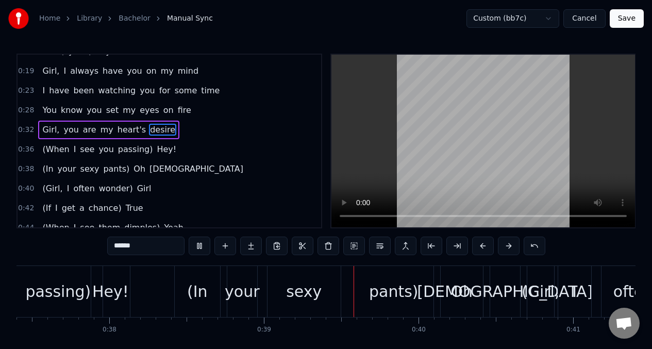
scroll to position [0, 5939]
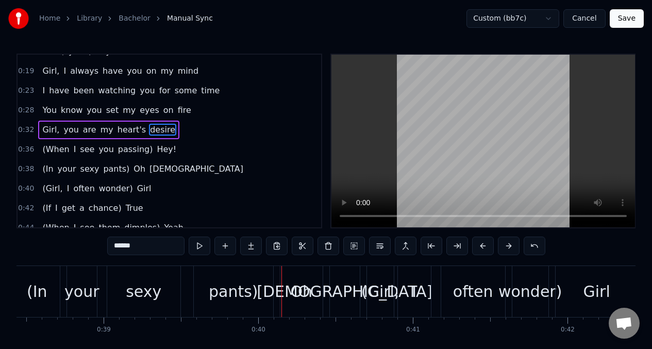
click at [229, 283] on div "pants)" at bounding box center [233, 291] width 49 height 23
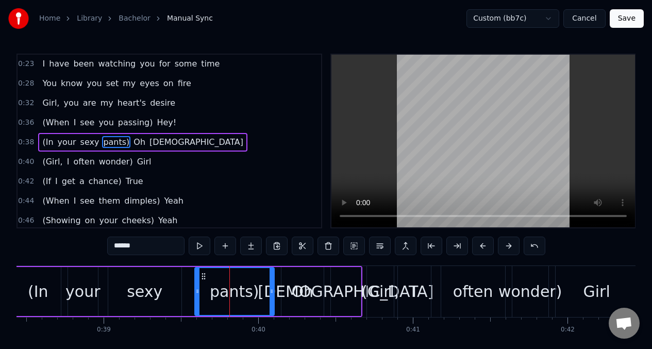
scroll to position [61, 0]
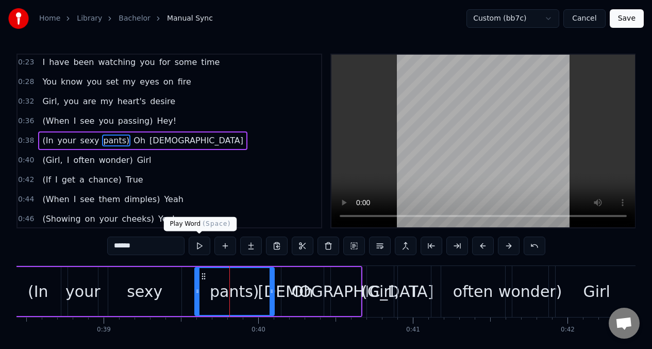
click at [199, 248] on button at bounding box center [200, 245] width 22 height 19
click at [293, 282] on div "Oh" at bounding box center [302, 291] width 22 height 23
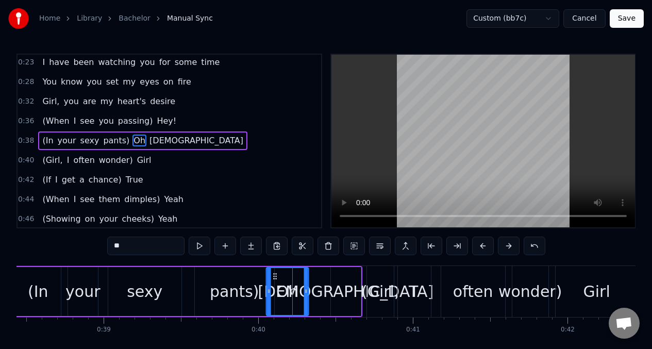
drag, startPoint x: 289, startPoint y: 278, endPoint x: 275, endPoint y: 276, distance: 15.1
click at [275, 276] on icon at bounding box center [274, 276] width 8 height 8
click at [335, 280] on div "[DEMOGRAPHIC_DATA]" at bounding box center [346, 291] width 176 height 23
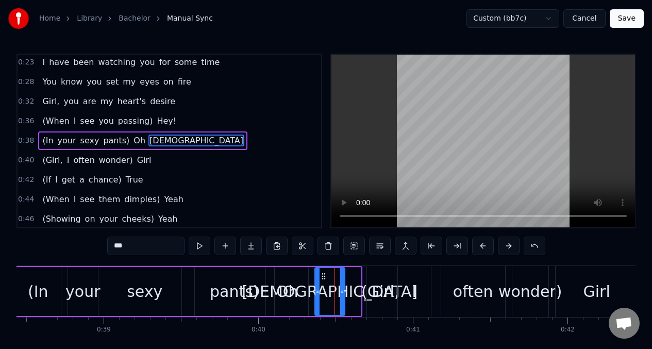
drag, startPoint x: 337, startPoint y: 277, endPoint x: 323, endPoint y: 277, distance: 13.4
click at [320, 277] on icon at bounding box center [323, 276] width 8 height 8
click at [354, 283] on div at bounding box center [354, 291] width 4 height 47
click at [292, 277] on div "Oh" at bounding box center [287, 291] width 42 height 49
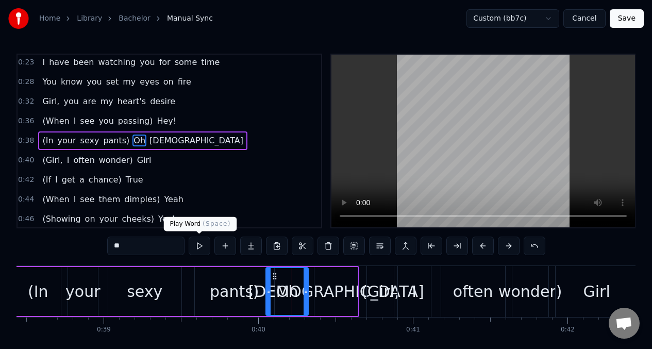
click at [199, 250] on button at bounding box center [200, 245] width 22 height 19
click at [199, 249] on button at bounding box center [200, 245] width 22 height 19
click at [80, 284] on div "your" at bounding box center [82, 291] width 35 height 23
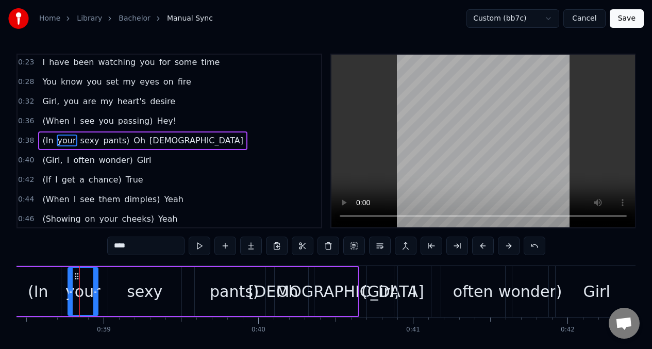
click at [199, 246] on button at bounding box center [200, 245] width 22 height 19
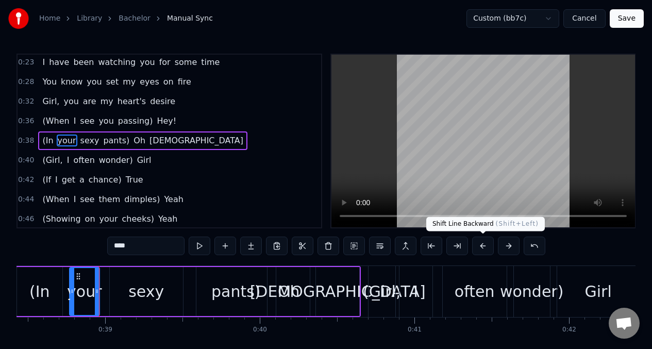
click at [485, 243] on button at bounding box center [483, 245] width 22 height 19
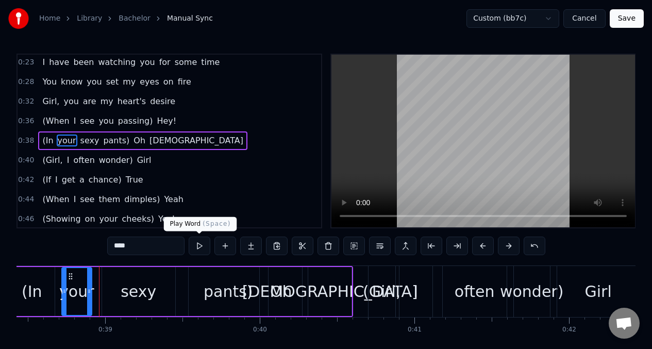
click at [197, 249] on button at bounding box center [200, 245] width 22 height 19
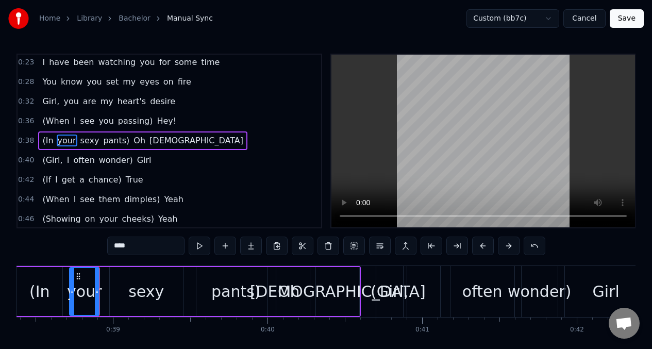
click at [151, 285] on div "sexy" at bounding box center [146, 291] width 36 height 23
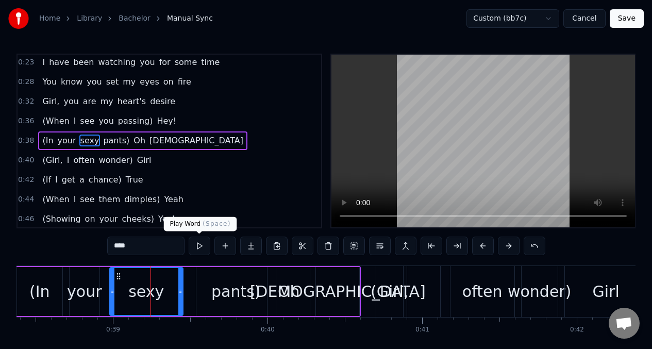
click at [196, 247] on button at bounding box center [200, 245] width 22 height 19
click at [223, 285] on div "pants)" at bounding box center [235, 291] width 49 height 23
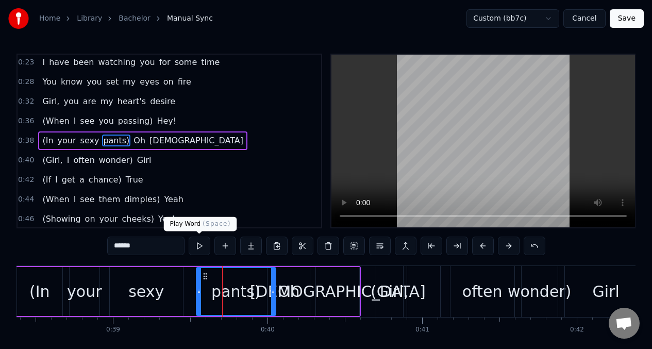
click at [200, 247] on button at bounding box center [200, 245] width 22 height 19
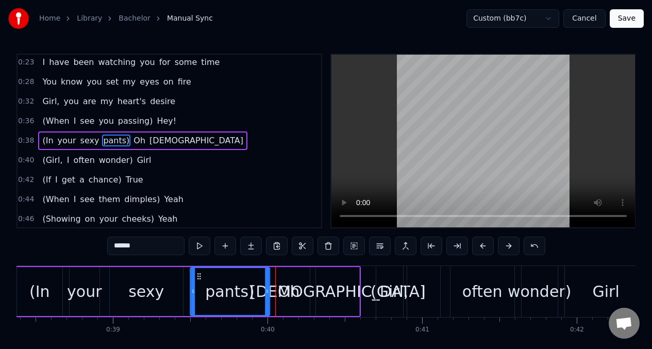
drag, startPoint x: 206, startPoint y: 276, endPoint x: 200, endPoint y: 276, distance: 5.7
click at [200, 276] on icon at bounding box center [199, 276] width 8 height 8
click at [199, 247] on button at bounding box center [200, 245] width 22 height 19
click at [285, 275] on div "Oh" at bounding box center [288, 291] width 42 height 49
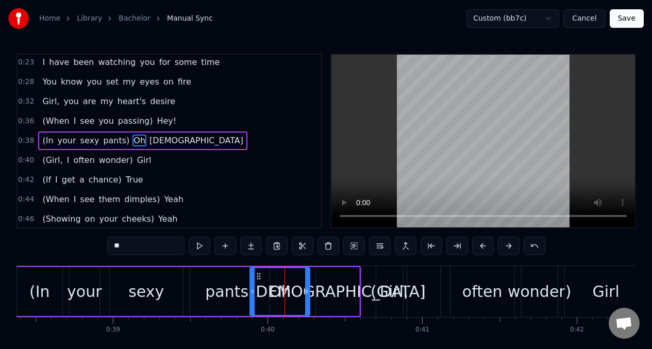
drag, startPoint x: 271, startPoint y: 277, endPoint x: 253, endPoint y: 276, distance: 17.5
click at [253, 276] on div at bounding box center [252, 291] width 4 height 47
drag, startPoint x: 309, startPoint y: 276, endPoint x: 295, endPoint y: 276, distance: 13.9
click at [295, 276] on div "Oh" at bounding box center [279, 291] width 61 height 49
drag, startPoint x: 308, startPoint y: 279, endPoint x: 287, endPoint y: 278, distance: 20.6
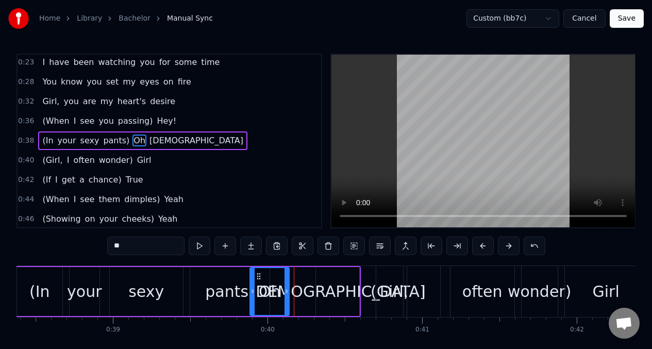
click at [287, 280] on div at bounding box center [286, 291] width 4 height 47
click at [320, 280] on div "[DEMOGRAPHIC_DATA]" at bounding box center [337, 291] width 43 height 49
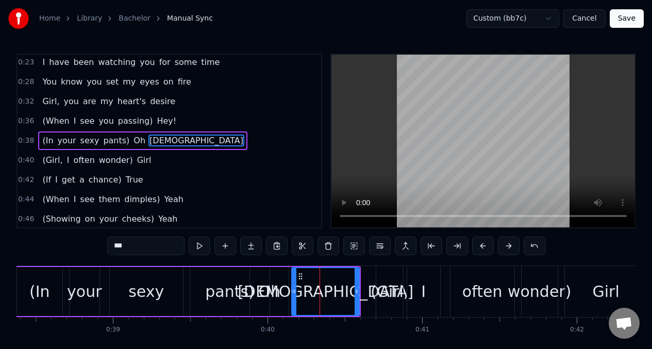
drag, startPoint x: 318, startPoint y: 281, endPoint x: 294, endPoint y: 282, distance: 24.7
click at [294, 283] on div at bounding box center [294, 291] width 4 height 47
click at [131, 284] on div "sexy" at bounding box center [146, 291] width 36 height 23
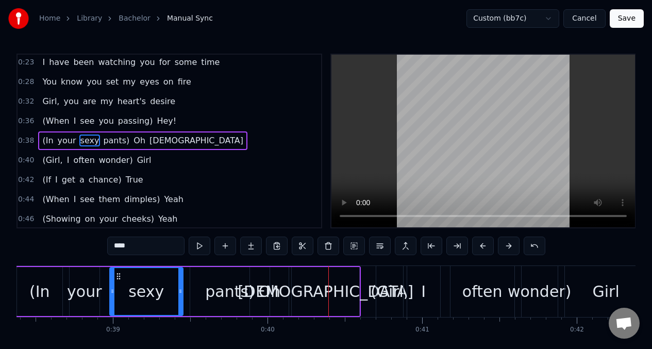
click at [249, 277] on div "Oh" at bounding box center [269, 291] width 40 height 49
type input "**"
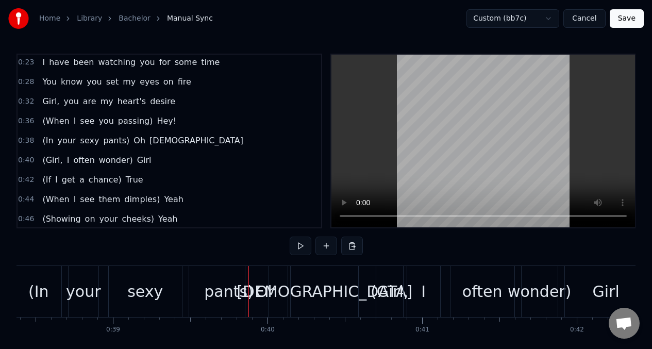
click at [276, 277] on div "Oh" at bounding box center [266, 291] width 42 height 51
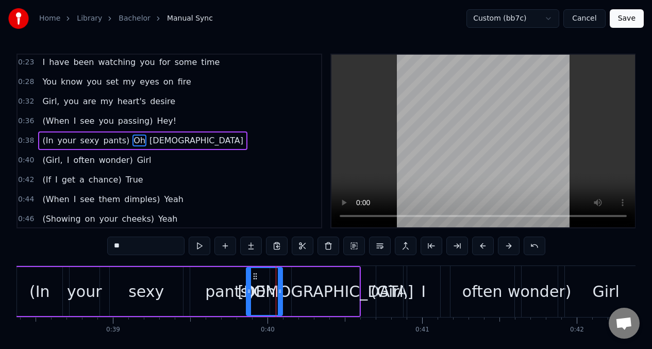
drag, startPoint x: 288, startPoint y: 279, endPoint x: 280, endPoint y: 279, distance: 7.7
click at [280, 279] on div at bounding box center [280, 291] width 4 height 47
click at [294, 281] on div "[DEMOGRAPHIC_DATA]" at bounding box center [325, 291] width 67 height 49
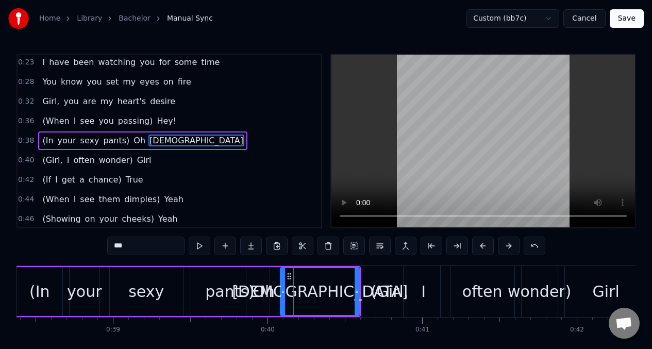
drag, startPoint x: 294, startPoint y: 281, endPoint x: 282, endPoint y: 280, distance: 11.4
click at [282, 280] on div at bounding box center [283, 291] width 4 height 47
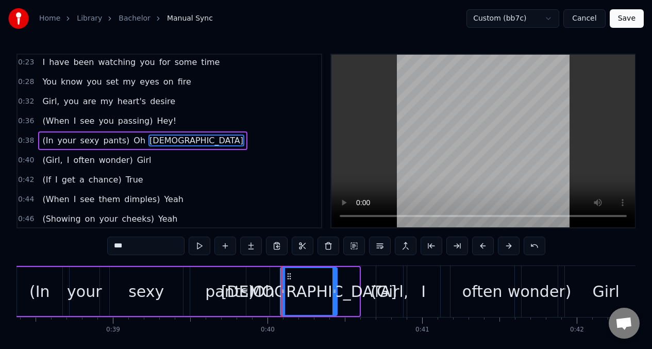
drag, startPoint x: 357, startPoint y: 278, endPoint x: 332, endPoint y: 277, distance: 25.3
click at [335, 279] on div at bounding box center [334, 291] width 4 height 47
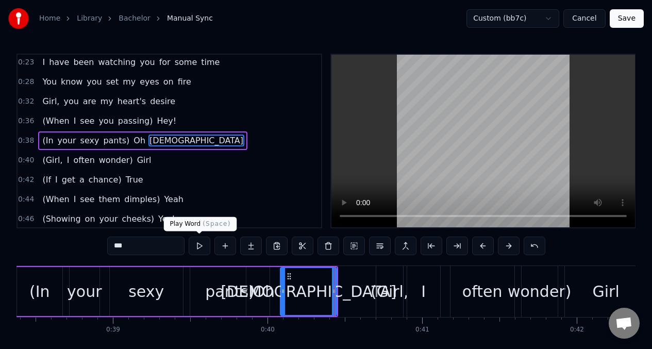
click at [198, 246] on button at bounding box center [200, 245] width 22 height 19
click at [51, 278] on div "(In" at bounding box center [39, 291] width 45 height 49
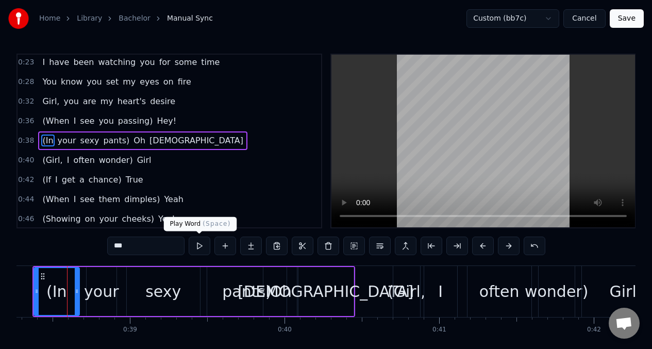
scroll to position [0, 5912]
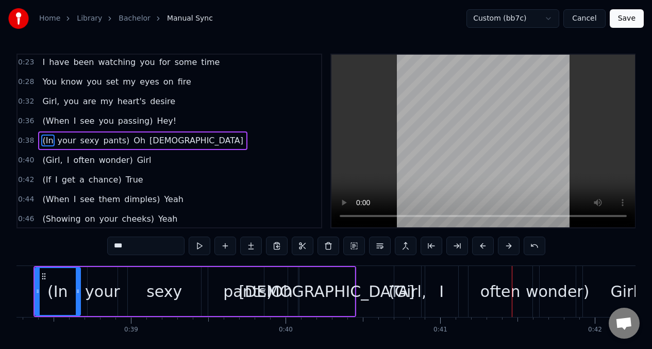
click at [267, 277] on div "Oh" at bounding box center [281, 291] width 35 height 49
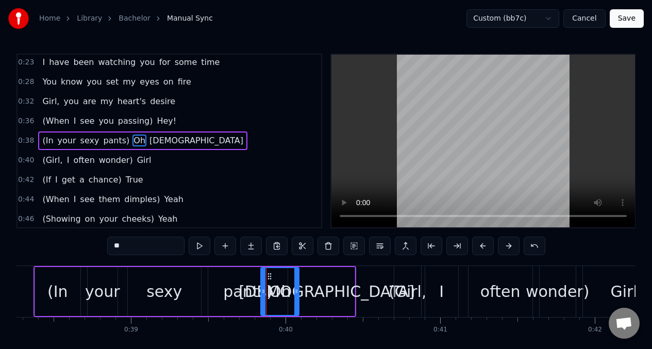
click at [263, 277] on div at bounding box center [263, 291] width 4 height 47
click at [293, 275] on div at bounding box center [292, 291] width 4 height 47
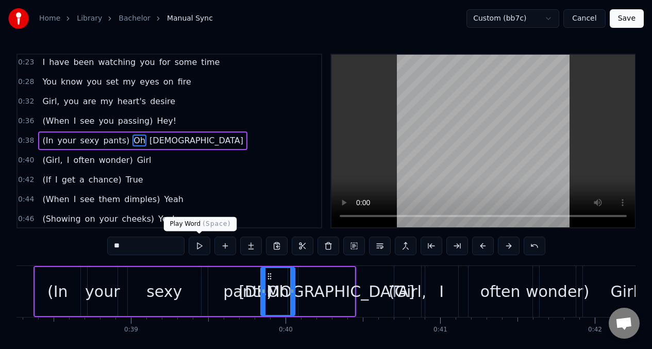
click at [199, 248] on button at bounding box center [200, 245] width 22 height 19
click at [311, 280] on div "[DEMOGRAPHIC_DATA]" at bounding box center [326, 291] width 56 height 49
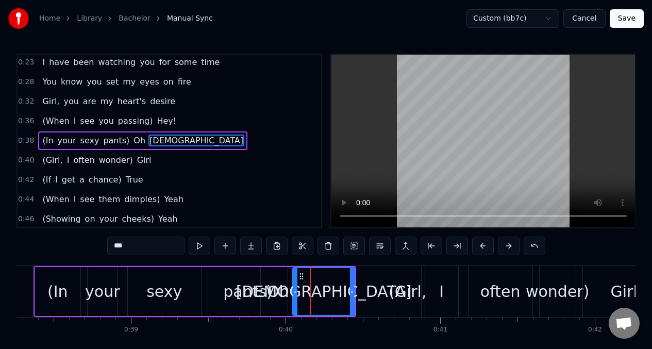
click at [294, 278] on div at bounding box center [295, 291] width 4 height 47
drag, startPoint x: 351, startPoint y: 280, endPoint x: 346, endPoint y: 280, distance: 5.7
click at [346, 280] on div at bounding box center [346, 291] width 4 height 47
click at [132, 285] on div "sexy" at bounding box center [164, 291] width 73 height 49
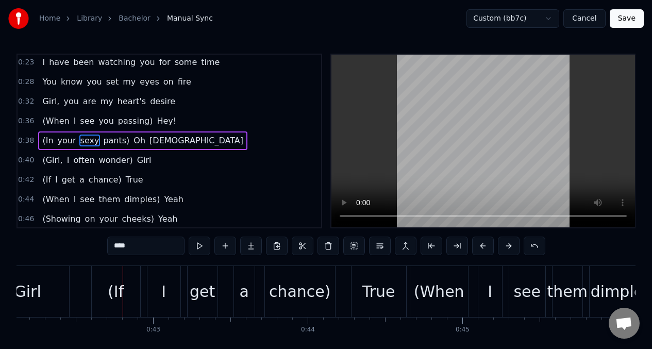
scroll to position [0, 6510]
click at [52, 163] on span "(Girl," at bounding box center [52, 160] width 22 height 12
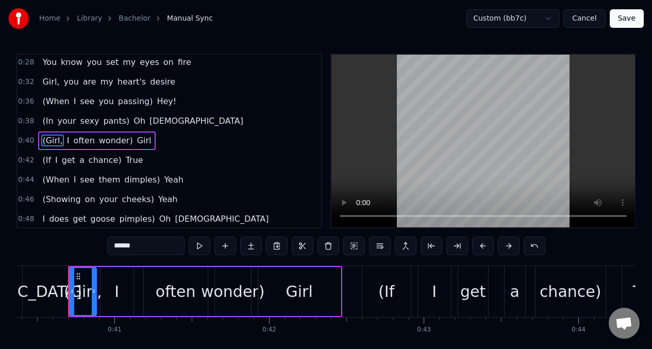
scroll to position [0, 6237]
click at [200, 246] on button at bounding box center [200, 245] width 22 height 19
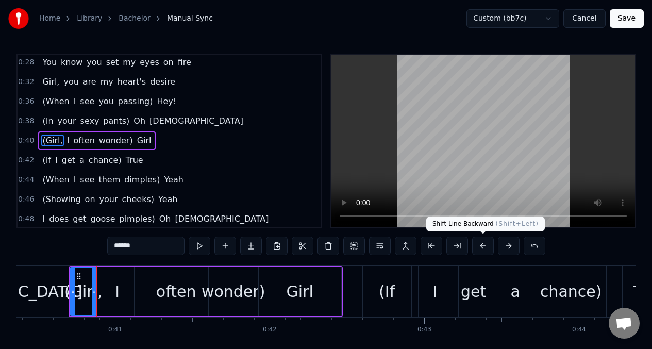
click at [483, 247] on button at bounding box center [483, 245] width 22 height 19
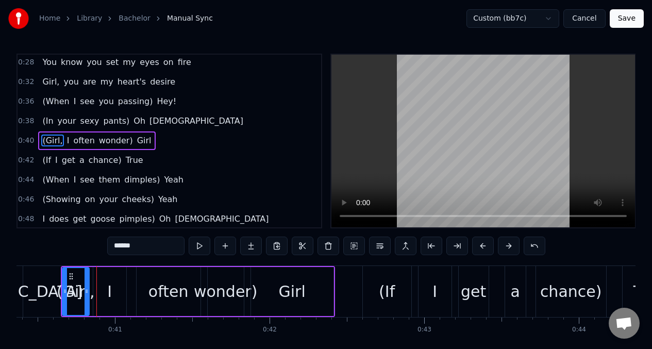
click at [483, 247] on button at bounding box center [483, 245] width 22 height 19
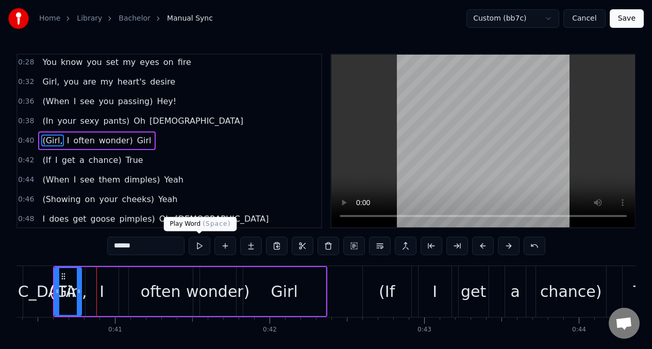
click at [198, 248] on button at bounding box center [200, 245] width 22 height 19
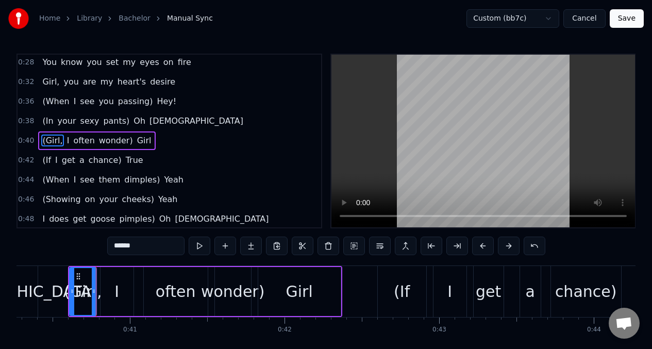
click at [184, 297] on div "often" at bounding box center [176, 291] width 40 height 23
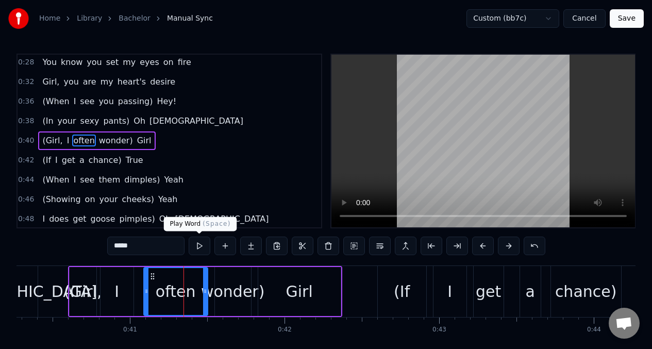
click at [196, 245] on button at bounding box center [200, 245] width 22 height 19
click at [301, 290] on div "Girl" at bounding box center [299, 291] width 27 height 23
type input "****"
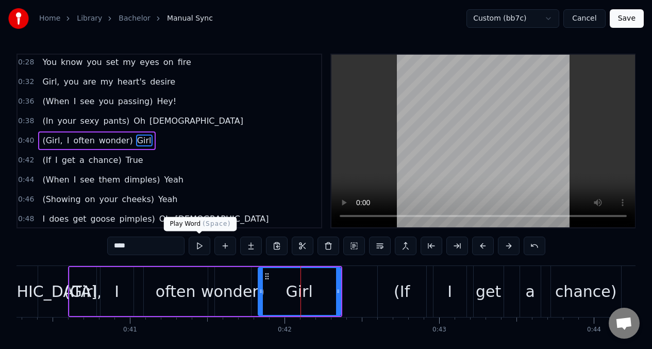
click at [198, 247] on button at bounding box center [200, 245] width 22 height 19
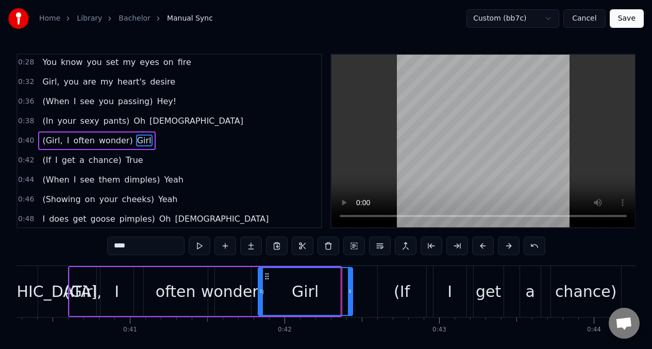
drag, startPoint x: 339, startPoint y: 289, endPoint x: 351, endPoint y: 292, distance: 12.0
click at [351, 292] on icon at bounding box center [350, 291] width 4 height 8
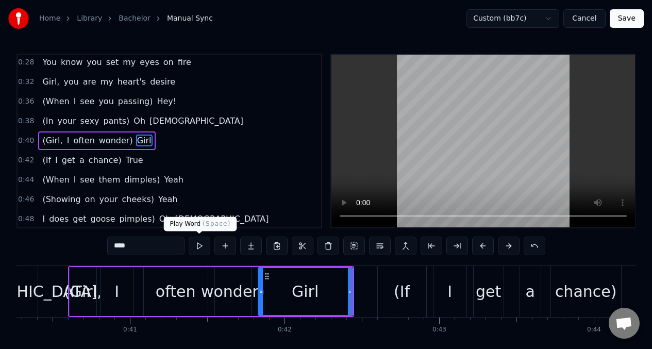
click at [200, 245] on button at bounding box center [200, 245] width 22 height 19
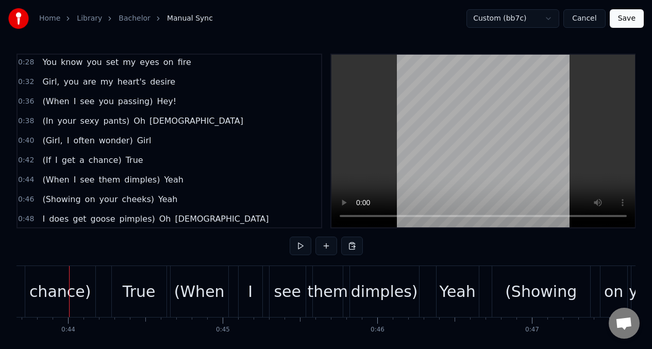
scroll to position [0, 6748]
click at [54, 162] on span "I" at bounding box center [56, 160] width 5 height 12
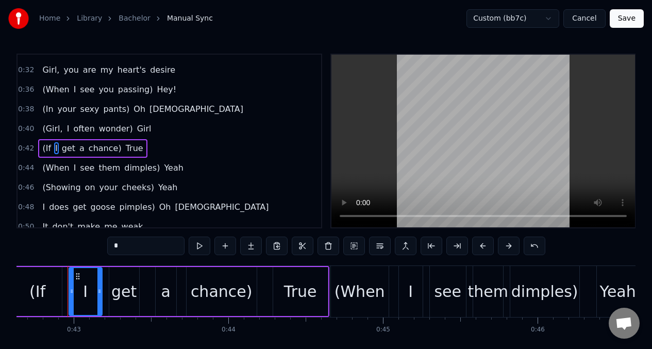
scroll to position [0, 6586]
click at [46, 147] on span "(If" at bounding box center [46, 148] width 11 height 12
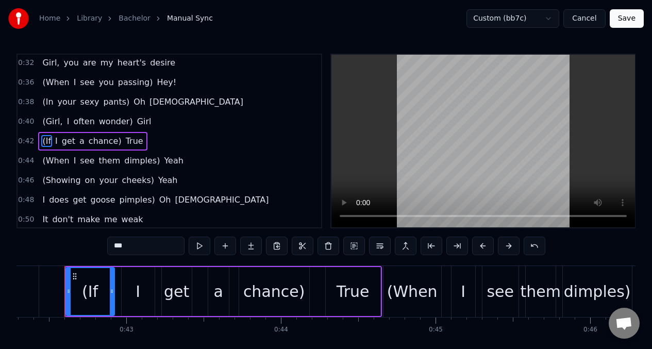
scroll to position [0, 6531]
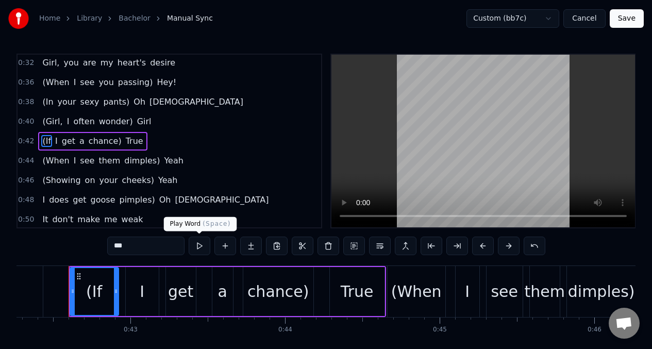
click at [200, 248] on button at bounding box center [200, 245] width 22 height 19
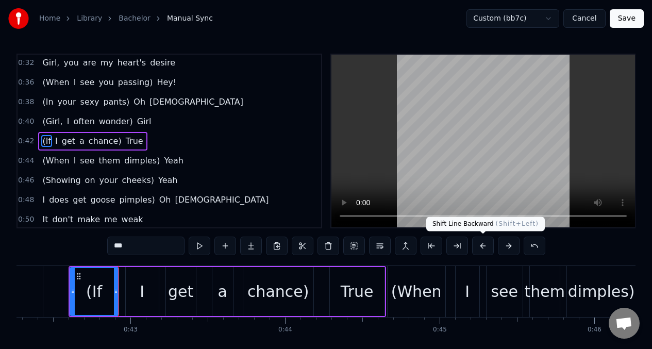
click at [482, 249] on button at bounding box center [483, 245] width 22 height 19
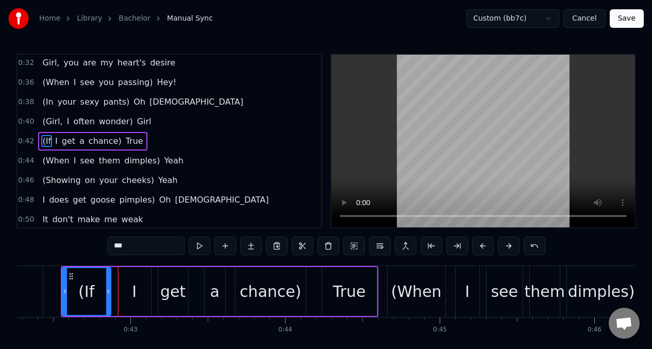
click at [270, 296] on div "chance)" at bounding box center [271, 291] width 62 height 23
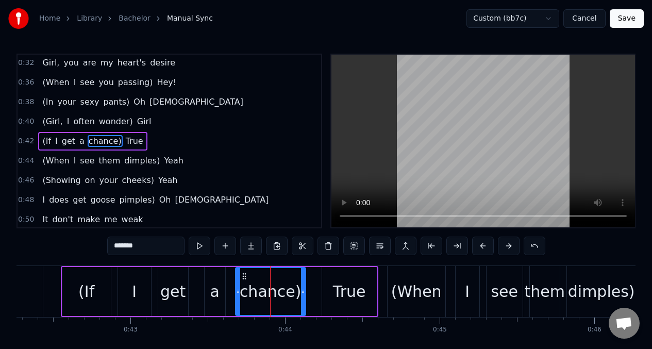
scroll to position [100, 0]
click at [201, 246] on button at bounding box center [200, 245] width 22 height 19
click at [334, 293] on div "True" at bounding box center [349, 291] width 33 height 23
type input "****"
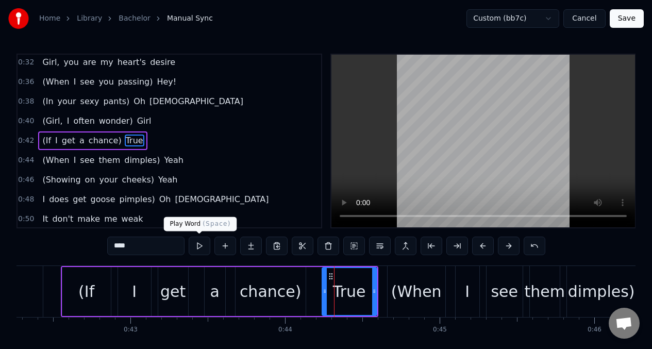
click at [198, 244] on button at bounding box center [200, 245] width 22 height 19
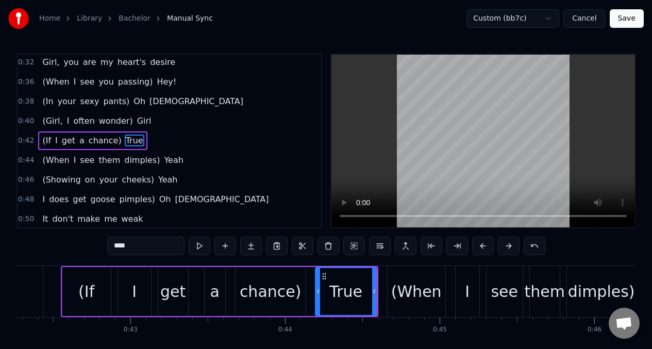
drag, startPoint x: 324, startPoint y: 294, endPoint x: 318, endPoint y: 295, distance: 6.8
click at [318, 295] on icon at bounding box center [318, 291] width 4 height 8
click at [199, 247] on button at bounding box center [200, 245] width 22 height 19
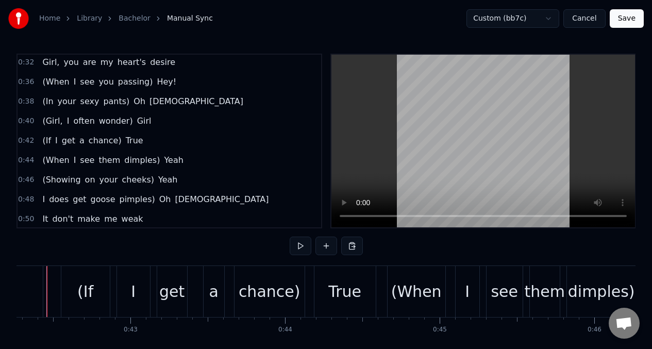
scroll to position [0, 6509]
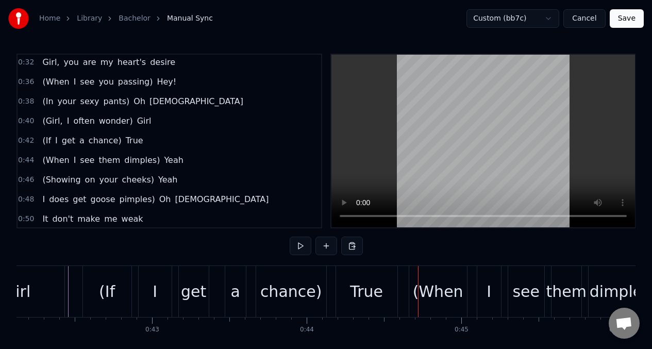
click at [238, 287] on div "a" at bounding box center [234, 291] width 9 height 23
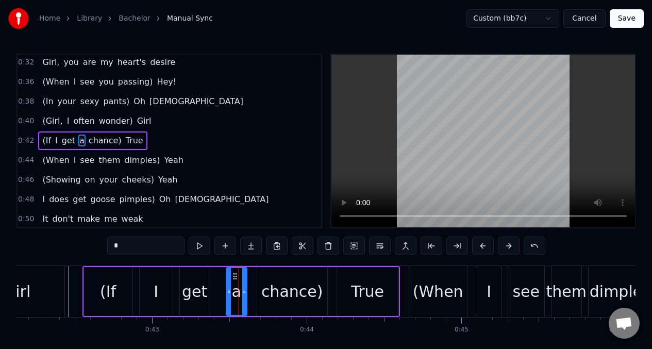
click at [121, 247] on input "*" at bounding box center [145, 245] width 77 height 19
drag, startPoint x: 228, startPoint y: 283, endPoint x: 244, endPoint y: 282, distance: 15.5
click at [222, 284] on div at bounding box center [222, 291] width 4 height 47
click at [242, 283] on div "ah" at bounding box center [231, 291] width 24 height 49
click at [262, 278] on div "chance)" at bounding box center [292, 291] width 70 height 49
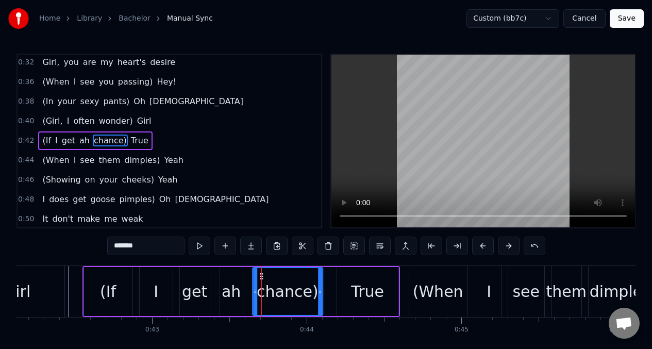
click at [259, 280] on icon at bounding box center [261, 276] width 8 height 8
click at [203, 249] on button at bounding box center [200, 245] width 22 height 19
click at [206, 248] on button at bounding box center [200, 245] width 22 height 19
drag, startPoint x: 261, startPoint y: 278, endPoint x: 255, endPoint y: 279, distance: 5.8
click at [255, 279] on icon at bounding box center [255, 276] width 8 height 8
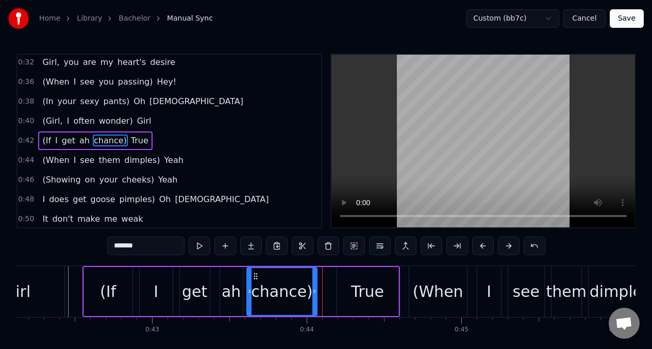
click at [340, 283] on div "True" at bounding box center [367, 291] width 61 height 49
type input "****"
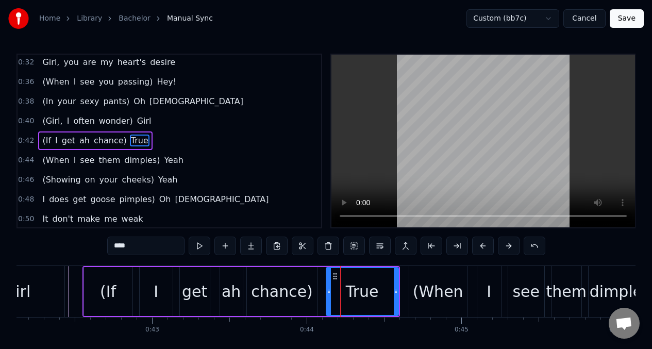
drag, startPoint x: 338, startPoint y: 284, endPoint x: 327, endPoint y: 284, distance: 10.8
click at [327, 284] on div at bounding box center [329, 291] width 4 height 47
click at [200, 248] on button at bounding box center [200, 245] width 22 height 19
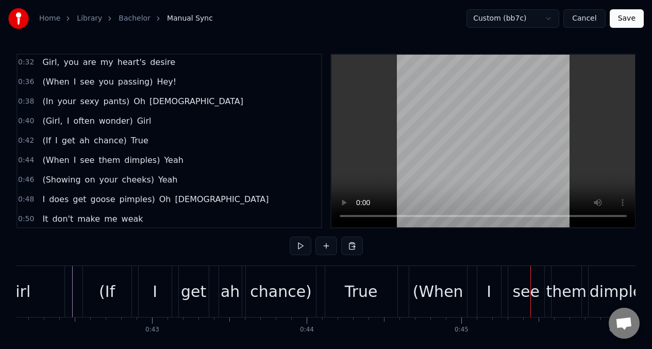
click at [421, 287] on div "(When" at bounding box center [438, 291] width 50 height 23
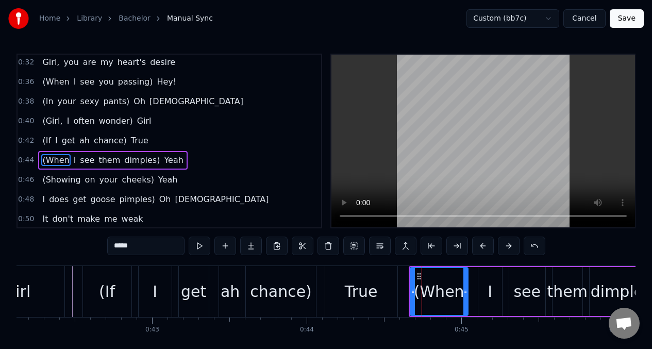
scroll to position [119, 0]
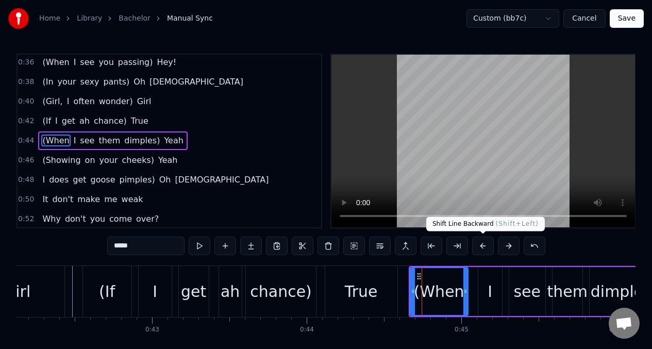
click at [482, 246] on button at bounding box center [483, 245] width 22 height 19
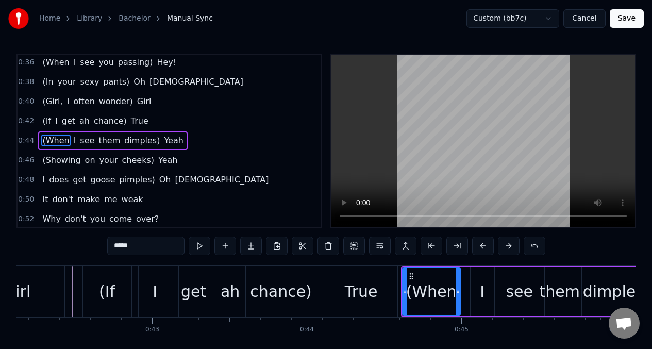
click at [482, 246] on button at bounding box center [483, 245] width 22 height 19
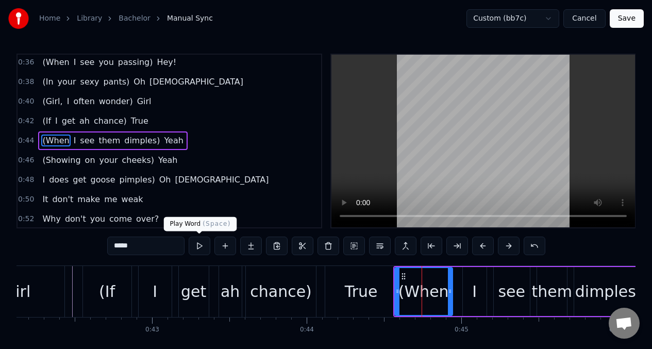
click at [199, 246] on button at bounding box center [200, 245] width 22 height 19
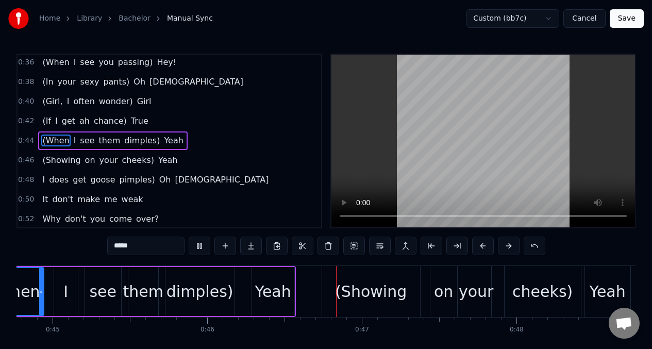
scroll to position [0, 7065]
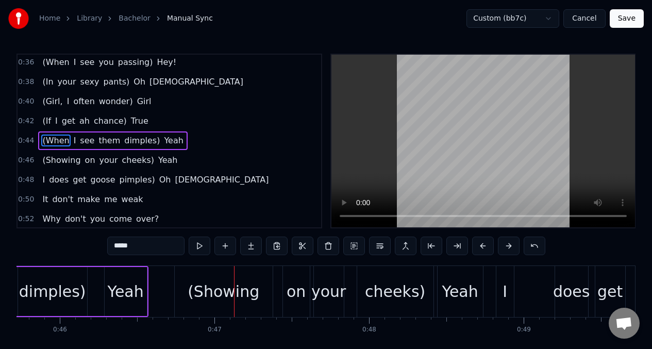
click at [221, 295] on div "(Showing" at bounding box center [223, 291] width 72 height 23
type input "********"
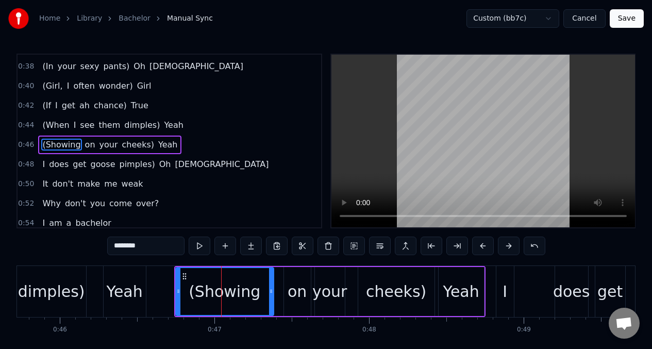
scroll to position [139, 0]
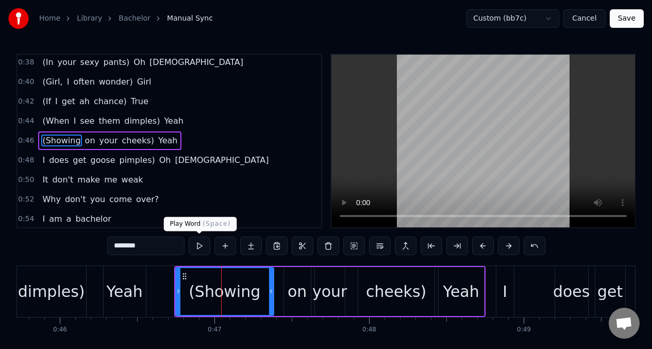
click at [197, 246] on button at bounding box center [200, 245] width 22 height 19
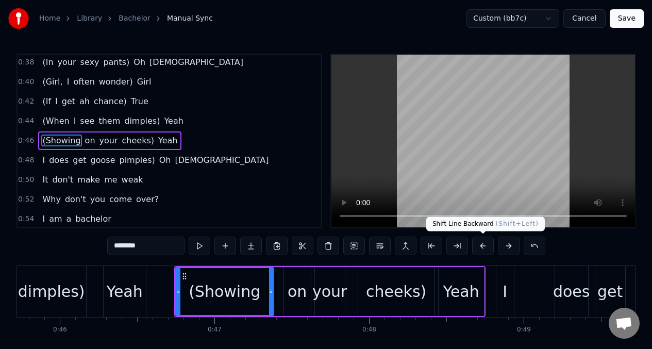
click at [481, 241] on button at bounding box center [483, 245] width 22 height 19
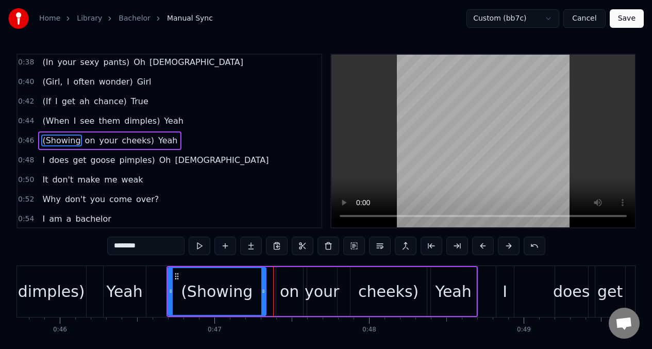
click at [481, 242] on button at bounding box center [483, 245] width 22 height 19
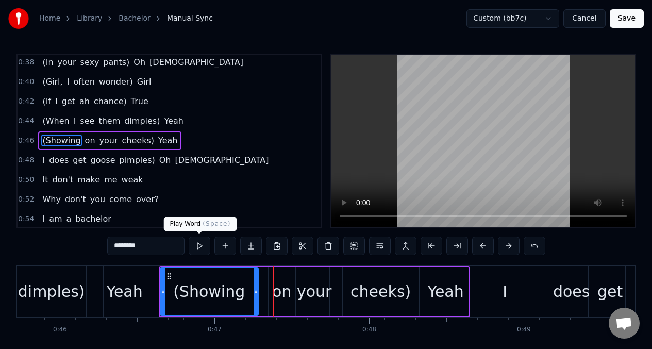
click at [200, 246] on button at bounding box center [200, 245] width 22 height 19
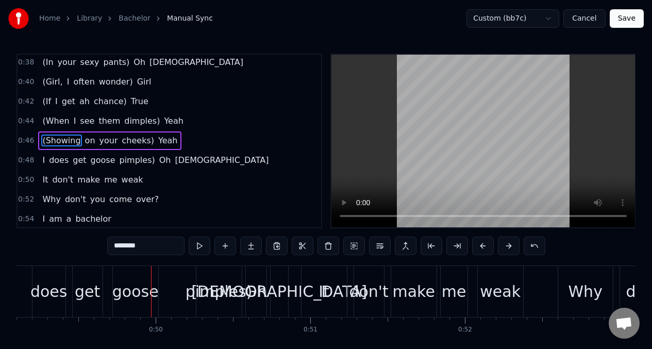
scroll to position [0, 7602]
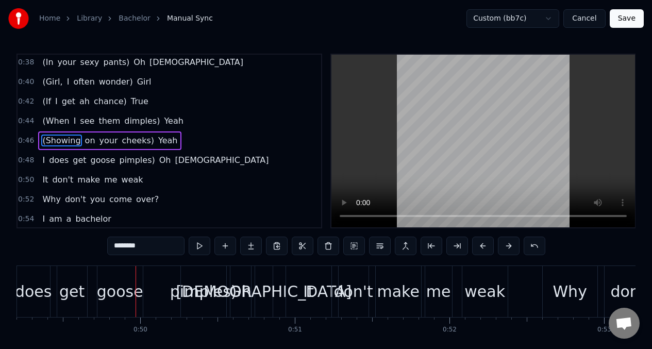
click at [45, 162] on div "I does get goose pimples) Oh God" at bounding box center [155, 160] width 234 height 19
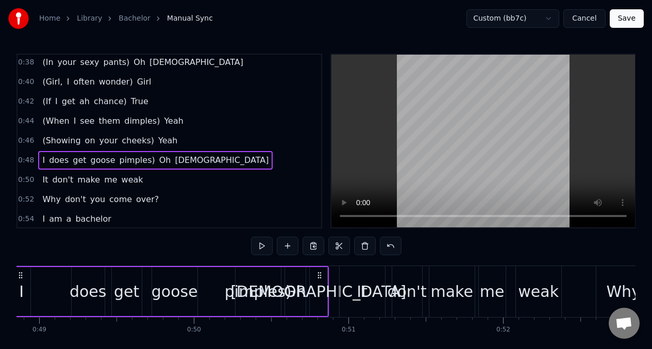
scroll to position [0, 7492]
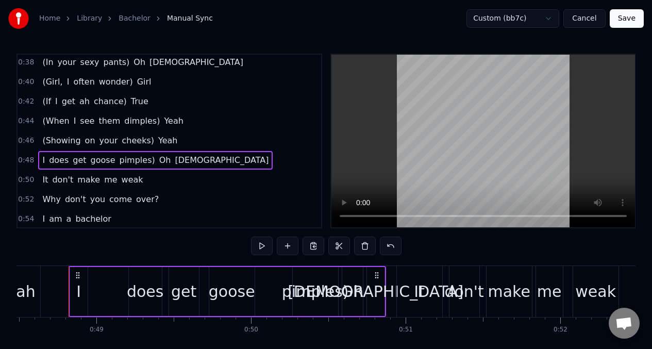
click at [225, 298] on div "goose" at bounding box center [232, 291] width 46 height 23
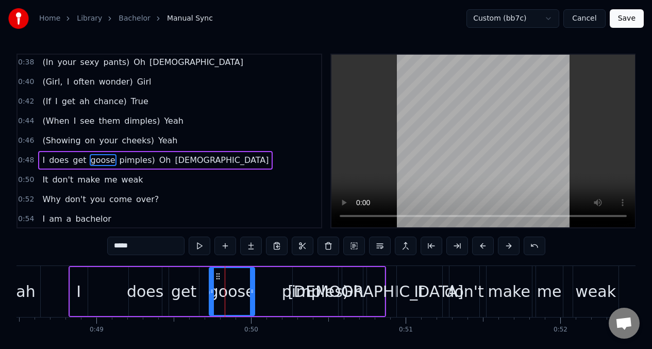
scroll to position [159, 0]
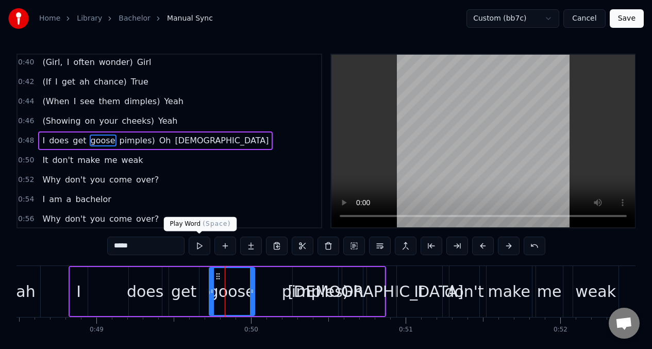
click at [196, 242] on button at bounding box center [200, 245] width 22 height 19
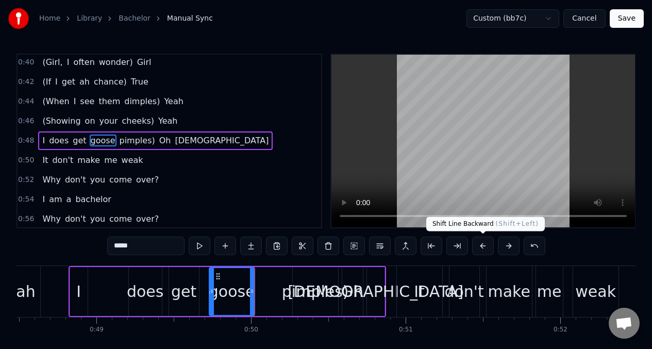
click at [483, 246] on button at bounding box center [483, 245] width 22 height 19
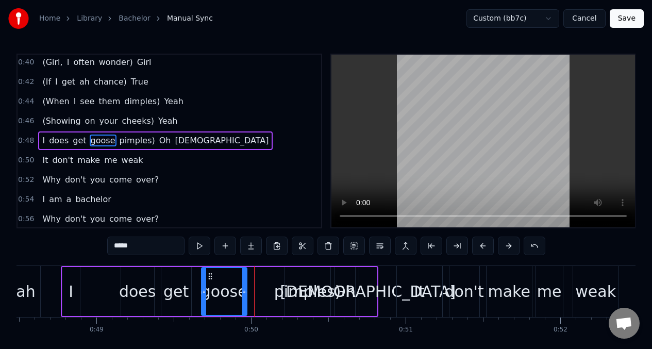
click at [483, 246] on button at bounding box center [483, 245] width 22 height 19
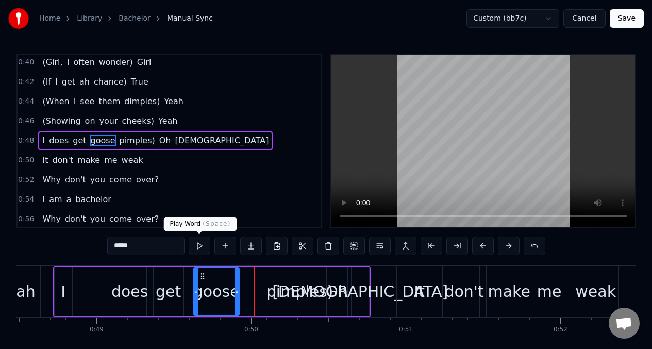
click at [196, 247] on button at bounding box center [200, 245] width 22 height 19
click at [280, 286] on div "pimples)" at bounding box center [299, 291] width 67 height 23
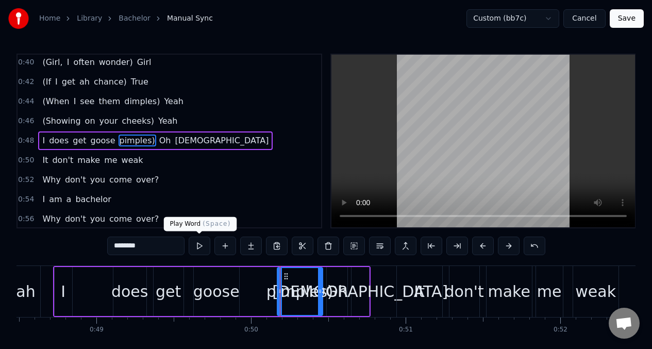
click at [197, 244] on button at bounding box center [200, 245] width 22 height 19
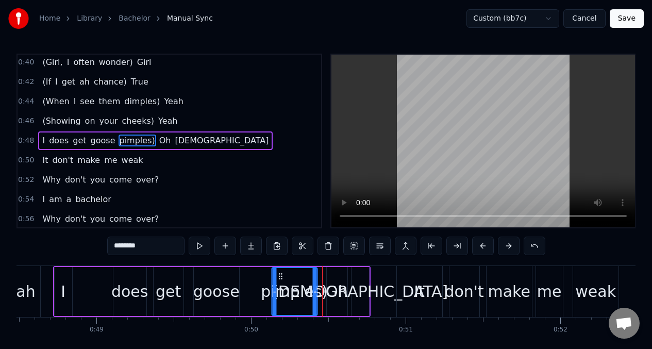
click at [279, 280] on div "pimples)" at bounding box center [294, 291] width 44 height 47
drag, startPoint x: 275, startPoint y: 282, endPoint x: 263, endPoint y: 283, distance: 11.9
click at [263, 283] on div at bounding box center [262, 291] width 4 height 47
click at [336, 284] on div "Oh" at bounding box center [337, 291] width 22 height 23
type input "**"
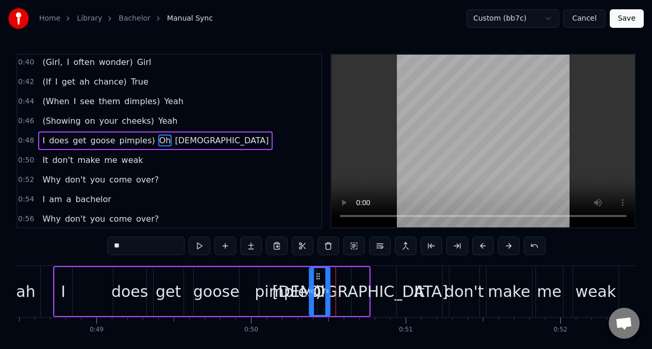
drag, startPoint x: 331, startPoint y: 278, endPoint x: 315, endPoint y: 279, distance: 16.0
click at [315, 279] on icon at bounding box center [318, 276] width 8 height 8
click at [344, 284] on div "I does get goose pimples) Oh God" at bounding box center [211, 291] width 317 height 51
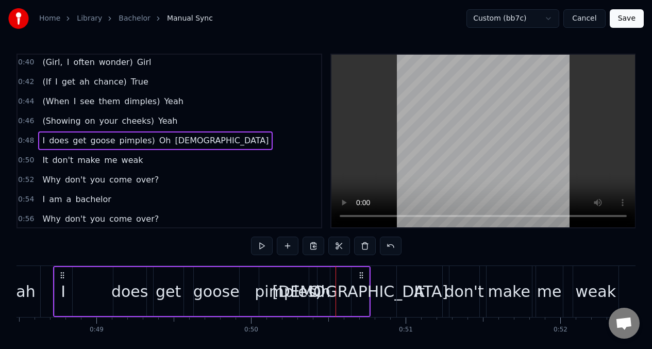
click at [343, 280] on div "I does get goose pimples) Oh God" at bounding box center [211, 291] width 317 height 51
click at [356, 282] on div "[DEMOGRAPHIC_DATA]" at bounding box center [360, 291] width 176 height 23
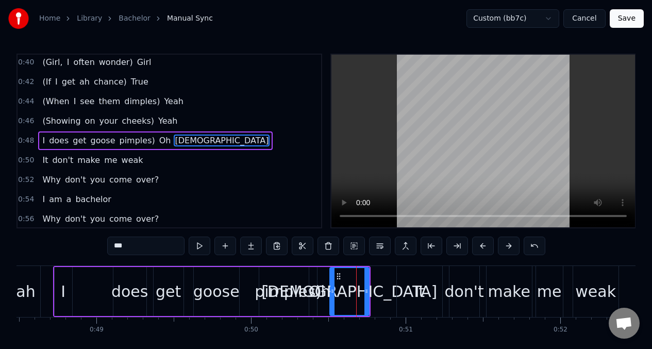
drag, startPoint x: 353, startPoint y: 282, endPoint x: 331, endPoint y: 283, distance: 21.6
click at [331, 283] on div at bounding box center [332, 291] width 4 height 47
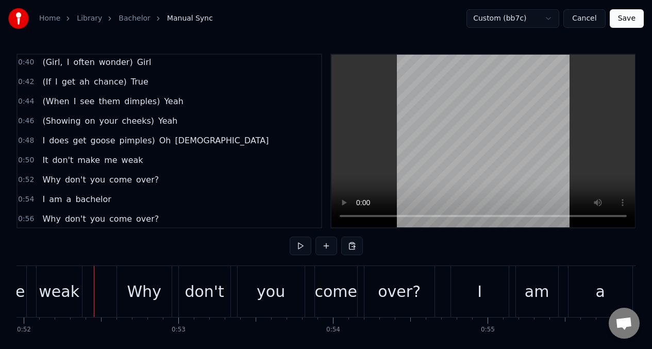
scroll to position [0, 8053]
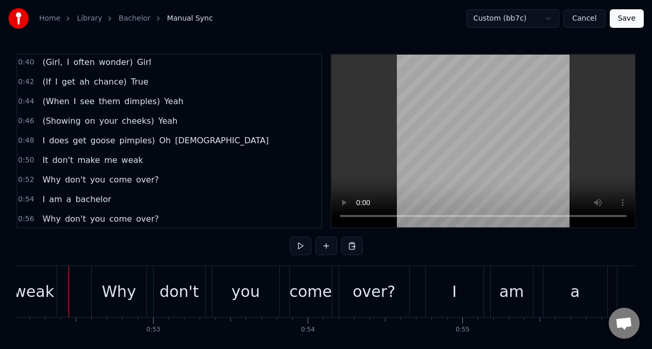
click at [44, 144] on span "I" at bounding box center [43, 140] width 5 height 12
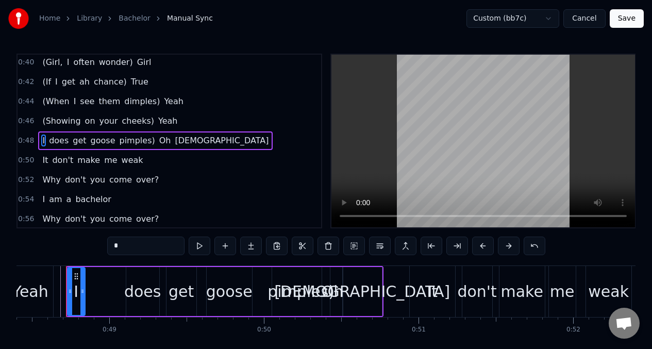
scroll to position [0, 7476]
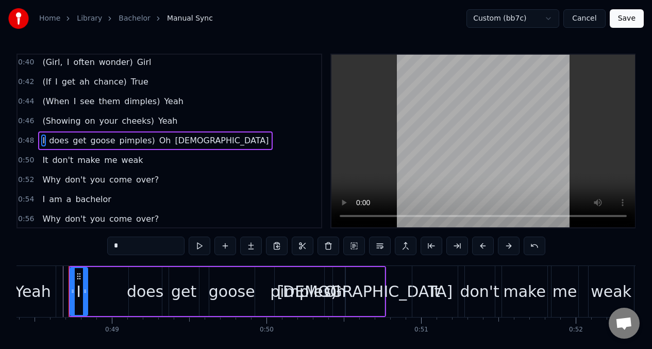
click at [47, 162] on span "It" at bounding box center [45, 160] width 8 height 12
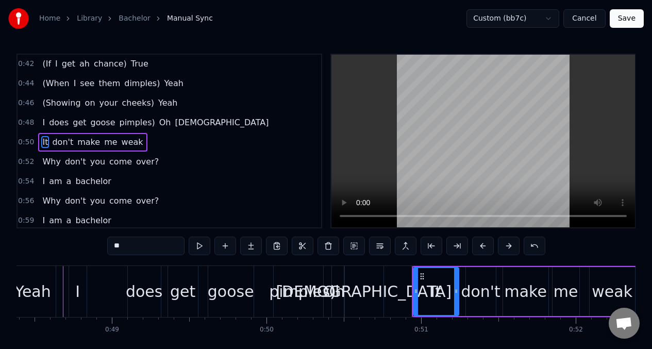
scroll to position [178, 0]
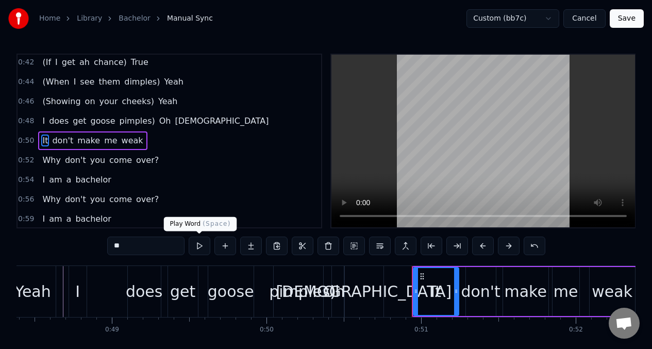
click at [198, 243] on button at bounding box center [200, 245] width 22 height 19
click at [533, 294] on div "make" at bounding box center [525, 291] width 42 height 23
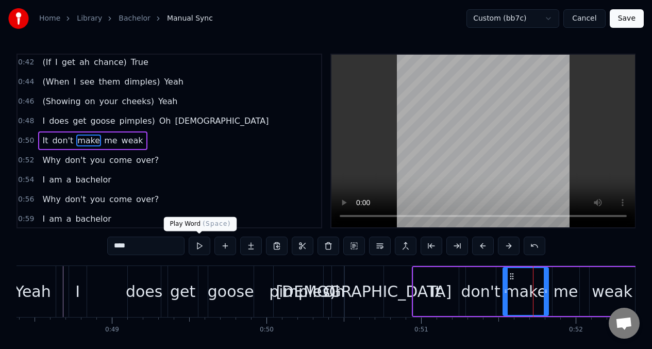
click at [200, 246] on button at bounding box center [200, 245] width 22 height 19
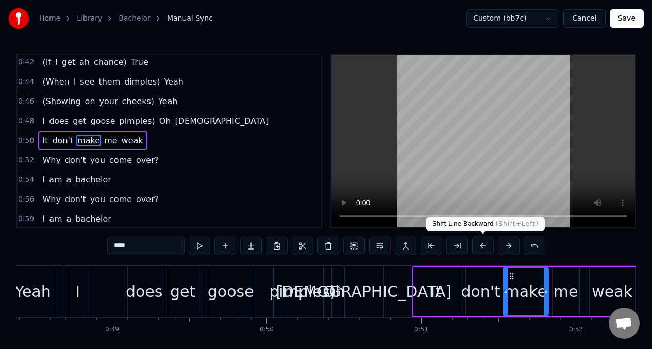
click at [479, 247] on button at bounding box center [483, 245] width 22 height 19
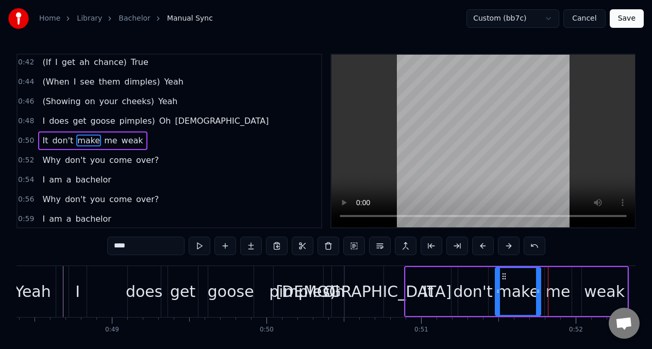
click at [469, 282] on div "don't" at bounding box center [472, 291] width 39 height 23
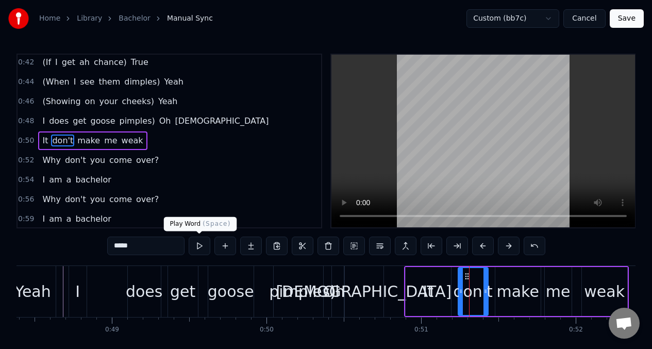
click at [199, 245] on button at bounding box center [200, 245] width 22 height 19
click at [202, 248] on button at bounding box center [200, 245] width 22 height 19
click at [597, 298] on div "weak" at bounding box center [604, 291] width 41 height 23
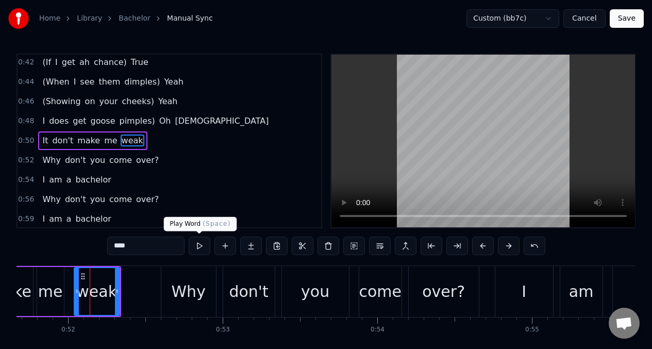
scroll to position [0, 8005]
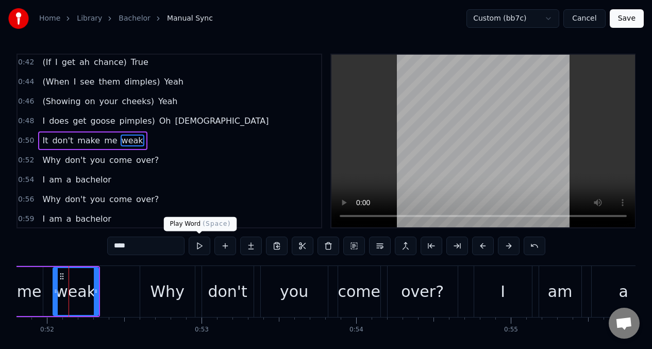
click at [199, 249] on button at bounding box center [200, 245] width 22 height 19
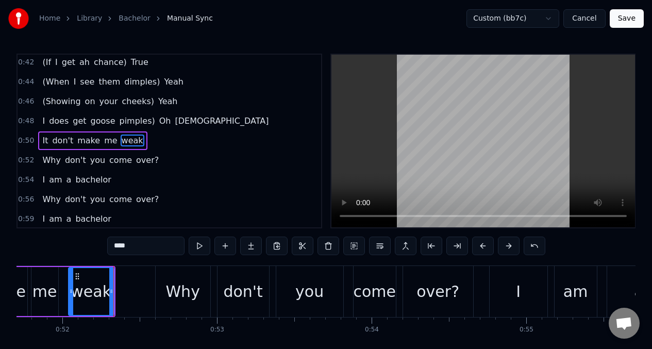
click at [199, 249] on button at bounding box center [200, 245] width 22 height 19
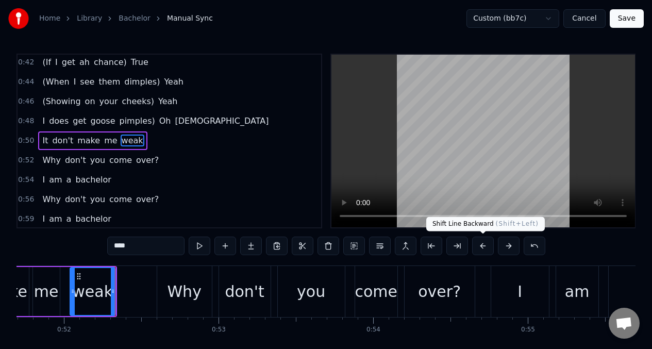
click at [484, 246] on button at bounding box center [483, 245] width 22 height 19
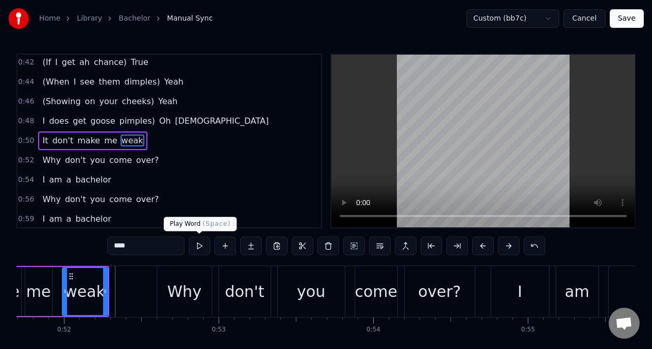
click at [200, 246] on button at bounding box center [200, 245] width 22 height 19
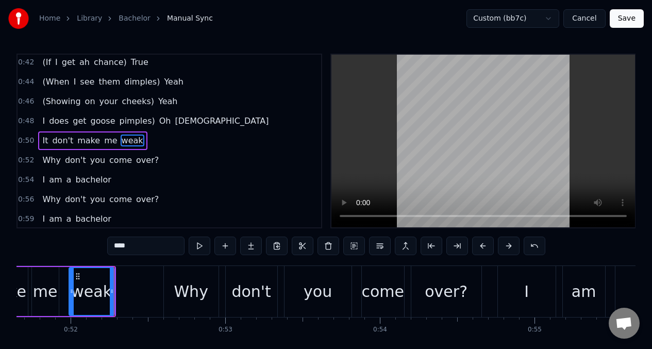
click at [45, 142] on span "It" at bounding box center [45, 140] width 8 height 12
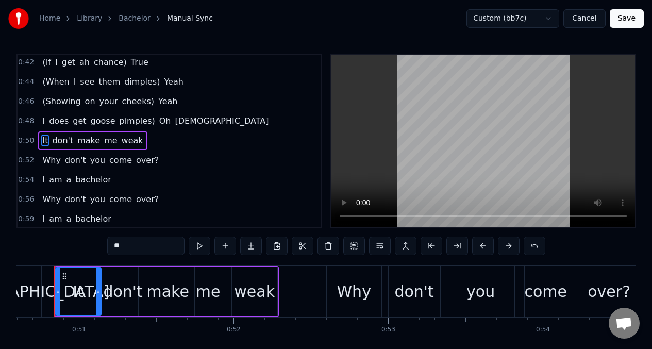
scroll to position [0, 7804]
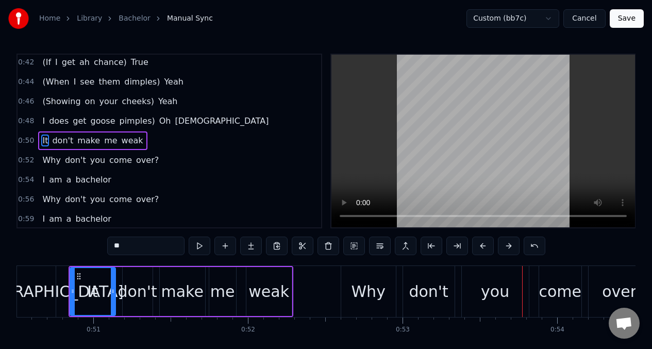
click at [355, 282] on div "Why" at bounding box center [368, 291] width 34 height 23
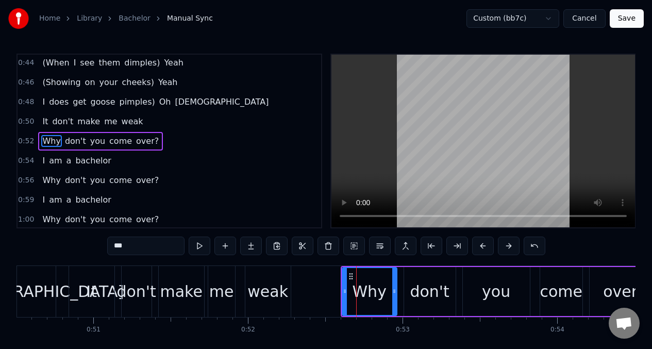
scroll to position [198, 0]
click at [199, 244] on button at bounding box center [200, 245] width 22 height 19
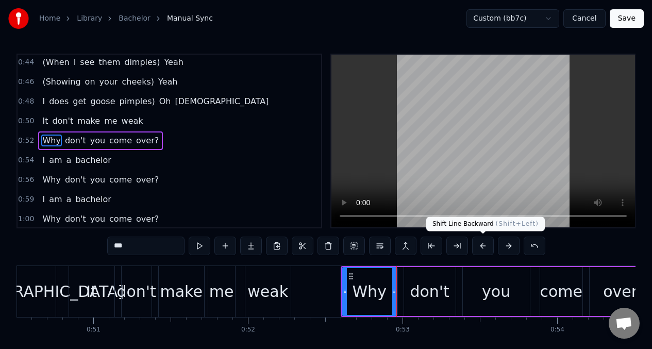
click at [484, 247] on button at bounding box center [483, 245] width 22 height 19
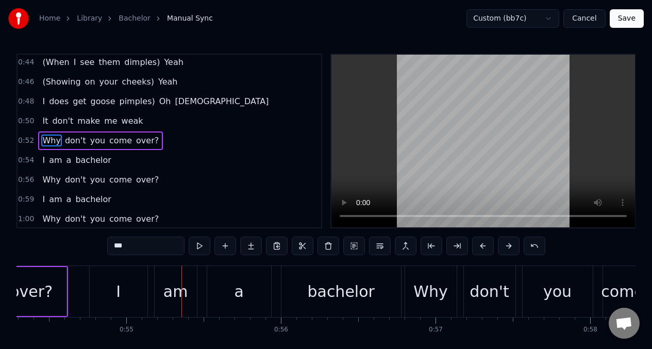
scroll to position [0, 8404]
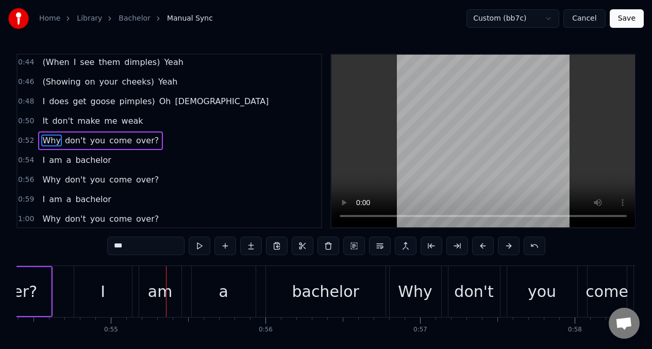
click at [121, 294] on div "I" at bounding box center [103, 291] width 58 height 51
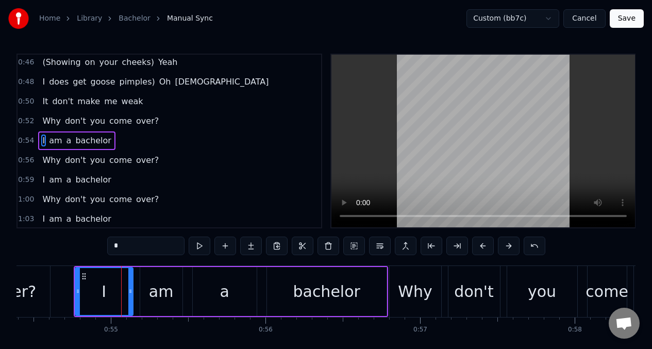
click at [221, 287] on div "a" at bounding box center [223, 291] width 9 height 23
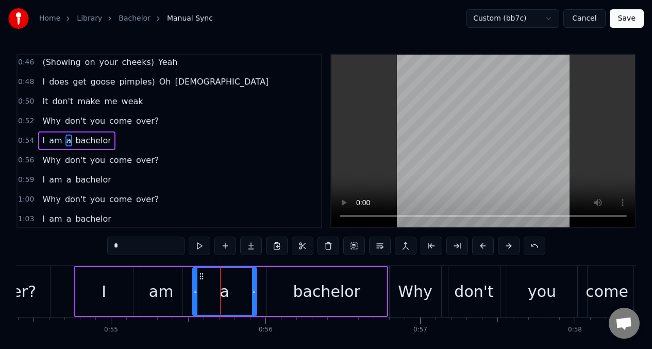
click at [127, 248] on input "*" at bounding box center [145, 245] width 77 height 19
click at [301, 287] on div "bachelor" at bounding box center [326, 291] width 67 height 23
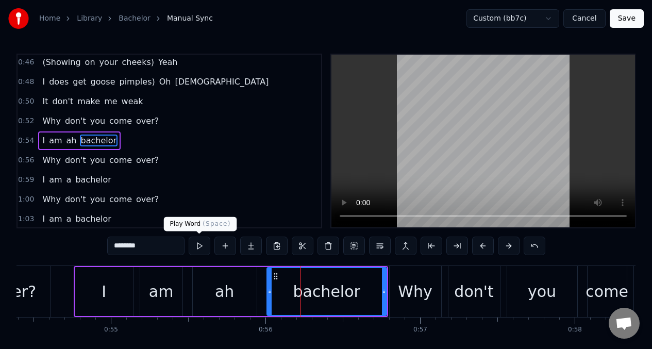
click at [201, 244] on button at bounding box center [200, 245] width 22 height 19
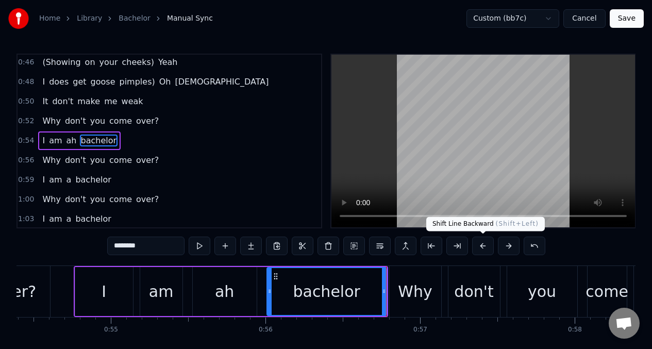
click at [484, 247] on button at bounding box center [483, 245] width 22 height 19
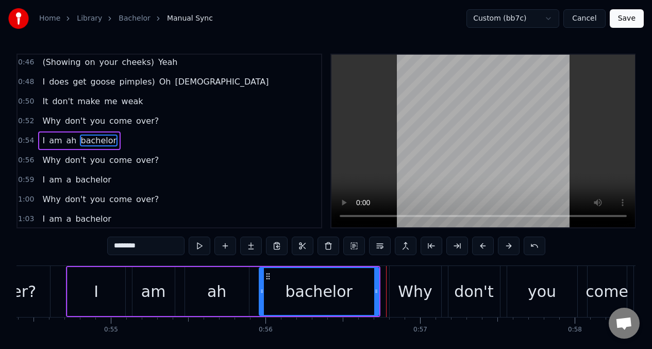
click at [484, 247] on button at bounding box center [483, 245] width 22 height 19
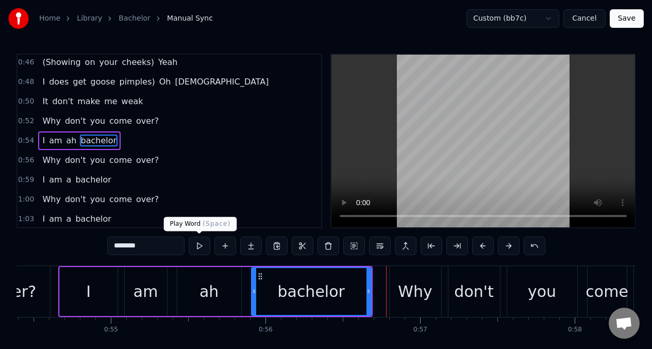
click at [200, 249] on button at bounding box center [200, 245] width 22 height 19
click at [147, 292] on div "am" at bounding box center [145, 291] width 25 height 23
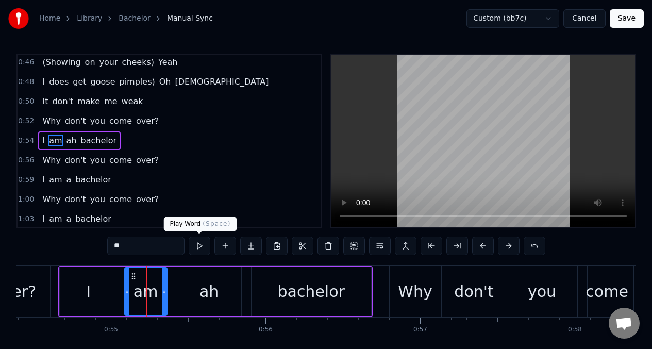
click at [200, 247] on button at bounding box center [200, 245] width 22 height 19
click at [411, 291] on div "Why" at bounding box center [415, 291] width 34 height 23
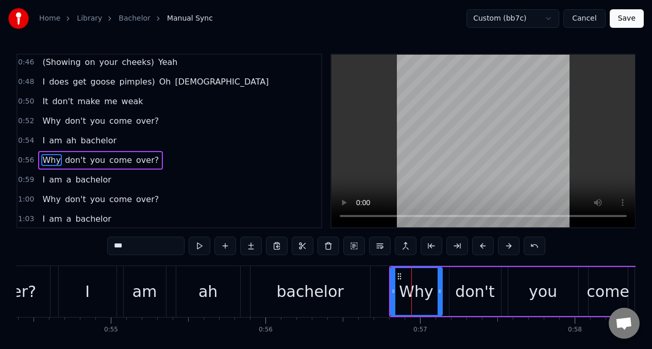
scroll to position [237, 0]
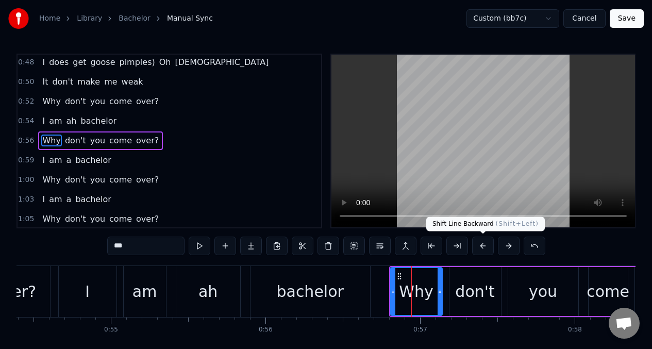
click at [484, 245] on button at bounding box center [483, 245] width 22 height 19
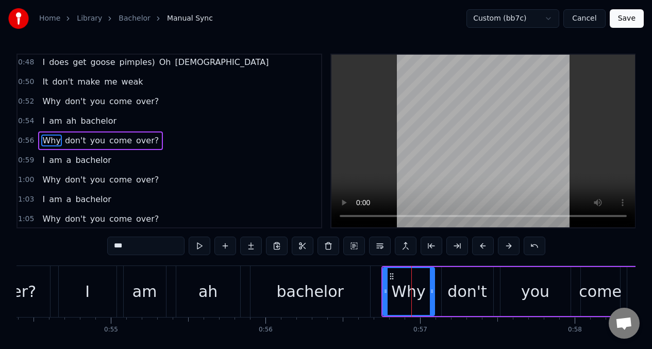
click at [484, 245] on button at bounding box center [483, 245] width 22 height 19
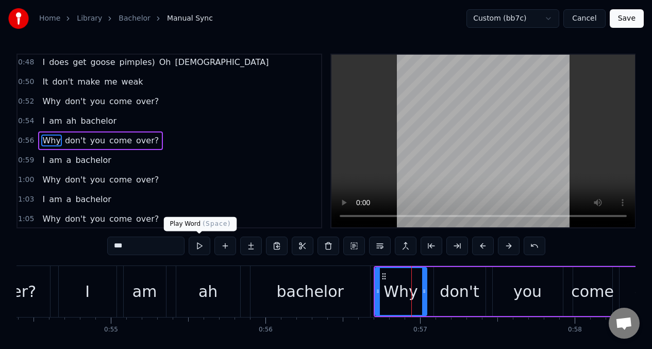
click at [200, 250] on button at bounding box center [200, 245] width 22 height 19
click at [200, 249] on button at bounding box center [200, 245] width 22 height 19
click at [42, 281] on div "over?" at bounding box center [15, 291] width 70 height 51
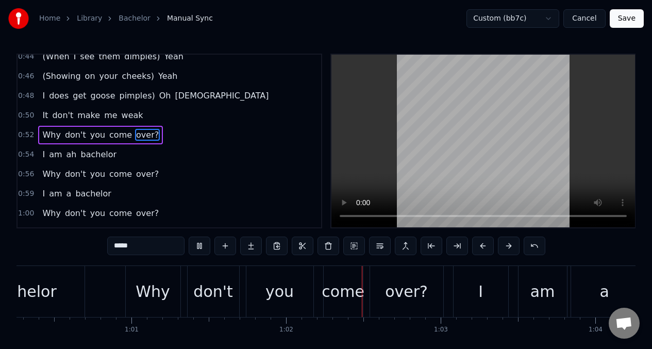
scroll to position [0, 9500]
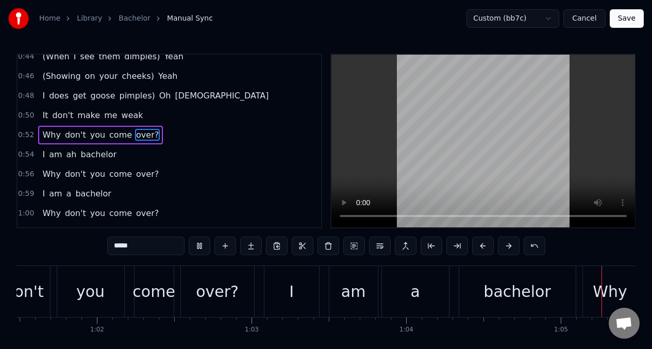
click at [56, 135] on span "Why" at bounding box center [51, 135] width 20 height 12
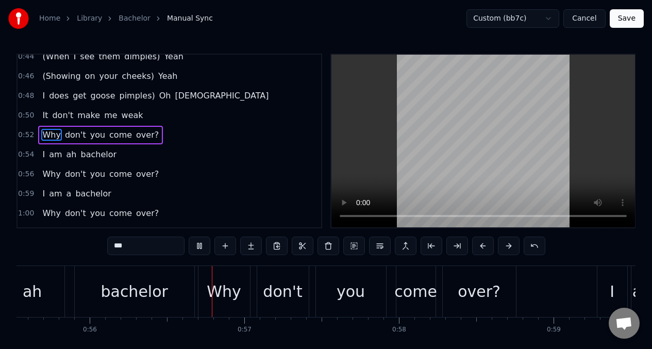
scroll to position [0, 8589]
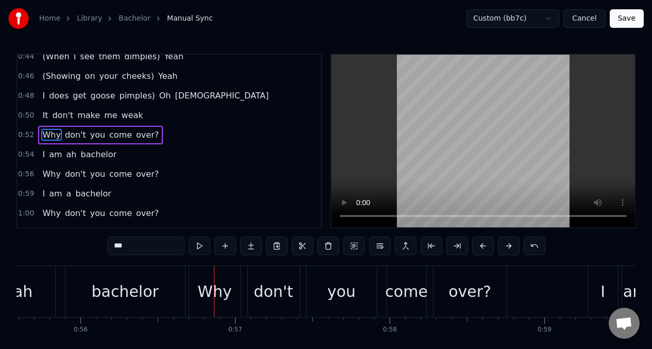
click at [150, 280] on div "bachelor" at bounding box center [124, 291] width 67 height 23
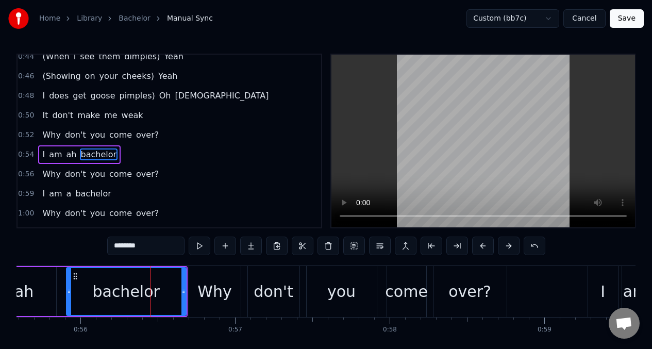
scroll to position [217, 0]
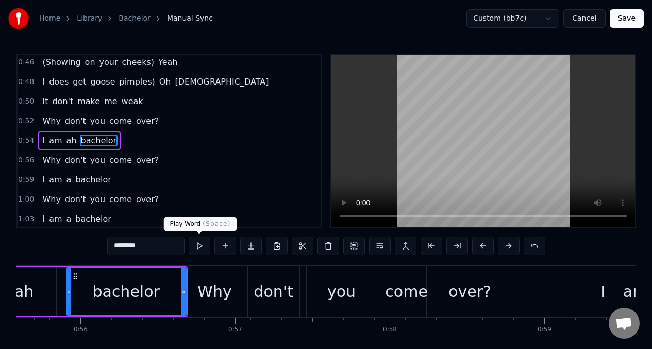
click at [198, 246] on button at bounding box center [200, 245] width 22 height 19
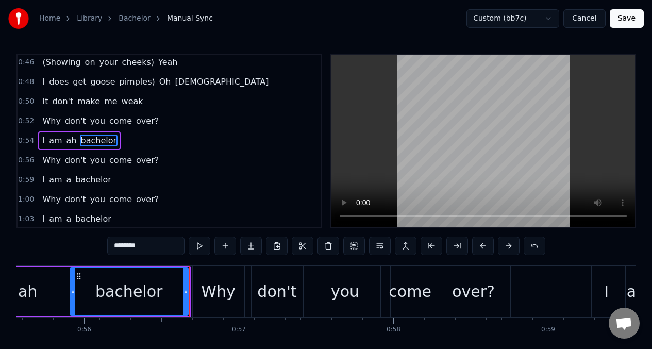
click at [186, 282] on div at bounding box center [185, 291] width 4 height 47
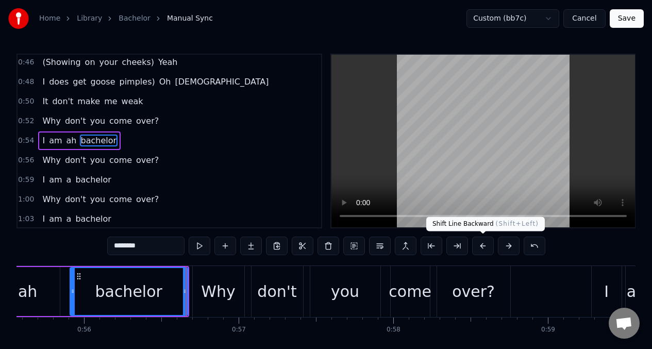
click at [481, 245] on button at bounding box center [483, 245] width 22 height 19
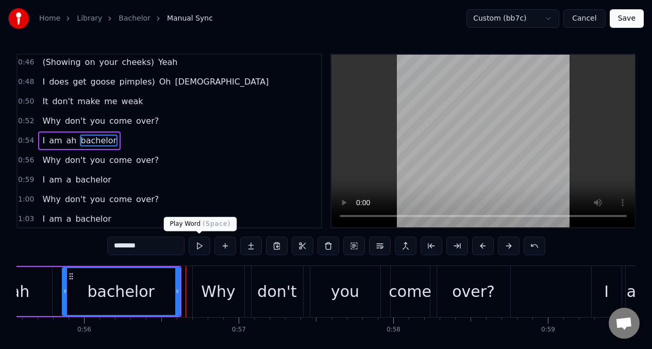
click at [201, 243] on button at bounding box center [200, 245] width 22 height 19
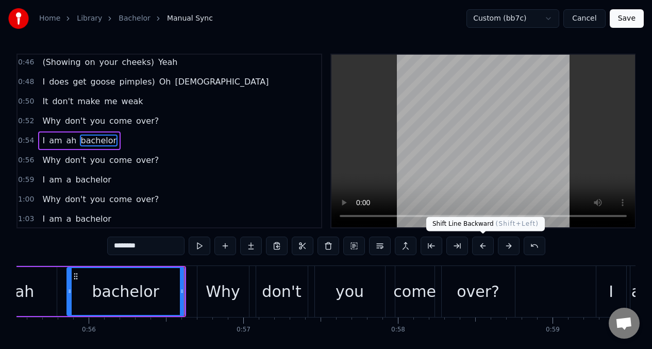
click at [483, 244] on button at bounding box center [483, 245] width 22 height 19
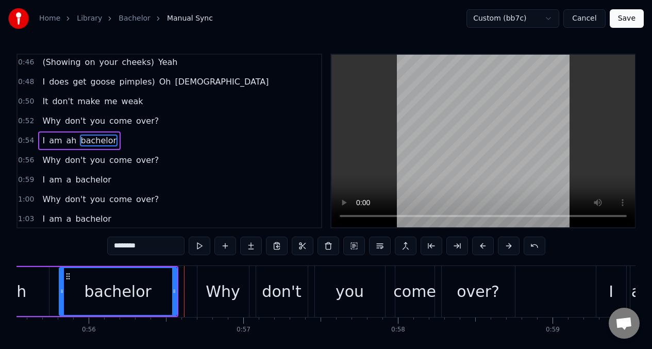
click at [221, 293] on div "Why" at bounding box center [223, 291] width 34 height 23
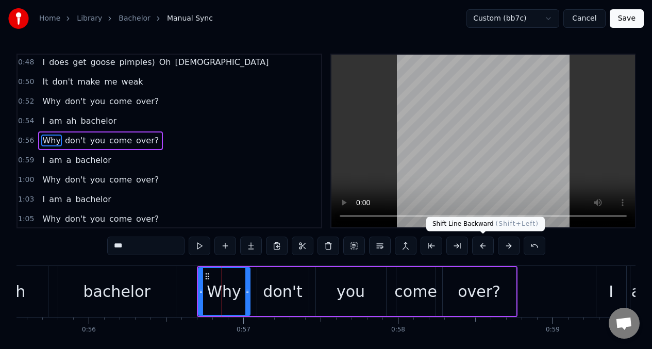
click at [479, 245] on button at bounding box center [483, 245] width 22 height 19
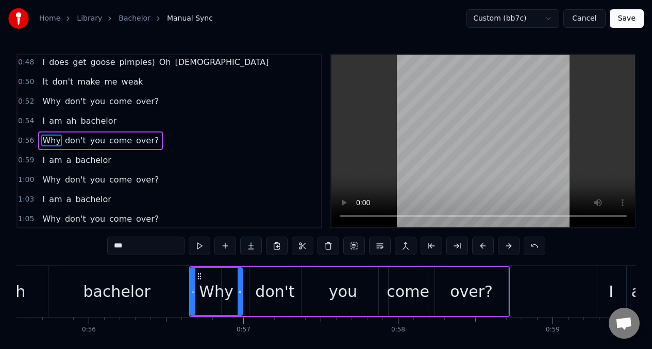
click at [479, 244] on button at bounding box center [483, 245] width 22 height 19
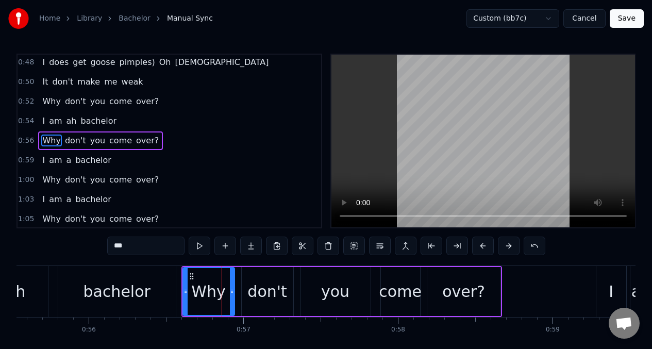
click at [479, 244] on button at bounding box center [483, 245] width 22 height 19
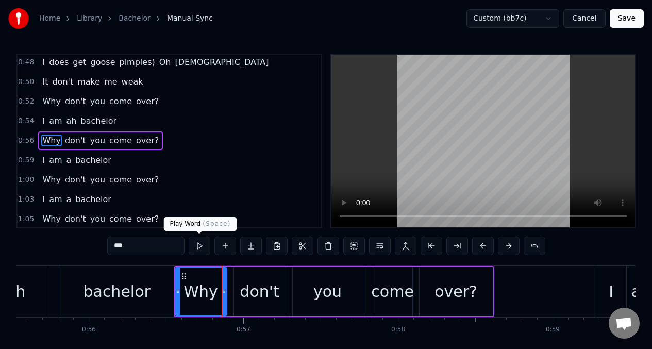
click at [195, 247] on button at bounding box center [200, 245] width 22 height 19
click at [196, 247] on button at bounding box center [200, 245] width 22 height 19
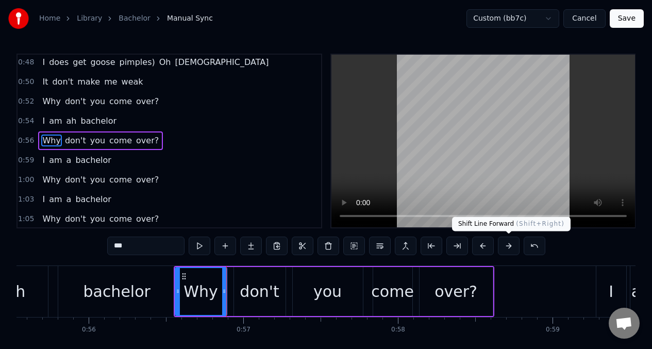
click at [508, 246] on button at bounding box center [509, 245] width 22 height 19
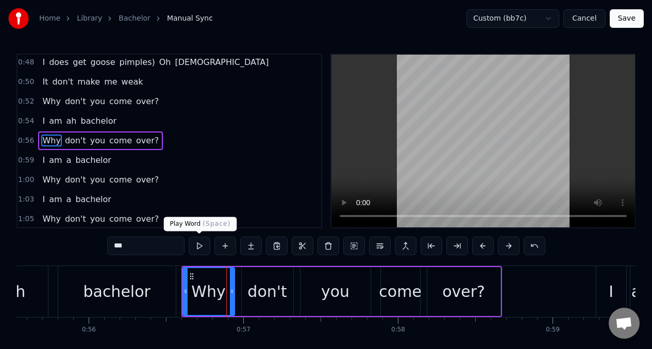
click at [198, 244] on button at bounding box center [200, 245] width 22 height 19
click at [261, 287] on div "don't" at bounding box center [266, 291] width 39 height 23
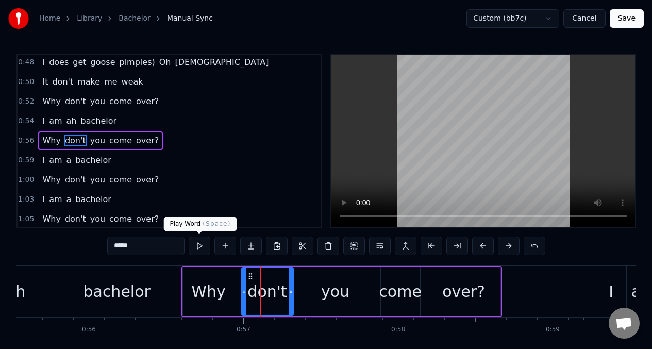
click at [199, 246] on button at bounding box center [200, 245] width 22 height 19
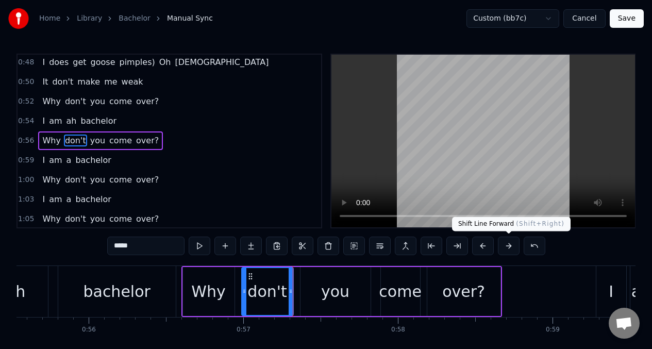
click at [508, 243] on button at bounding box center [509, 245] width 22 height 19
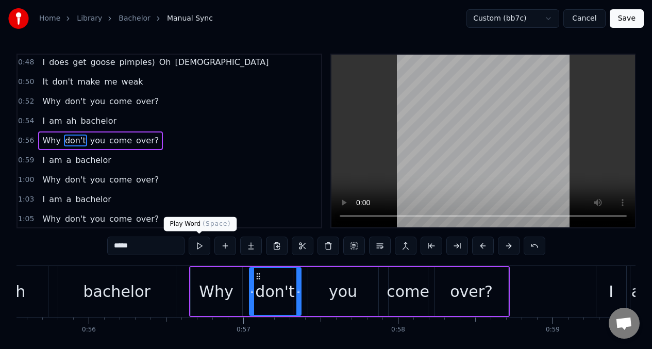
click at [198, 245] on button at bounding box center [200, 245] width 22 height 19
drag, startPoint x: 470, startPoint y: 286, endPoint x: 333, endPoint y: 262, distance: 139.7
click at [470, 286] on div "over?" at bounding box center [471, 291] width 43 height 23
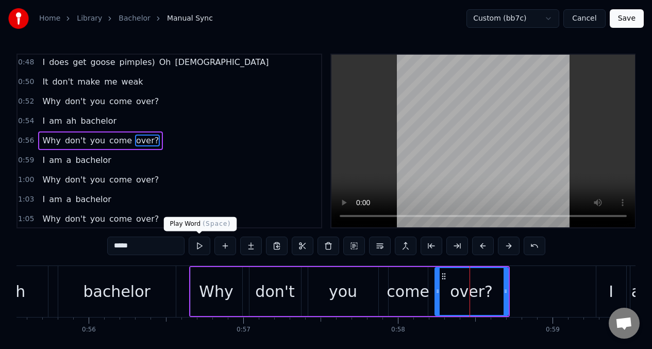
click at [197, 245] on button at bounding box center [200, 245] width 22 height 19
click at [196, 245] on button at bounding box center [200, 245] width 22 height 19
click at [78, 286] on div "bachelor" at bounding box center [116, 291] width 117 height 51
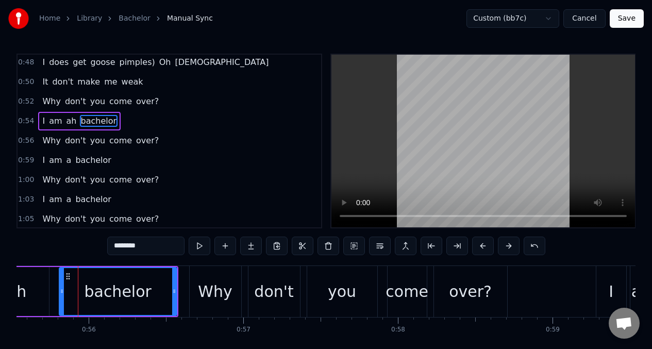
scroll to position [217, 0]
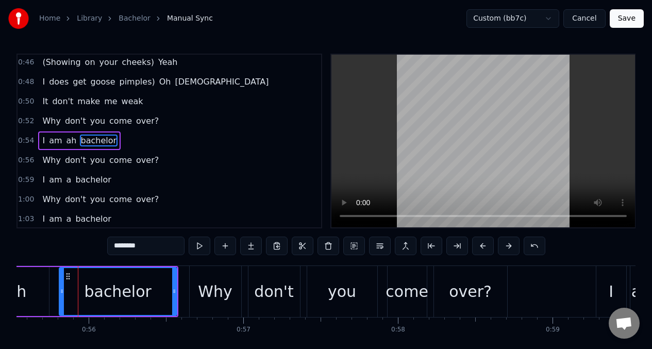
click at [44, 139] on span "I" at bounding box center [43, 140] width 5 height 12
type input "*"
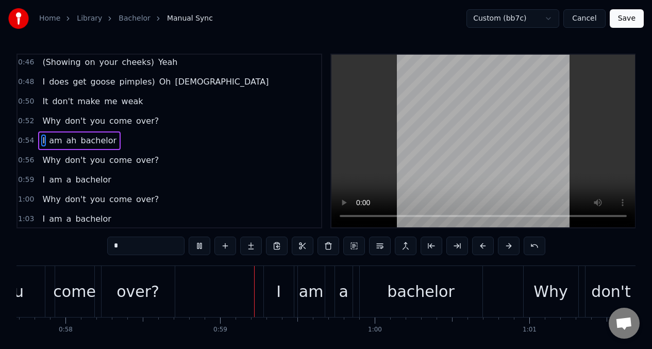
scroll to position [0, 9008]
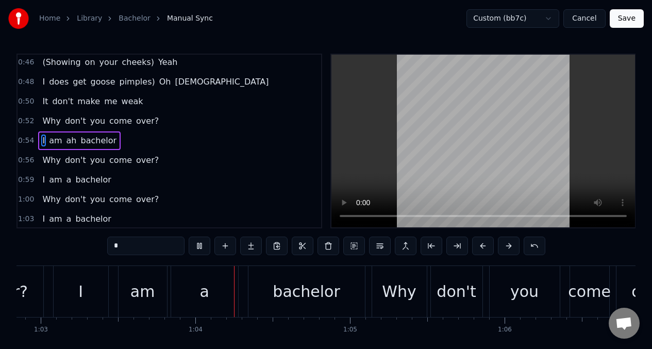
click at [43, 175] on span "I" at bounding box center [43, 180] width 5 height 12
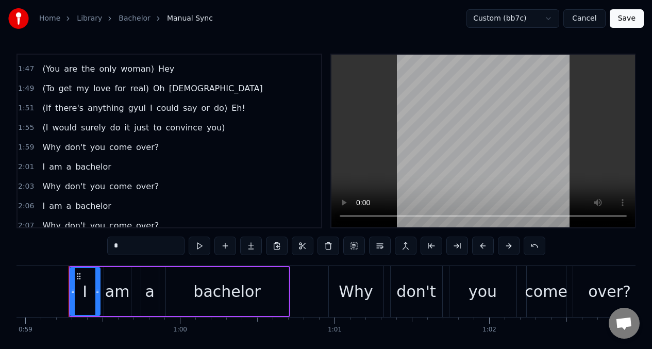
scroll to position [641, 0]
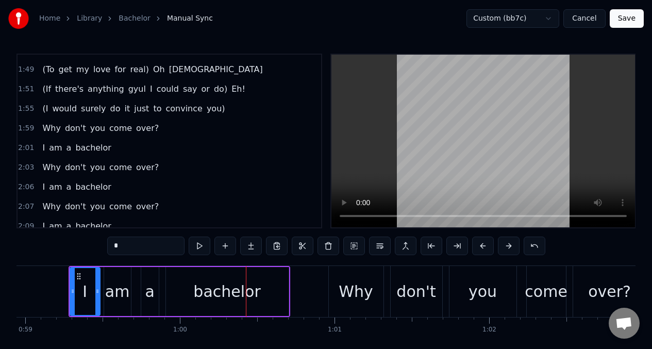
click at [162, 292] on div "I am a bachelor" at bounding box center [179, 291] width 221 height 51
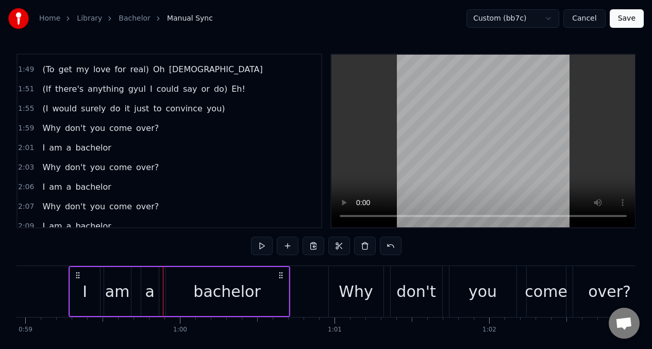
click at [153, 294] on div "a" at bounding box center [150, 291] width 18 height 49
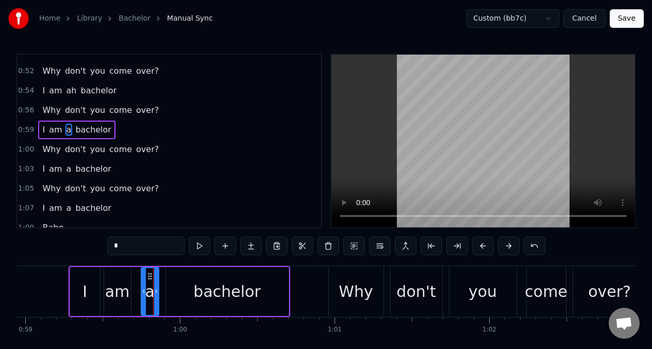
scroll to position [257, 0]
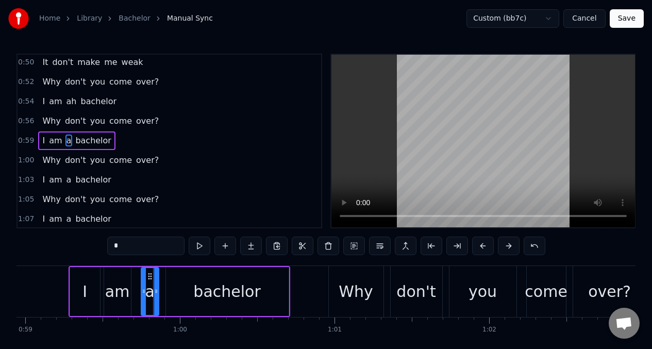
click at [124, 247] on input "*" at bounding box center [145, 245] width 77 height 19
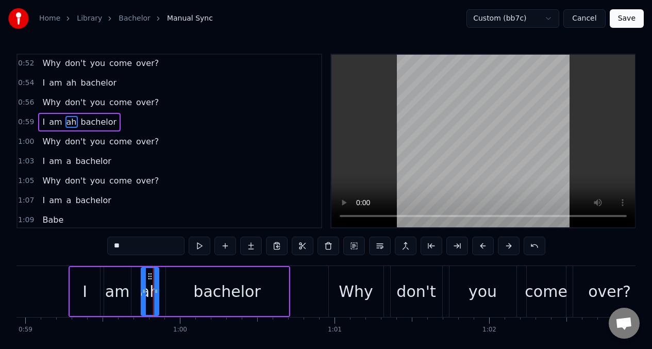
scroll to position [276, 0]
click at [223, 288] on div "bachelor" at bounding box center [226, 291] width 67 height 23
type input "********"
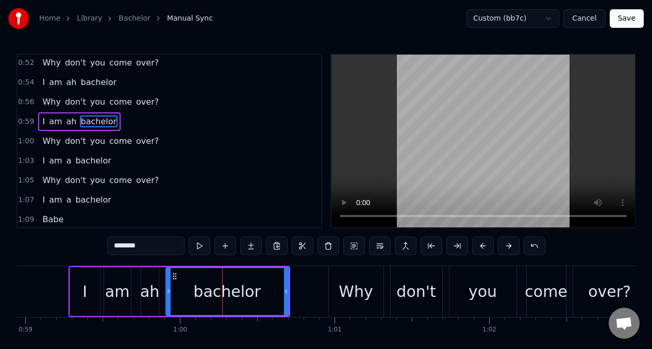
scroll to position [257, 0]
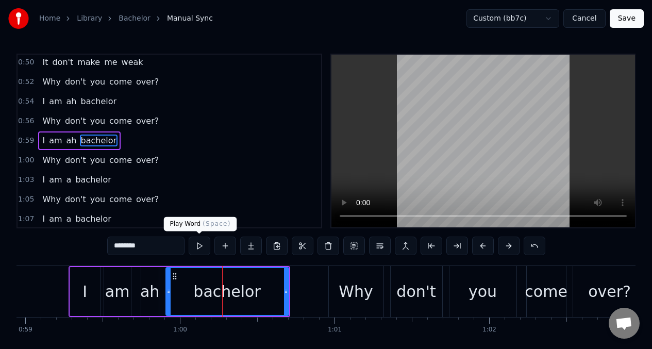
click at [197, 244] on button at bounding box center [200, 245] width 22 height 19
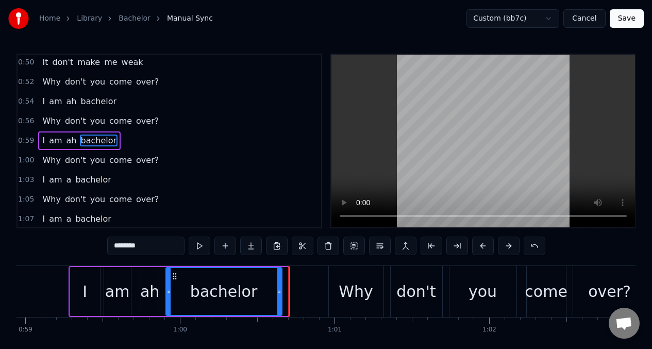
drag, startPoint x: 286, startPoint y: 291, endPoint x: 258, endPoint y: 293, distance: 28.4
click at [280, 293] on icon at bounding box center [279, 291] width 4 height 8
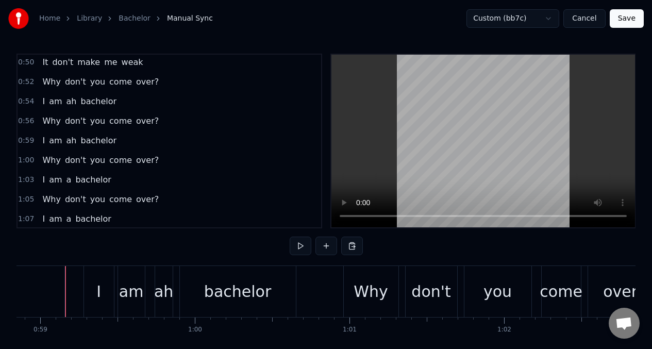
scroll to position [0, 9090]
click at [358, 283] on div "Why" at bounding box center [373, 291] width 34 height 23
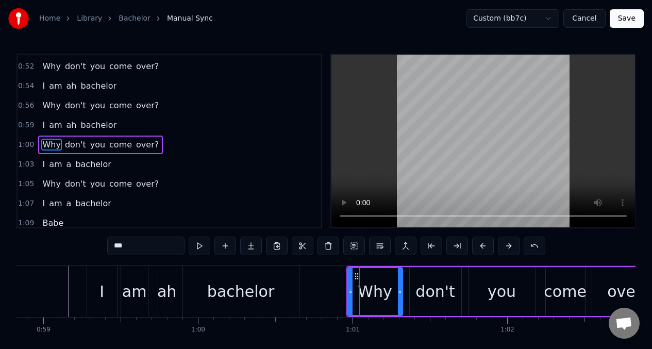
scroll to position [276, 0]
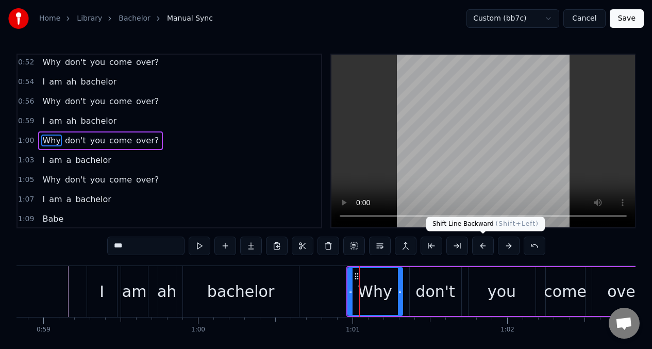
click at [485, 248] on button at bounding box center [483, 245] width 22 height 19
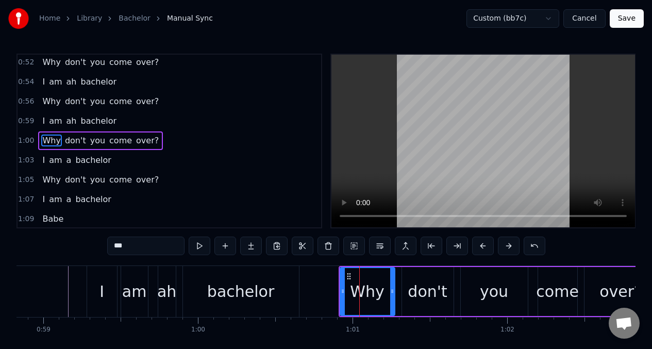
click at [485, 248] on button at bounding box center [483, 245] width 22 height 19
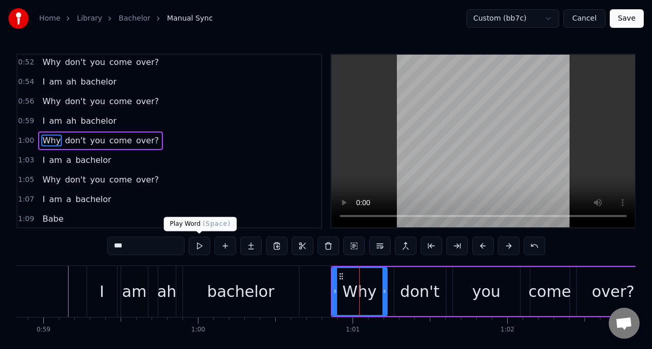
click at [198, 245] on button at bounding box center [200, 245] width 22 height 19
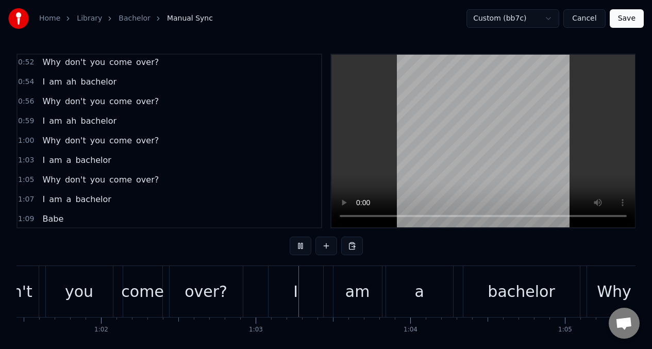
scroll to position [0, 9599]
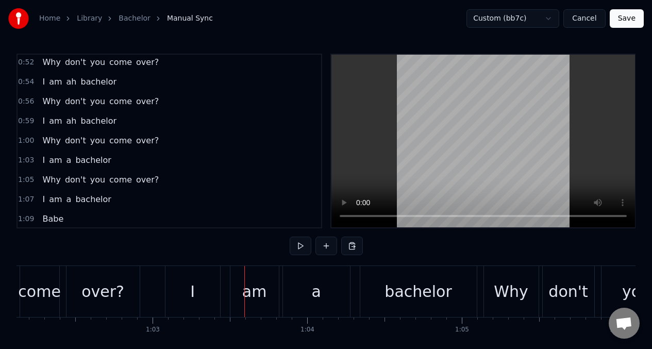
click at [184, 280] on div "I" at bounding box center [192, 291] width 55 height 51
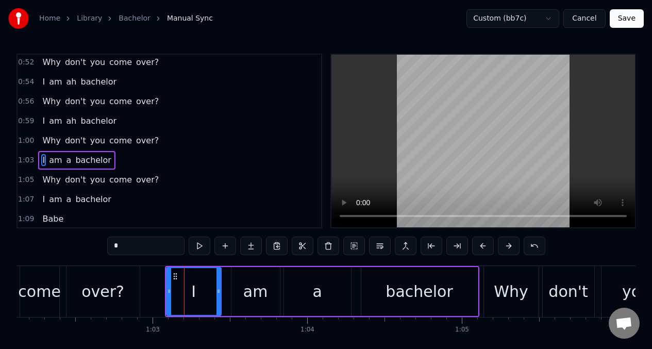
scroll to position [296, 0]
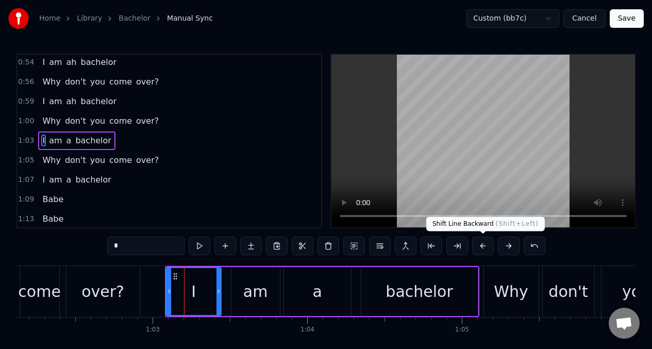
click at [483, 248] on button at bounding box center [483, 245] width 22 height 19
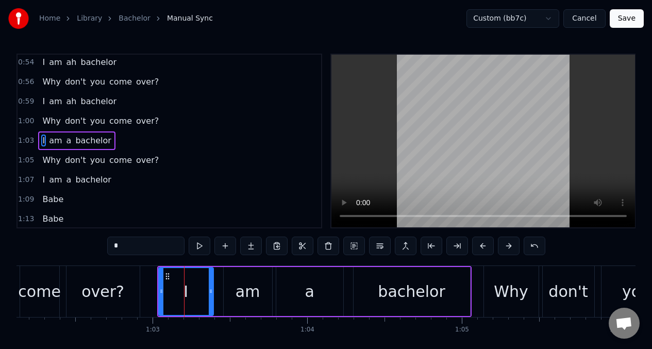
click at [484, 248] on button at bounding box center [483, 245] width 22 height 19
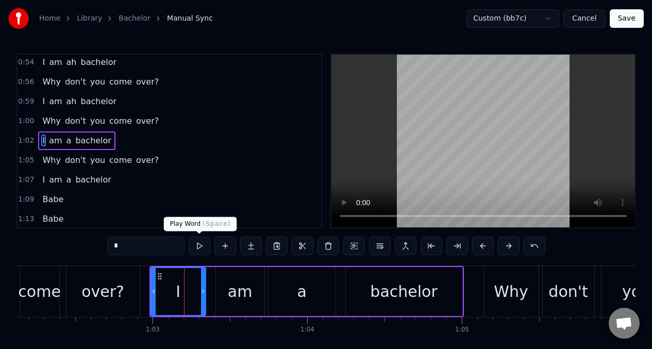
click at [201, 248] on button at bounding box center [200, 245] width 22 height 19
click at [306, 288] on div "a" at bounding box center [301, 291] width 67 height 49
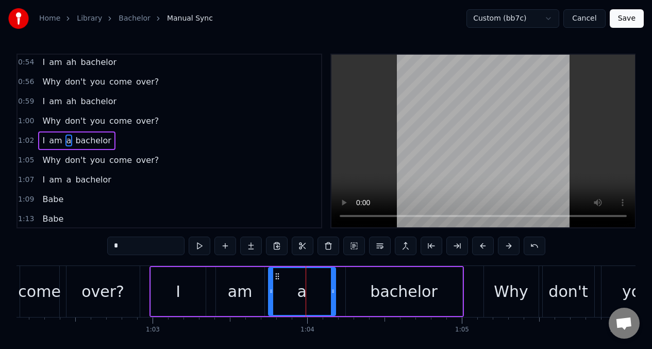
click at [136, 249] on input "*" at bounding box center [145, 245] width 77 height 19
click at [198, 247] on button at bounding box center [200, 245] width 22 height 19
click at [130, 277] on div "over?" at bounding box center [102, 291] width 73 height 51
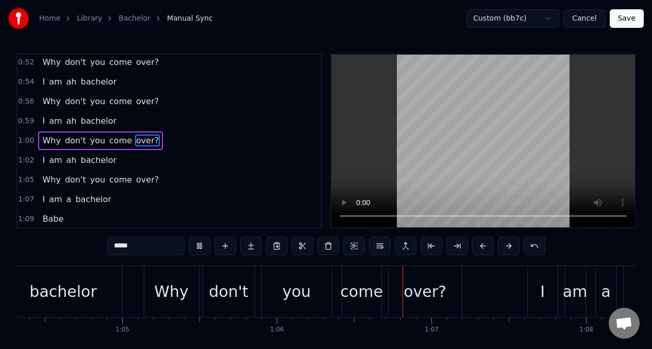
scroll to position [0, 10145]
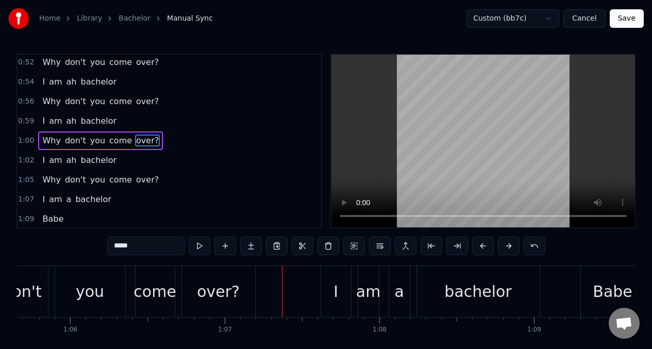
click at [229, 281] on div "over?" at bounding box center [218, 291] width 43 height 23
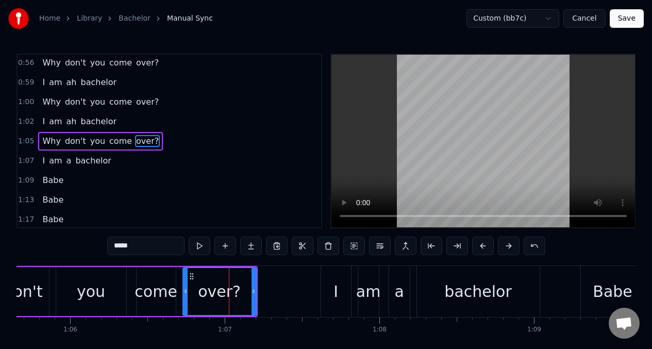
scroll to position [315, 0]
click at [482, 246] on button at bounding box center [483, 245] width 22 height 19
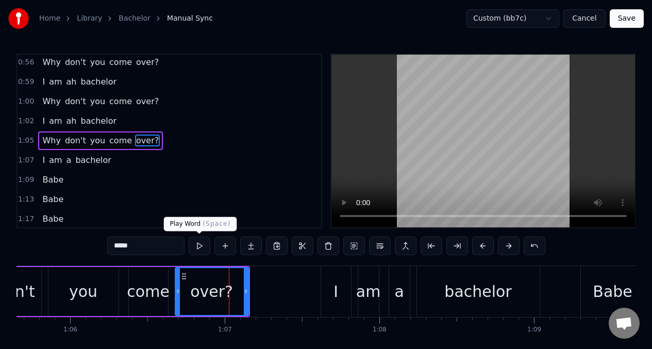
click at [199, 245] on button at bounding box center [200, 245] width 22 height 19
click at [465, 287] on div "bachelor" at bounding box center [477, 291] width 67 height 23
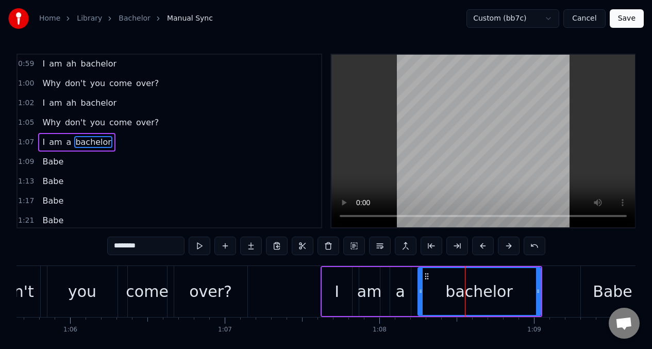
scroll to position [335, 0]
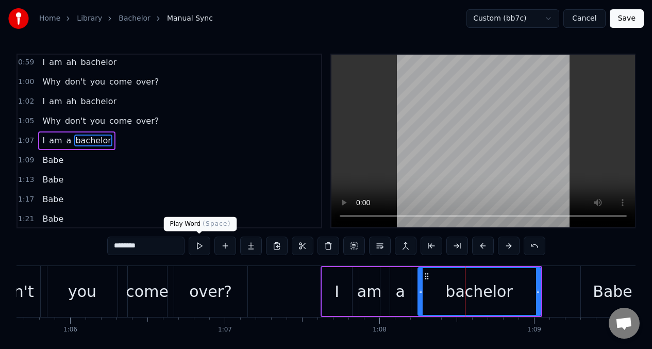
click at [201, 249] on button at bounding box center [200, 245] width 22 height 19
click at [400, 294] on div "a" at bounding box center [399, 291] width 9 height 23
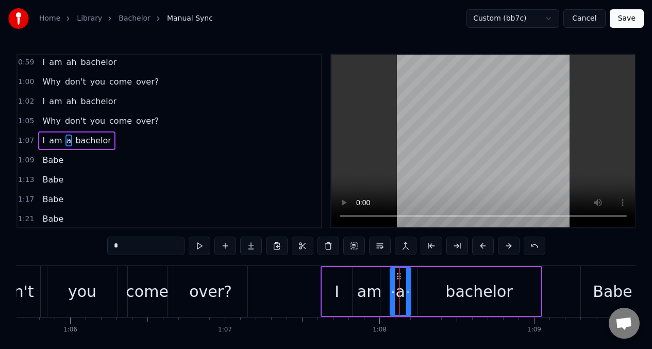
click at [126, 248] on input "*" at bounding box center [145, 245] width 77 height 19
type input "**"
click at [197, 248] on button at bounding box center [200, 245] width 22 height 19
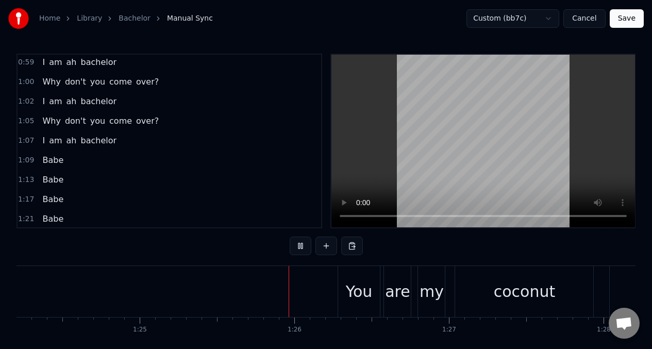
scroll to position [0, 13107]
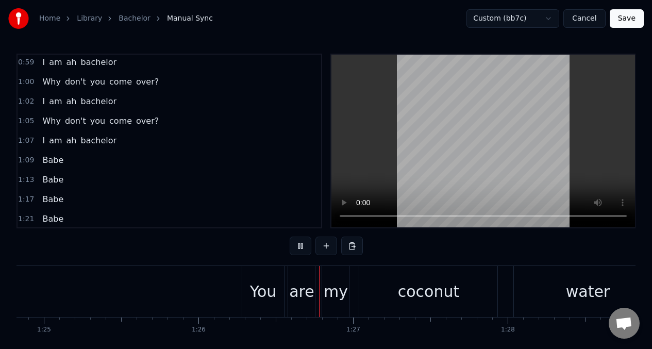
click at [55, 161] on span "Babe" at bounding box center [52, 160] width 23 height 12
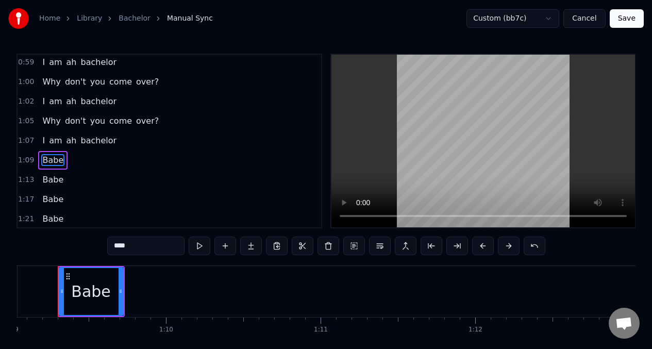
scroll to position [0, 10656]
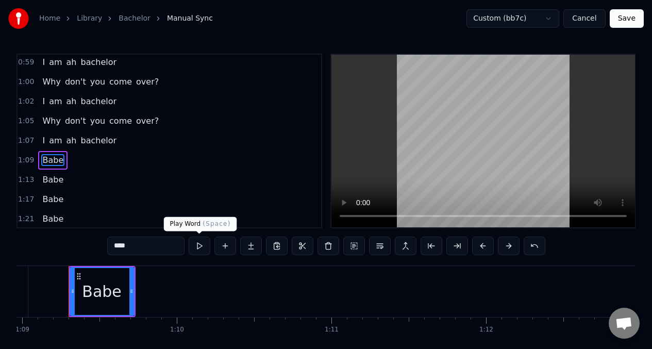
click at [202, 245] on button at bounding box center [200, 245] width 22 height 19
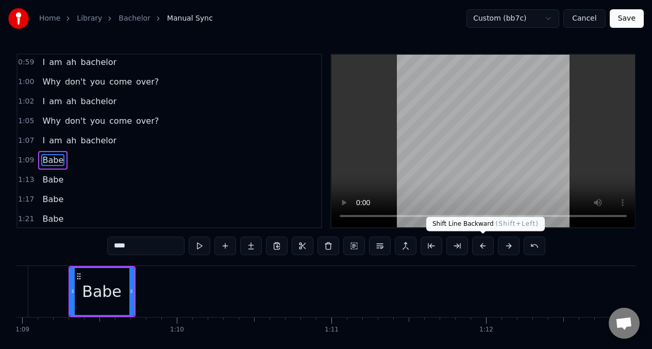
click at [482, 247] on button at bounding box center [483, 245] width 22 height 19
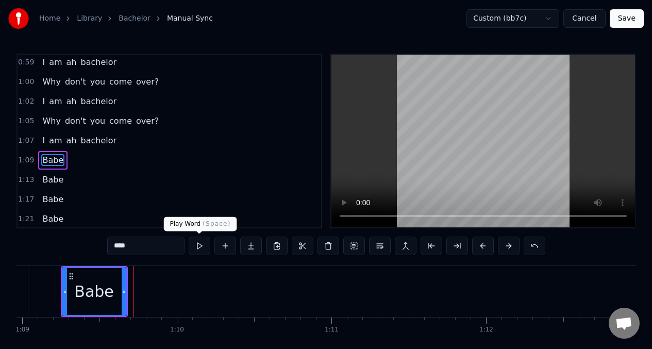
click at [196, 243] on button at bounding box center [200, 245] width 22 height 19
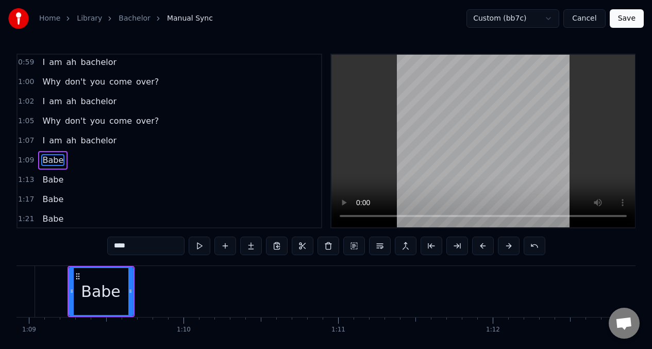
click at [195, 242] on button at bounding box center [200, 245] width 22 height 19
click at [483, 247] on button at bounding box center [483, 245] width 22 height 19
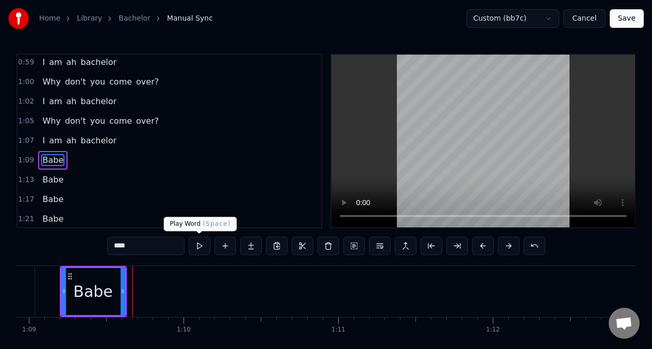
click at [200, 248] on button at bounding box center [200, 245] width 22 height 19
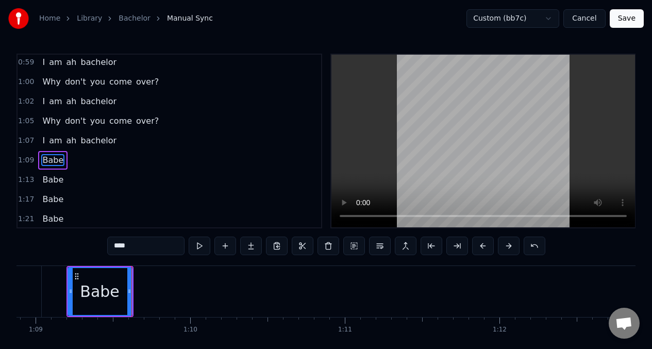
click at [41, 184] on span "Babe" at bounding box center [52, 180] width 23 height 12
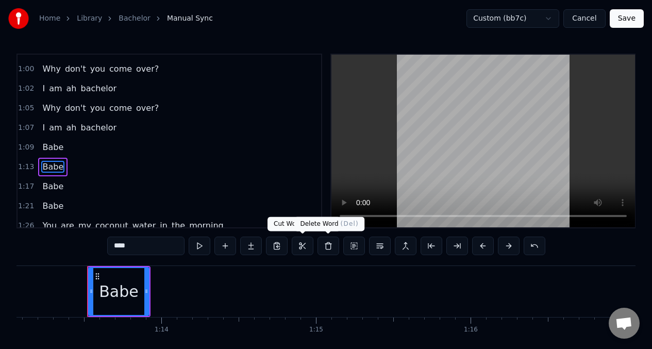
scroll to position [0, 11308]
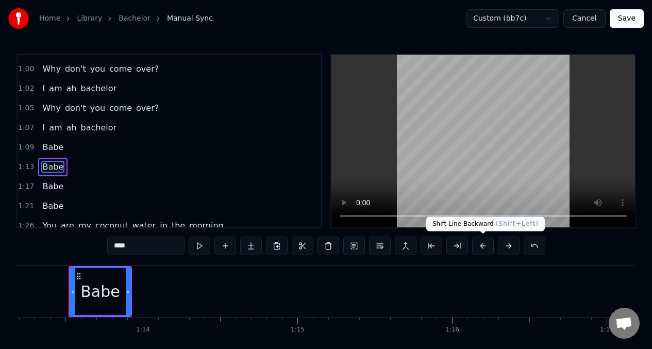
click at [484, 247] on button at bounding box center [483, 245] width 22 height 19
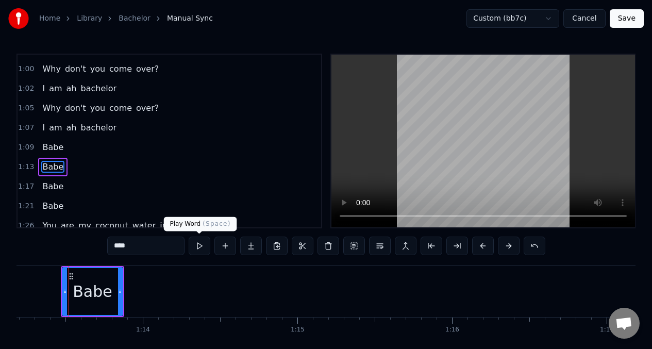
click at [199, 245] on button at bounding box center [200, 245] width 22 height 19
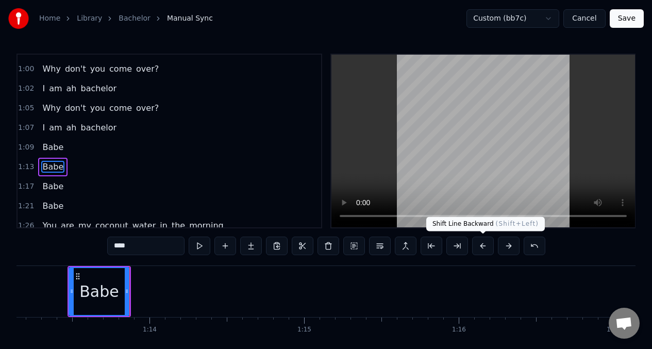
click at [481, 246] on button at bounding box center [483, 245] width 22 height 19
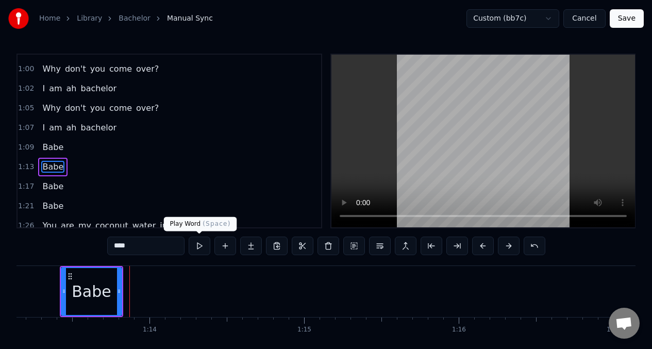
click at [196, 242] on button at bounding box center [200, 245] width 22 height 19
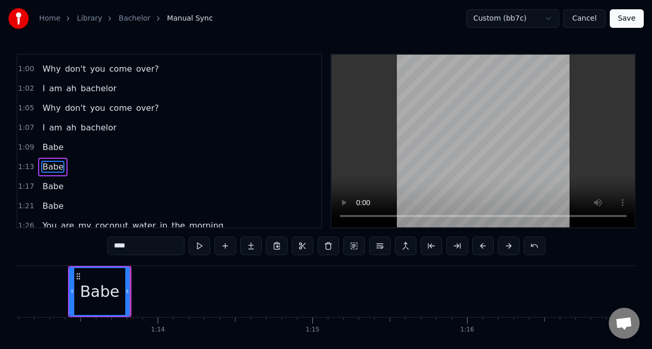
click at [196, 242] on button at bounding box center [200, 245] width 22 height 19
click at [44, 190] on span "Babe" at bounding box center [52, 186] width 23 height 12
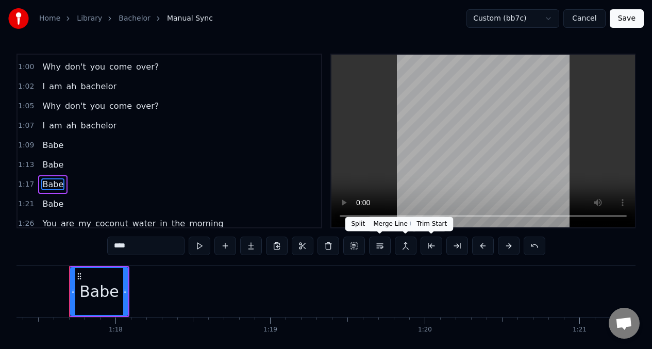
scroll to position [0, 11954]
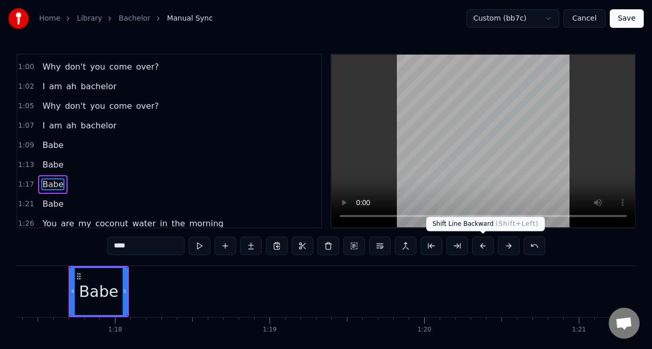
click at [481, 247] on button at bounding box center [483, 245] width 22 height 19
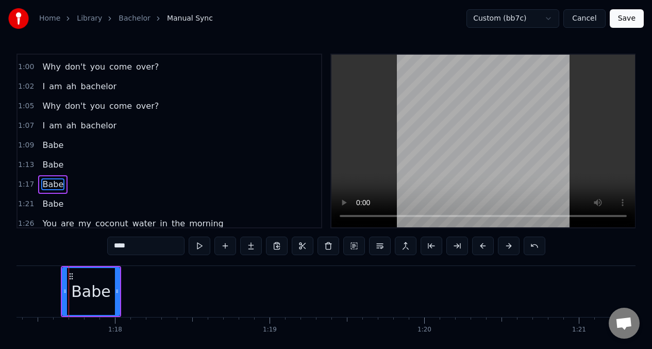
click at [481, 247] on button at bounding box center [483, 245] width 22 height 19
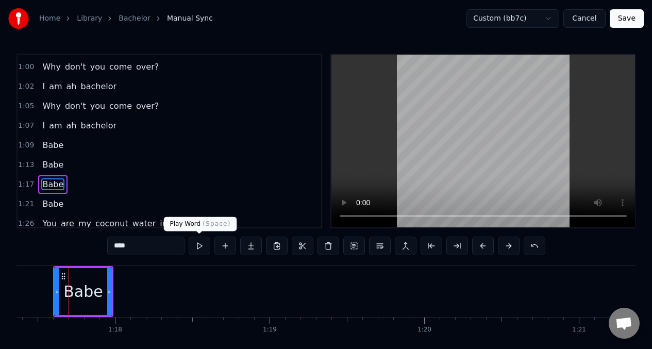
click at [199, 242] on button at bounding box center [200, 245] width 22 height 19
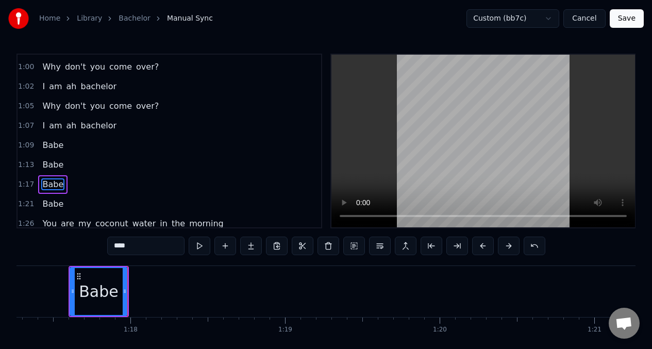
click at [47, 210] on div "Babe" at bounding box center [52, 204] width 29 height 19
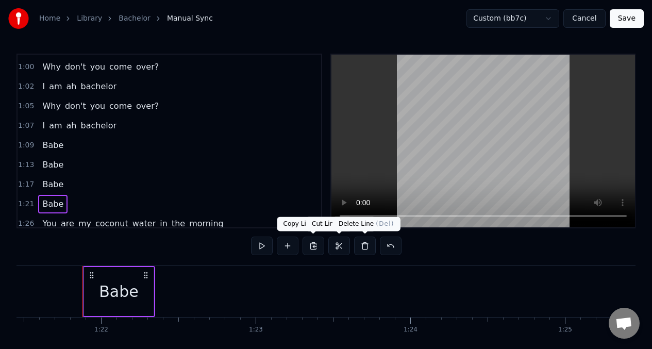
scroll to position [0, 12600]
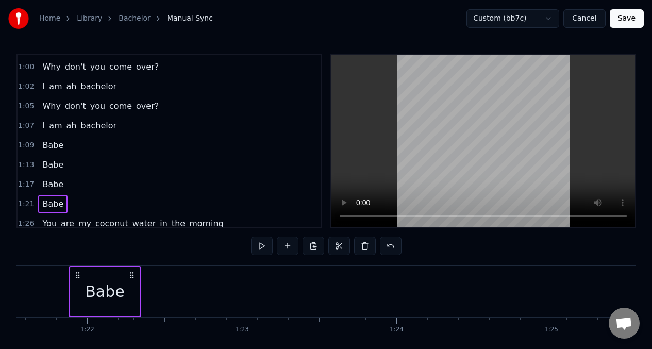
click at [89, 284] on div "Babe" at bounding box center [104, 291] width 39 height 23
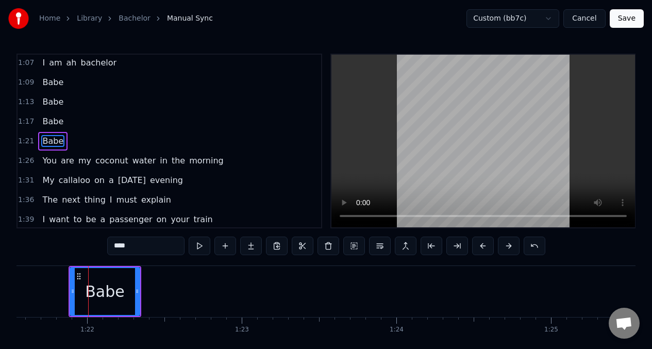
scroll to position [413, 0]
click at [200, 244] on button at bounding box center [200, 245] width 22 height 19
click at [200, 245] on button at bounding box center [200, 245] width 22 height 19
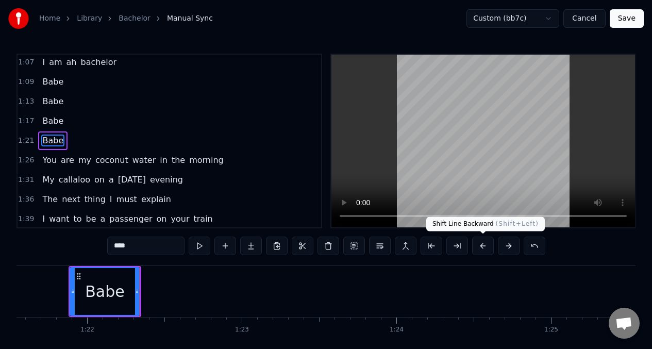
click at [484, 246] on button at bounding box center [483, 245] width 22 height 19
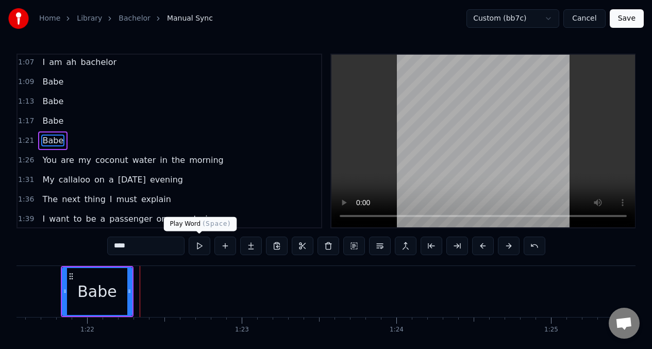
click at [198, 248] on button at bounding box center [200, 245] width 22 height 19
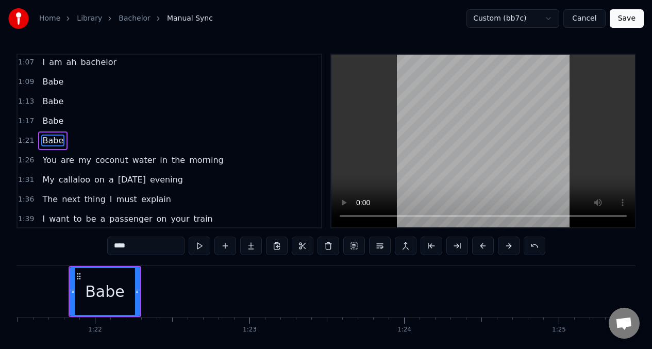
click at [198, 248] on button at bounding box center [200, 245] width 22 height 19
click at [201, 245] on button at bounding box center [200, 245] width 22 height 19
click at [41, 163] on span "You" at bounding box center [49, 160] width 16 height 12
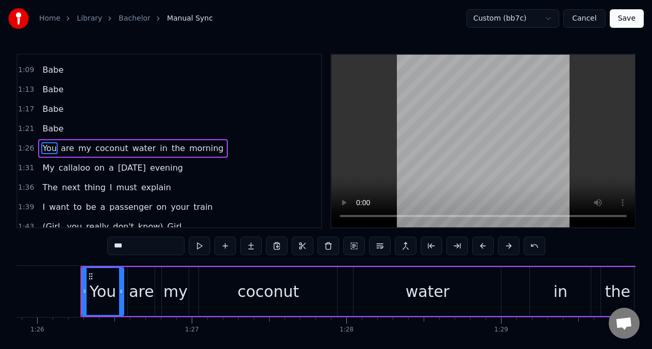
scroll to position [0, 13280]
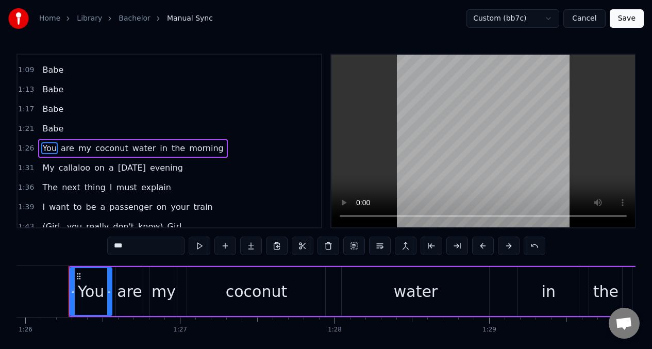
click at [245, 287] on div "coconut" at bounding box center [257, 291] width 62 height 23
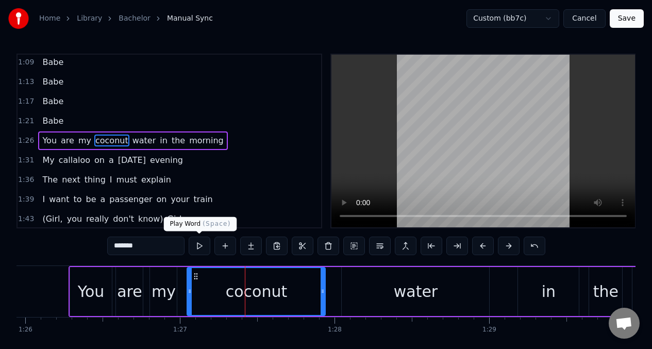
click at [196, 245] on button at bounding box center [200, 245] width 22 height 19
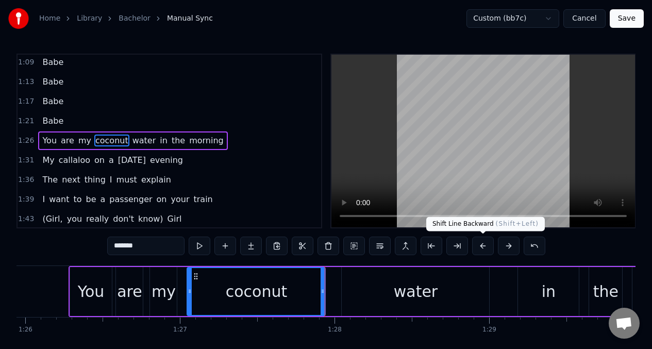
click at [478, 246] on button at bounding box center [483, 245] width 22 height 19
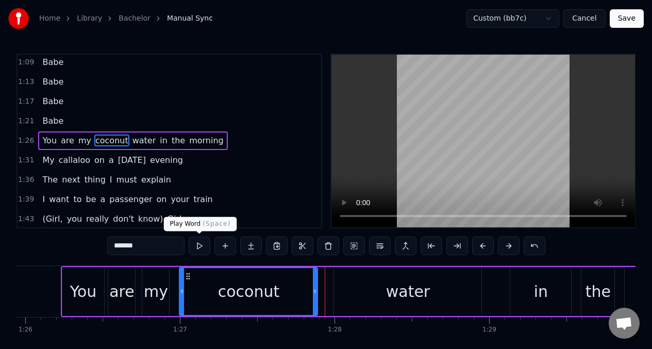
click at [199, 248] on button at bounding box center [200, 245] width 22 height 19
click at [358, 295] on div "water" at bounding box center [407, 291] width 147 height 49
type input "*****"
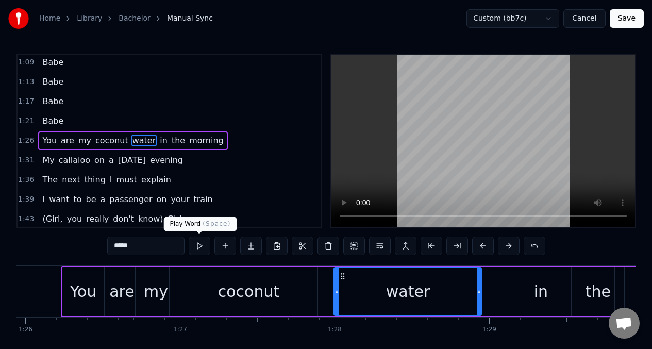
click at [197, 245] on button at bounding box center [200, 245] width 22 height 19
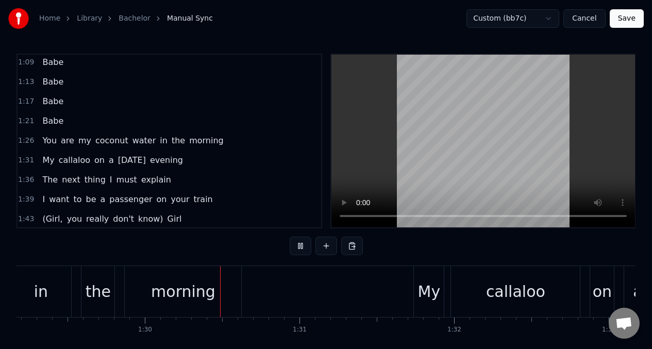
scroll to position [0, 13787]
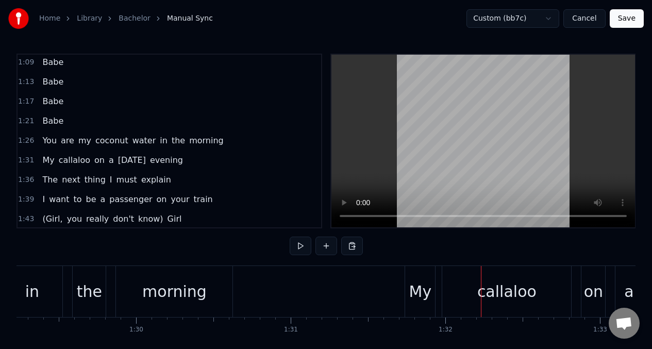
drag, startPoint x: 487, startPoint y: 286, endPoint x: 464, endPoint y: 285, distance: 23.2
click at [487, 286] on div "callaloo" at bounding box center [506, 291] width 59 height 23
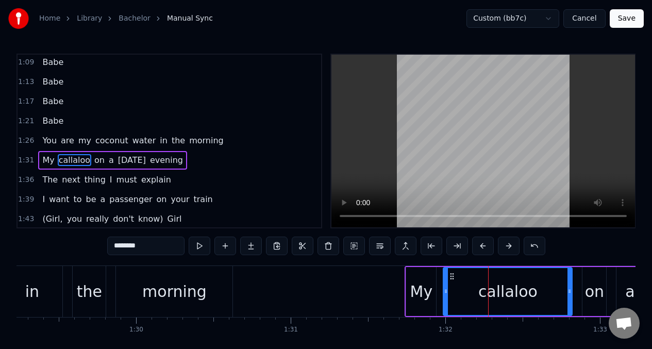
scroll to position [452, 0]
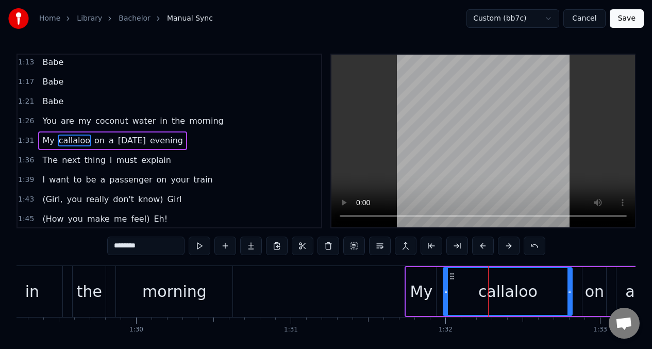
click at [199, 244] on button at bounding box center [200, 245] width 22 height 19
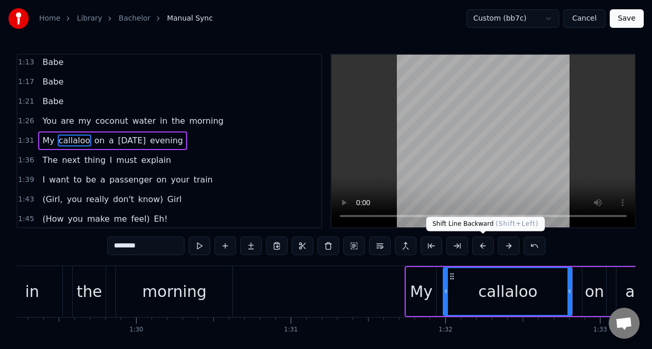
click at [483, 246] on button at bounding box center [483, 245] width 22 height 19
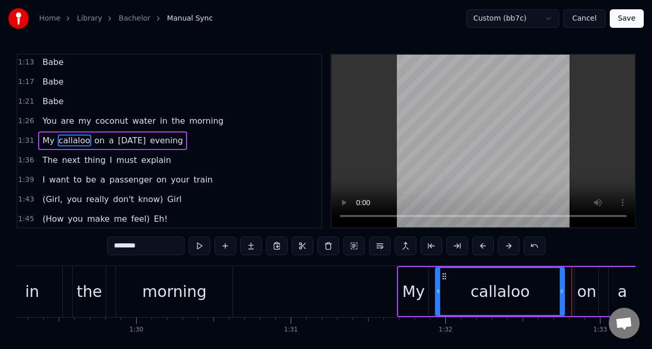
click at [483, 246] on button at bounding box center [483, 245] width 22 height 19
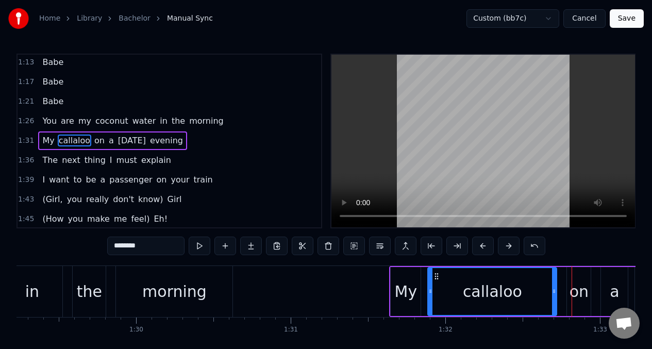
click at [200, 249] on button at bounding box center [200, 245] width 22 height 19
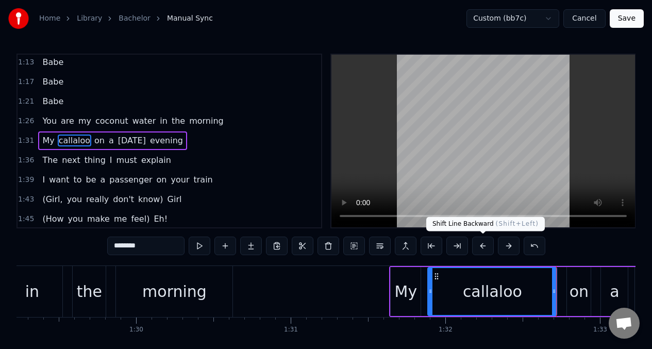
click at [480, 245] on button at bounding box center [483, 245] width 22 height 19
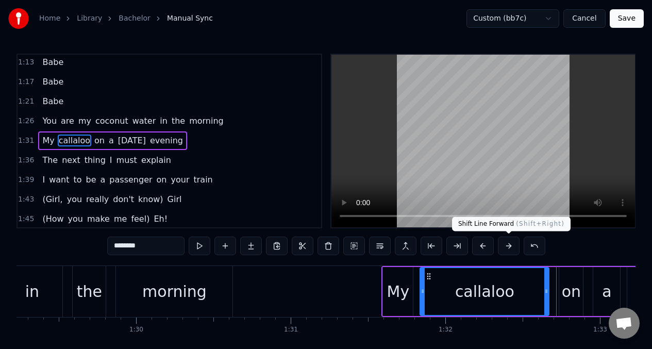
click at [506, 246] on button at bounding box center [509, 245] width 22 height 19
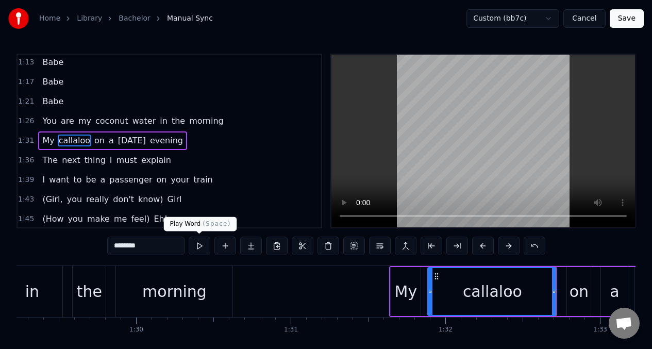
click at [199, 245] on button at bounding box center [200, 245] width 22 height 19
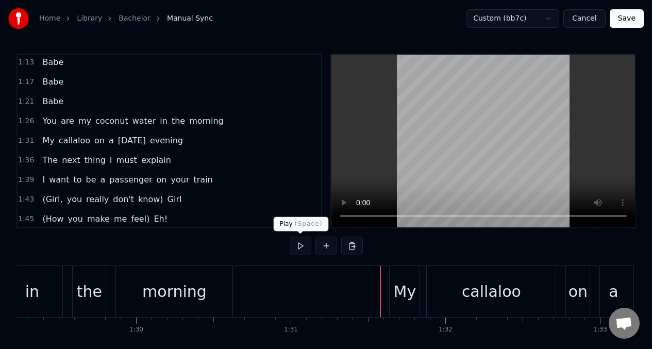
click at [299, 243] on button at bounding box center [300, 245] width 22 height 19
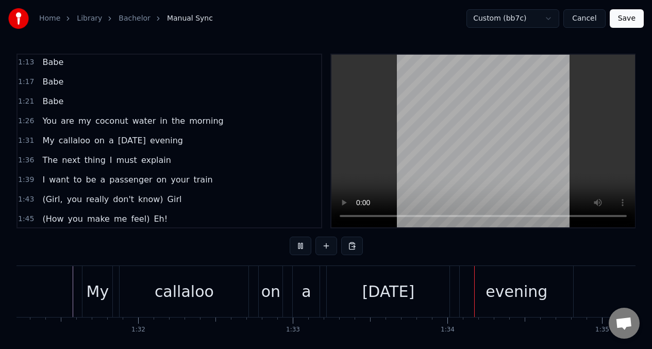
scroll to position [0, 14373]
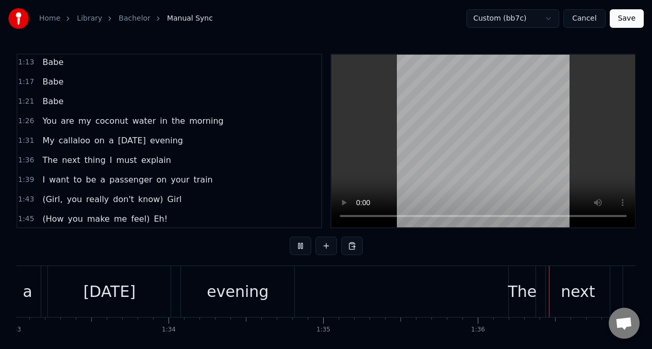
click at [299, 243] on button at bounding box center [300, 245] width 22 height 19
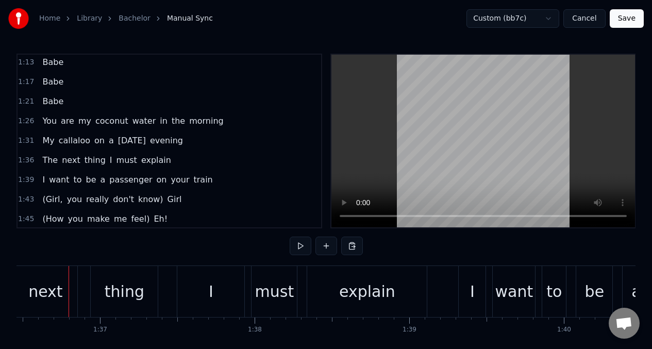
scroll to position [0, 14906]
click at [53, 288] on div "next" at bounding box center [45, 291] width 34 height 23
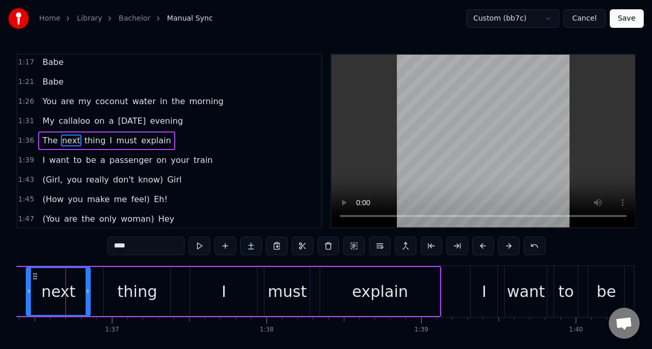
scroll to position [0, 14891]
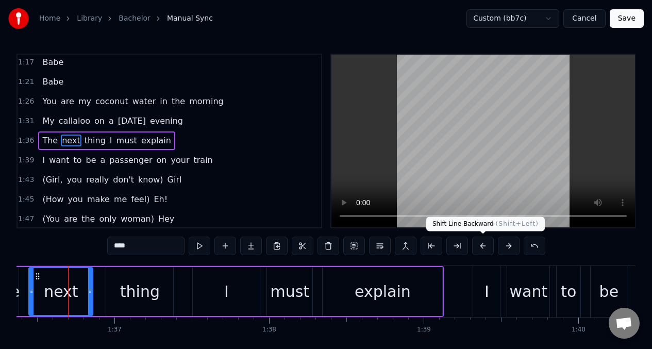
click at [481, 247] on button at bounding box center [483, 245] width 22 height 19
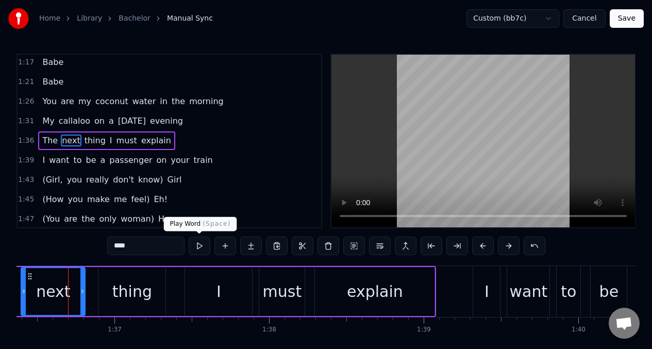
click at [195, 250] on button at bounding box center [200, 245] width 22 height 19
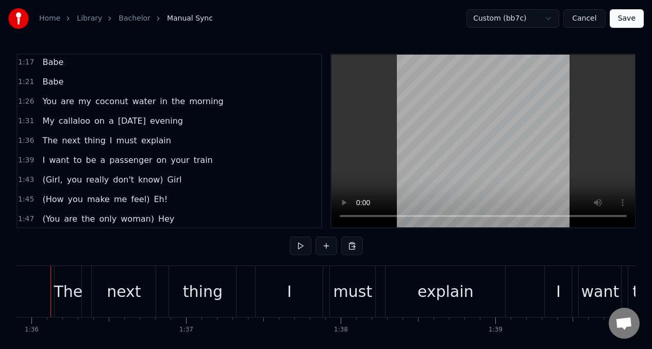
scroll to position [0, 14801]
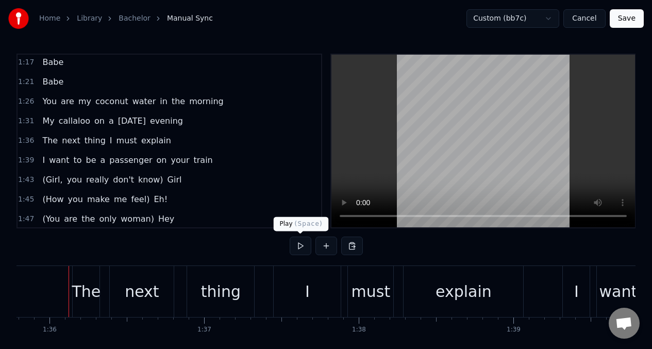
click at [300, 246] on button at bounding box center [300, 245] width 22 height 19
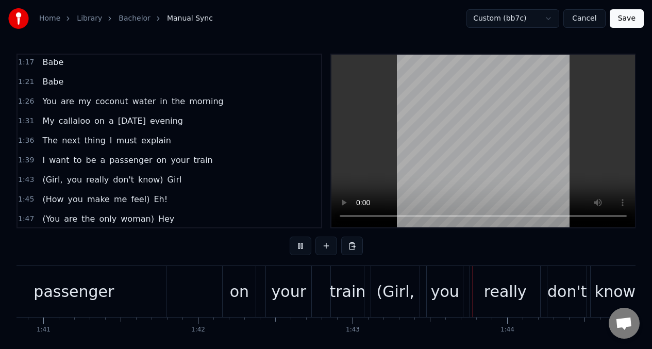
scroll to position [0, 15840]
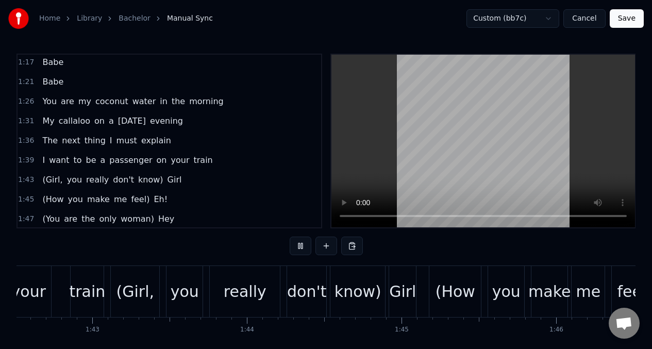
click at [55, 161] on span "want" at bounding box center [59, 160] width 22 height 12
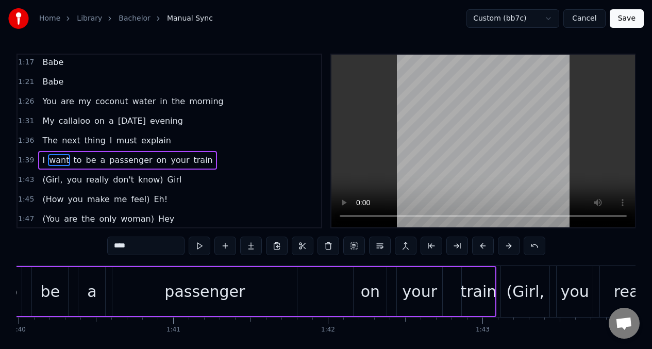
scroll to position [0, 15329]
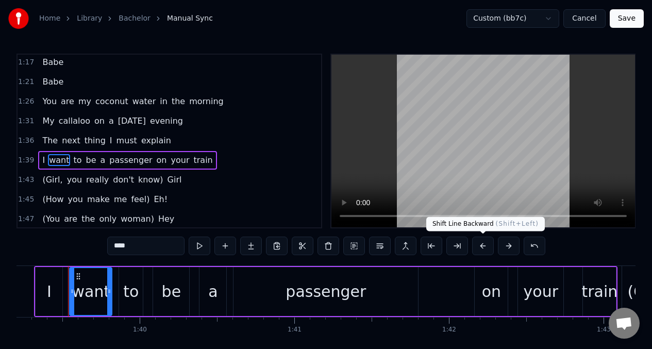
click at [482, 245] on button at bounding box center [483, 245] width 22 height 19
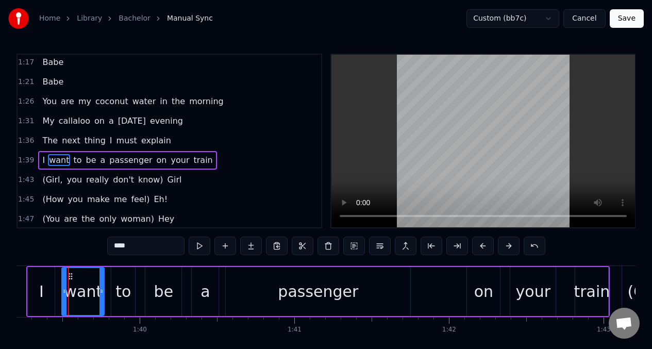
click at [312, 300] on div "passenger" at bounding box center [318, 291] width 80 height 23
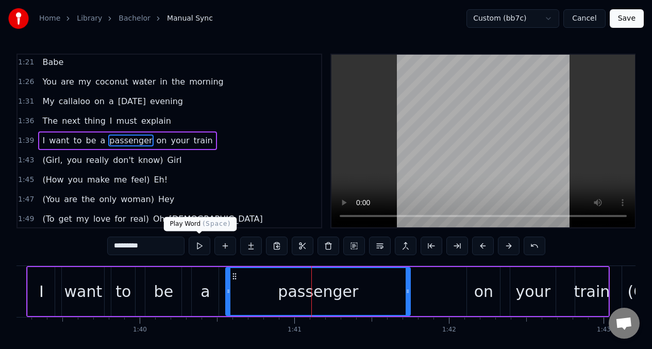
click at [197, 243] on button at bounding box center [200, 245] width 22 height 19
click at [524, 294] on div "your" at bounding box center [533, 291] width 35 height 23
type input "****"
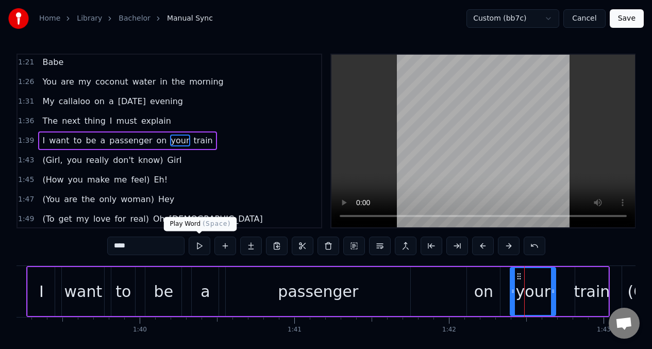
click at [198, 243] on button at bounding box center [200, 245] width 22 height 19
drag, startPoint x: 572, startPoint y: 282, endPoint x: 559, endPoint y: 278, distance: 14.0
click at [572, 282] on div "I want to be a passenger on your train" at bounding box center [317, 291] width 583 height 51
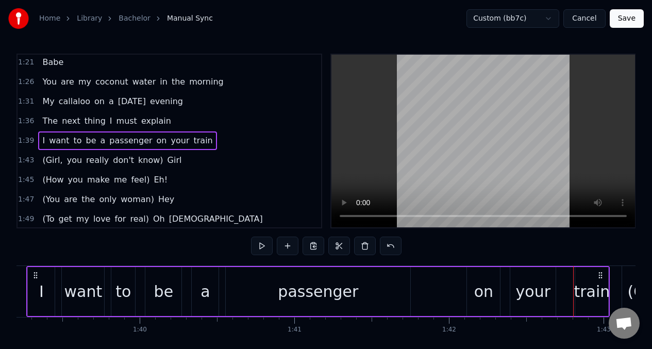
click at [594, 277] on div "train" at bounding box center [591, 291] width 33 height 49
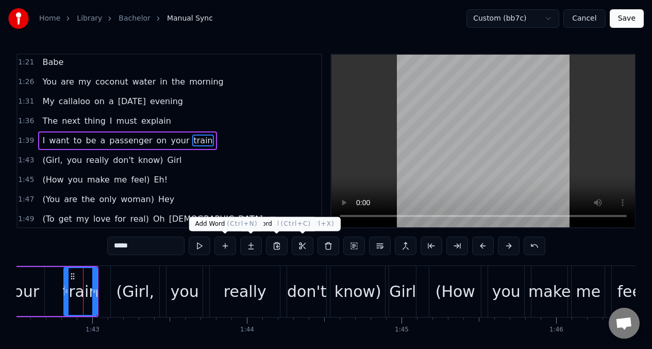
scroll to position [0, 15854]
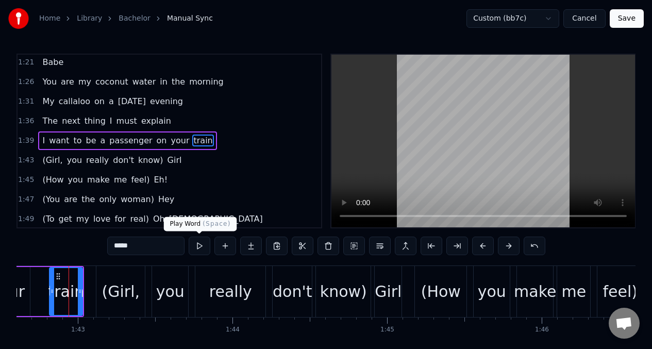
click at [198, 246] on button at bounding box center [200, 245] width 22 height 19
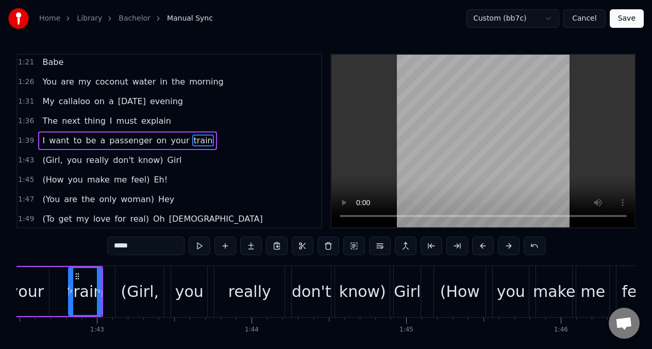
click at [198, 246] on button at bounding box center [200, 245] width 22 height 19
drag, startPoint x: 72, startPoint y: 282, endPoint x: 66, endPoint y: 283, distance: 5.8
click at [66, 283] on div at bounding box center [66, 291] width 4 height 47
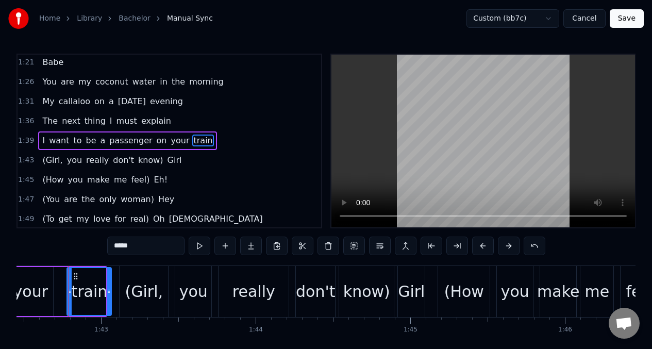
drag, startPoint x: 104, startPoint y: 283, endPoint x: 109, endPoint y: 283, distance: 5.2
click at [109, 283] on div at bounding box center [109, 291] width 4 height 47
click at [198, 246] on button at bounding box center [200, 245] width 22 height 19
click at [152, 286] on div "(Girl," at bounding box center [146, 291] width 38 height 23
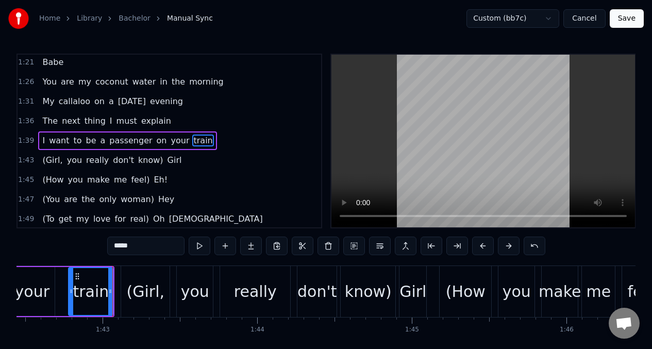
type input "******"
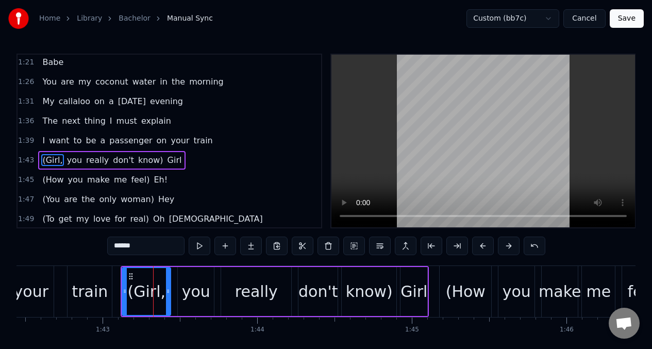
scroll to position [511, 0]
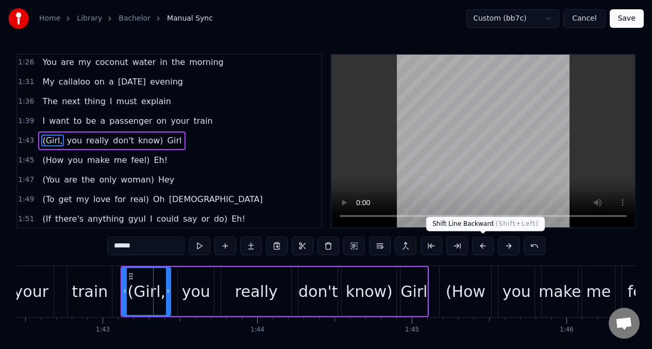
click at [483, 246] on button at bounding box center [483, 245] width 22 height 19
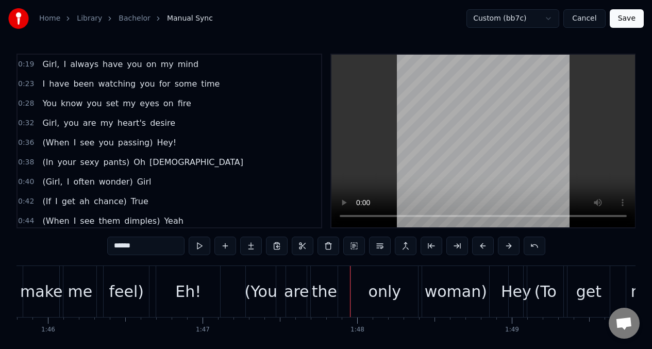
scroll to position [0, 0]
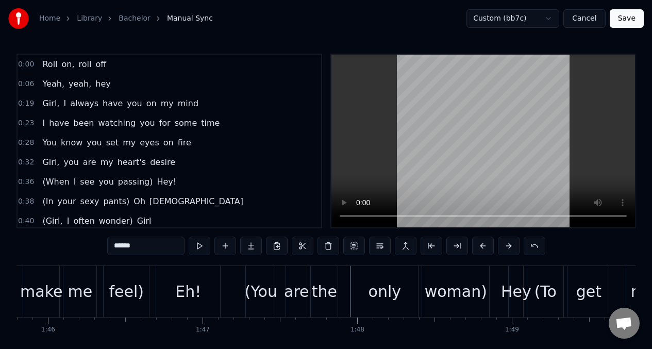
click at [622, 19] on button "Save" at bounding box center [626, 18] width 34 height 19
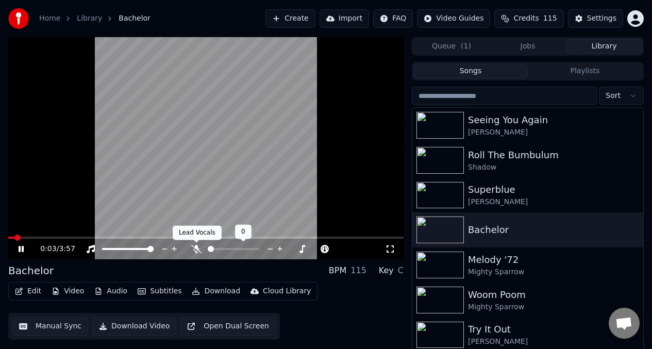
click at [197, 248] on icon at bounding box center [196, 249] width 10 height 8
click at [197, 248] on icon at bounding box center [197, 249] width 6 height 8
click at [130, 324] on button "Download Video" at bounding box center [134, 326] width 84 height 19
